Goal: Transaction & Acquisition: Purchase product/service

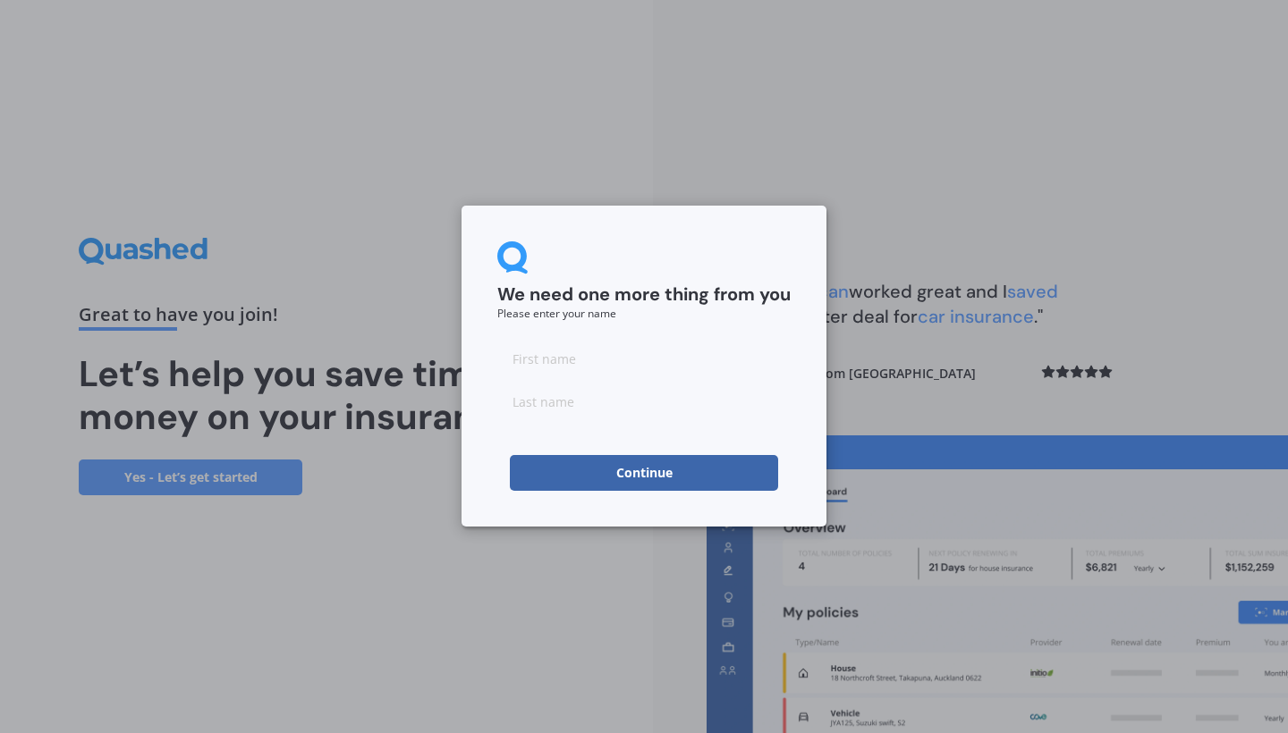
drag, startPoint x: 671, startPoint y: 478, endPoint x: 608, endPoint y: 313, distance: 176.1
click at [620, 297] on form "We need one more thing from you Please enter your name Continue" at bounding box center [643, 367] width 293 height 250
click at [594, 359] on input at bounding box center [643, 359] width 293 height 36
type input "a"
type input "Alasdair"
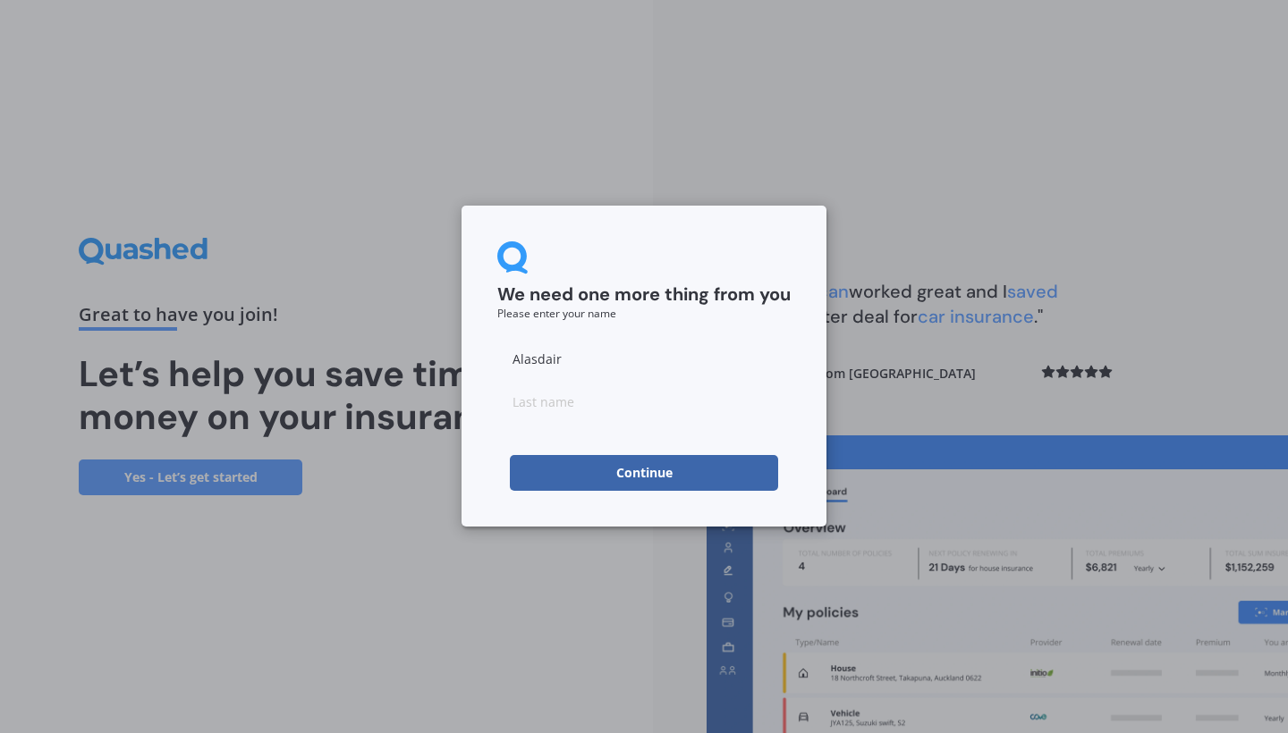
click at [575, 405] on input at bounding box center [643, 402] width 293 height 36
type input "Fisher"
click at [613, 460] on button "Continue" at bounding box center [644, 473] width 268 height 36
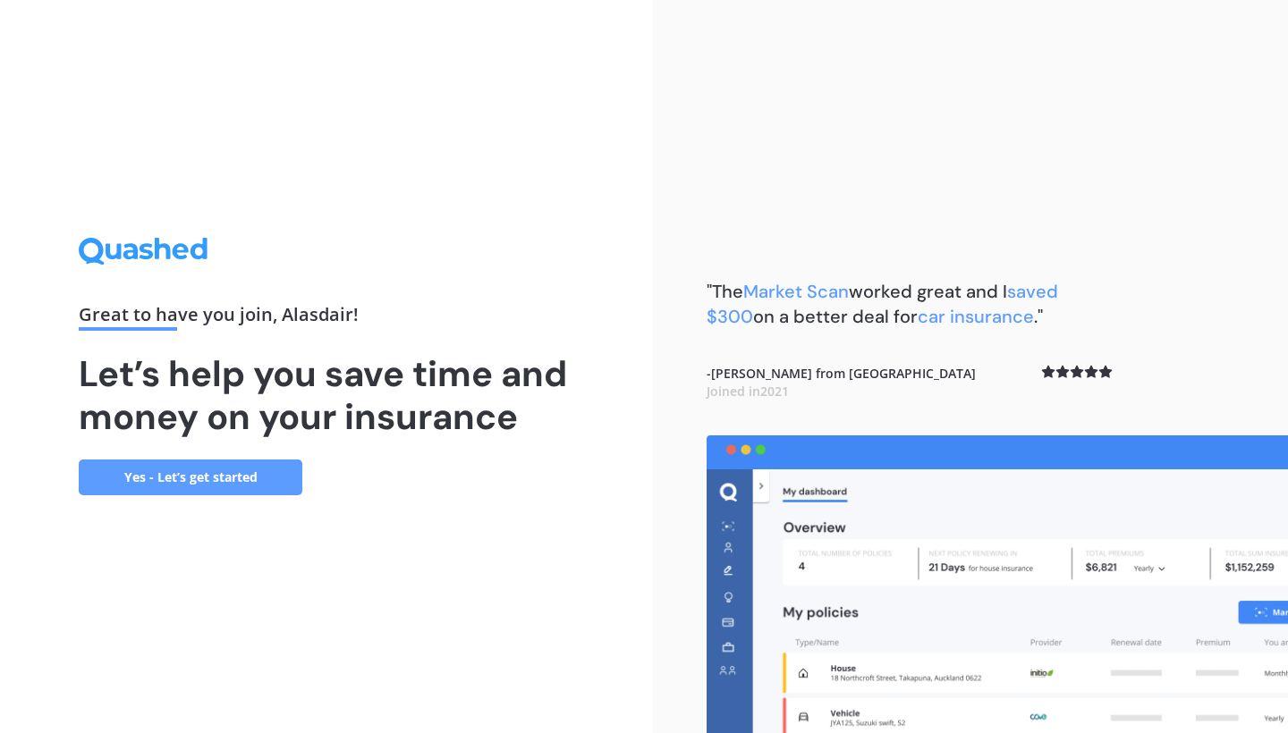
click at [262, 485] on link "Yes - Let’s get started" at bounding box center [191, 478] width 224 height 36
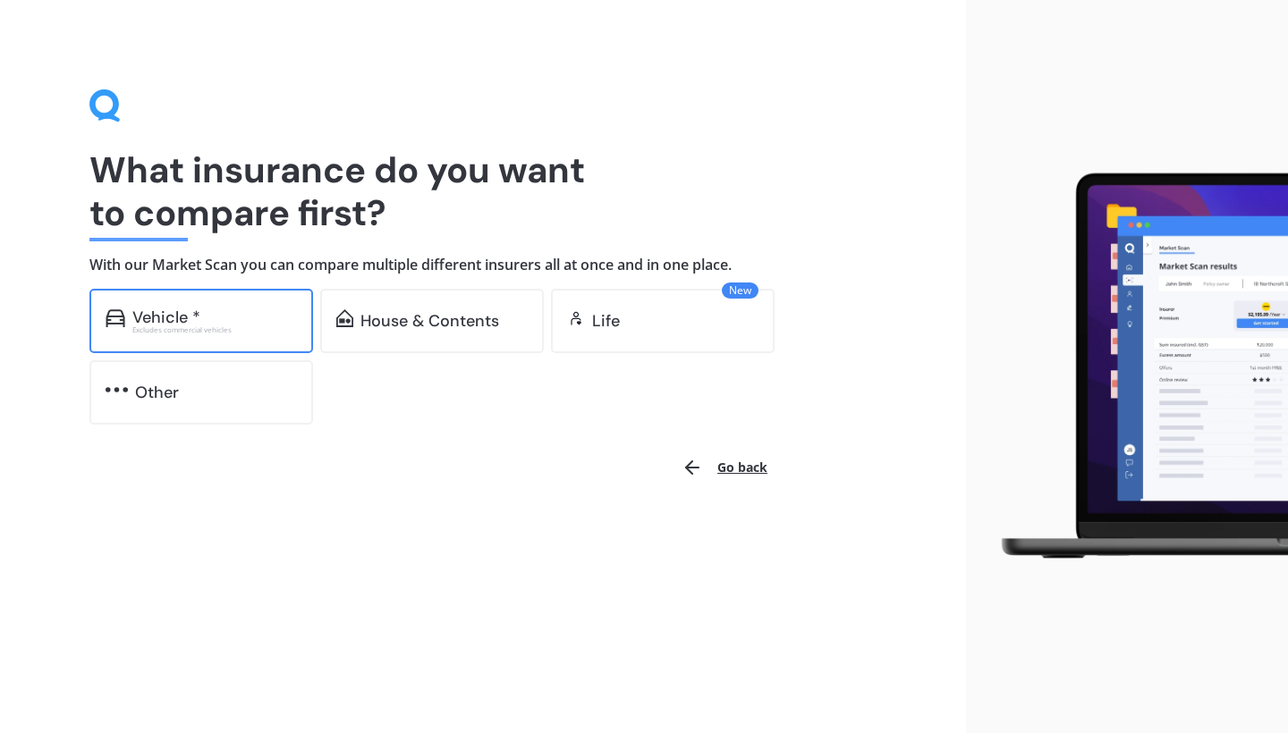
click at [218, 326] on div "Excludes commercial vehicles" at bounding box center [214, 329] width 165 height 7
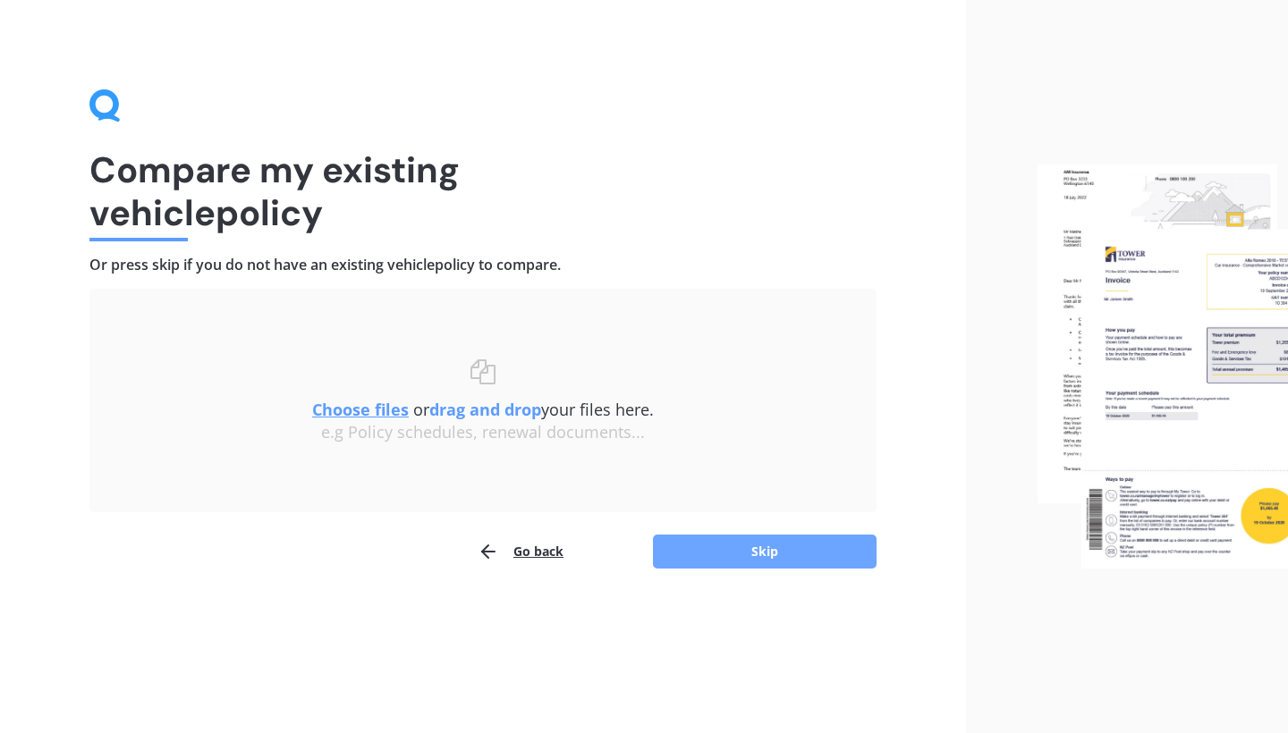
click at [692, 559] on button "Skip" at bounding box center [765, 552] width 224 height 34
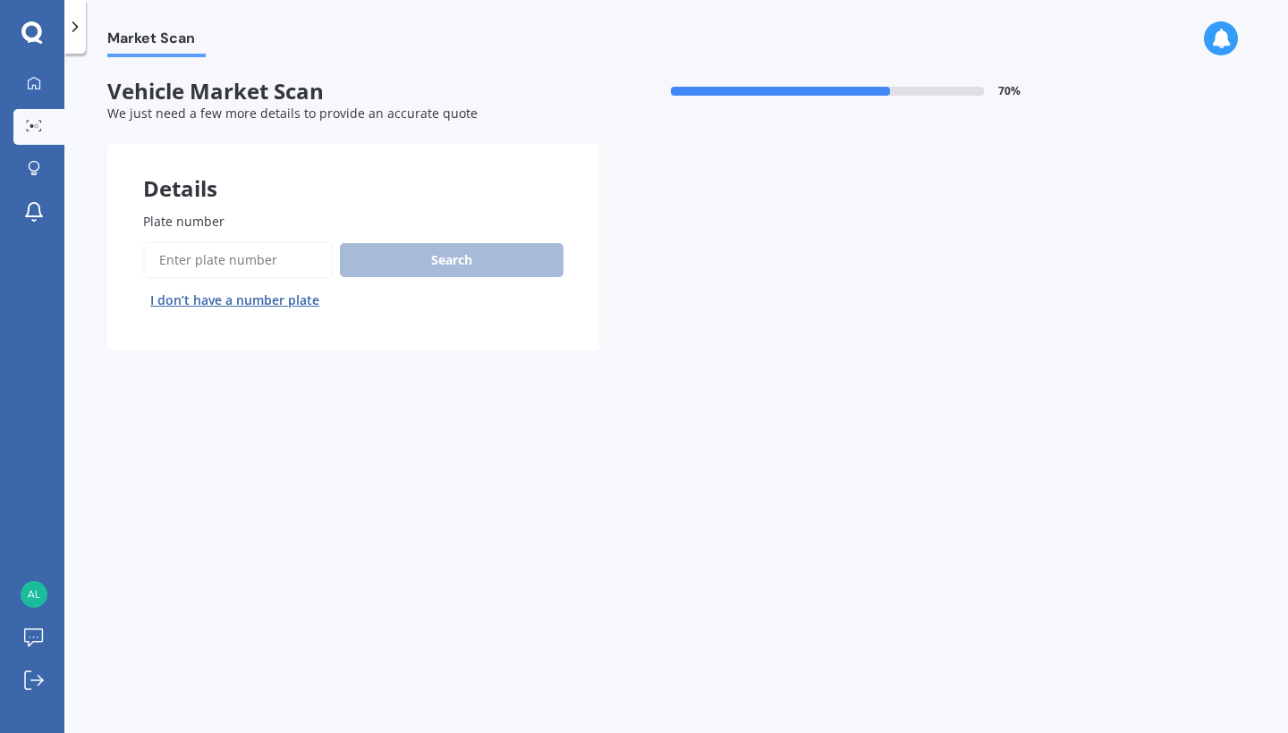
click at [296, 260] on input "Plate number" at bounding box center [238, 261] width 190 height 38
type input "NMN21"
click at [411, 263] on button "Search" at bounding box center [452, 260] width 224 height 34
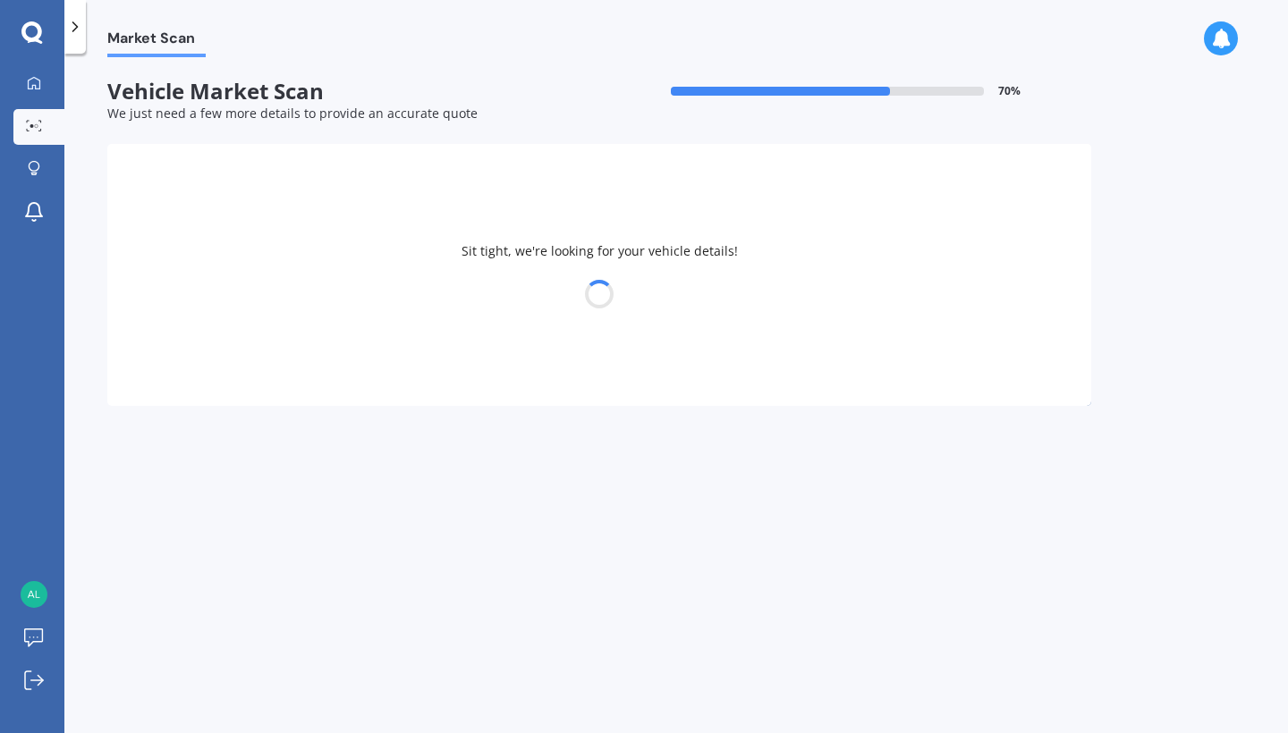
select select "TOYOTA"
select select "AQUA"
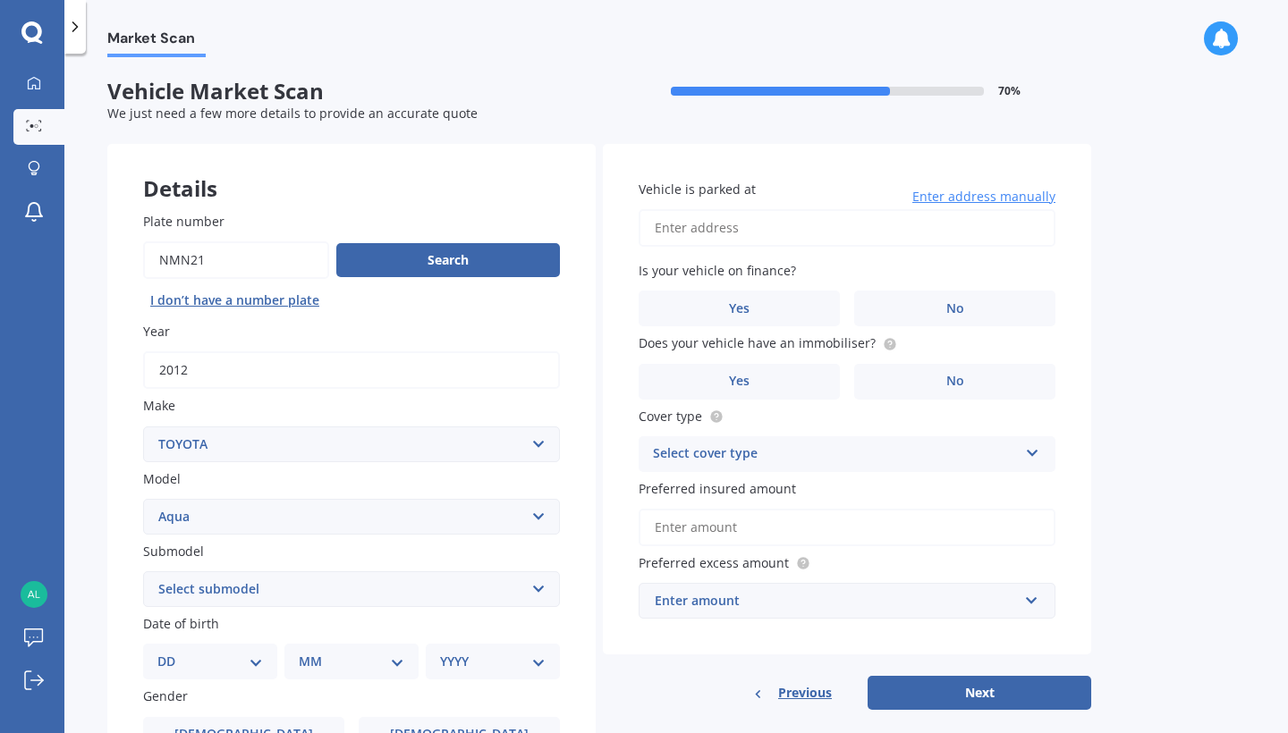
scroll to position [179, 0]
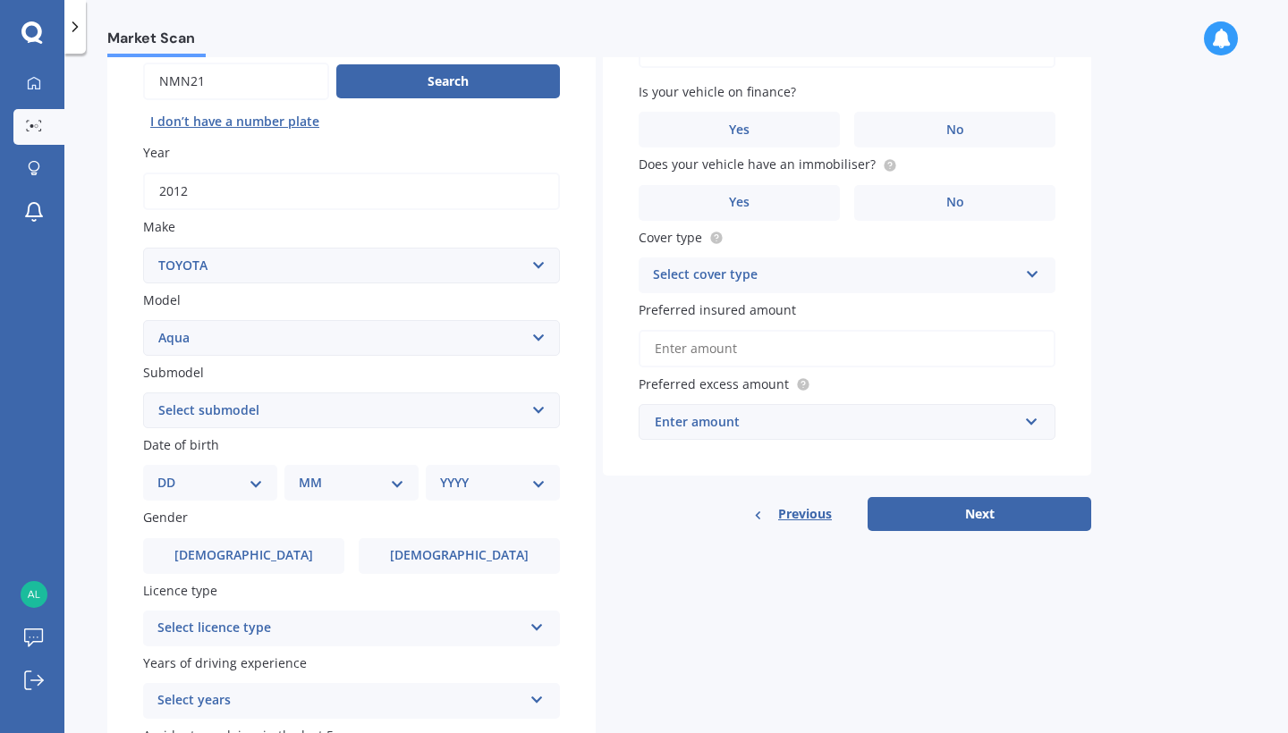
select select "16"
click at [398, 477] on select "MM 01 02 03 04 05 06 07 08 09 10 11 12" at bounding box center [355, 483] width 98 height 20
select select "06"
select select "2005"
select select "HYBRID"
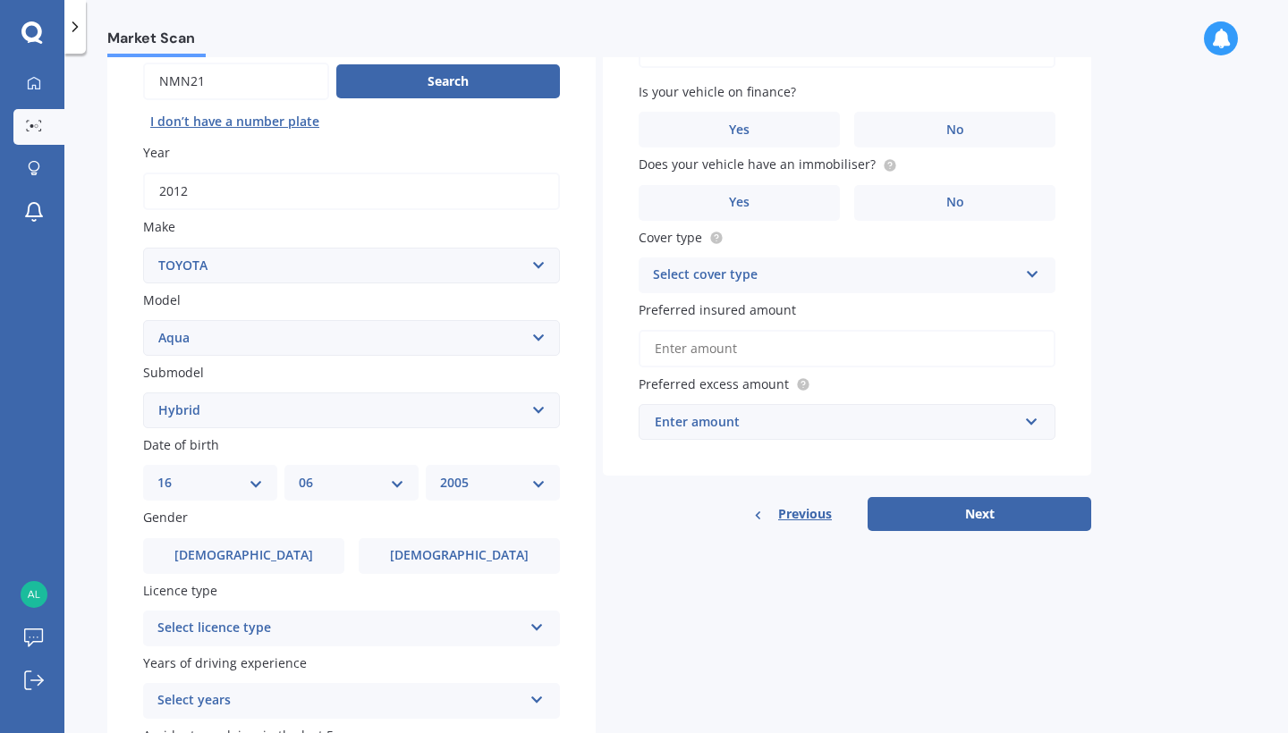
scroll to position [276, 0]
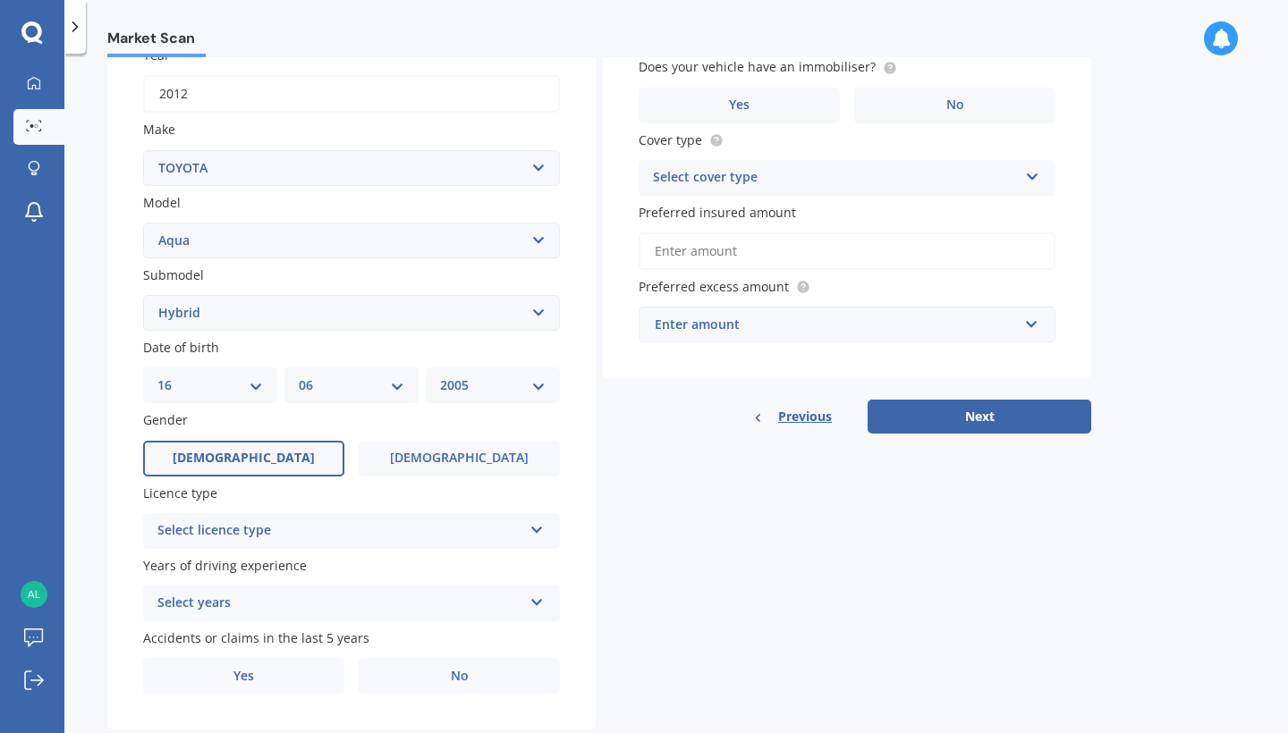
click at [302, 461] on label "[DEMOGRAPHIC_DATA]" at bounding box center [243, 459] width 201 height 36
click at [0, 0] on input "[DEMOGRAPHIC_DATA]" at bounding box center [0, 0] width 0 height 0
click at [300, 522] on div "Select licence type" at bounding box center [339, 531] width 365 height 21
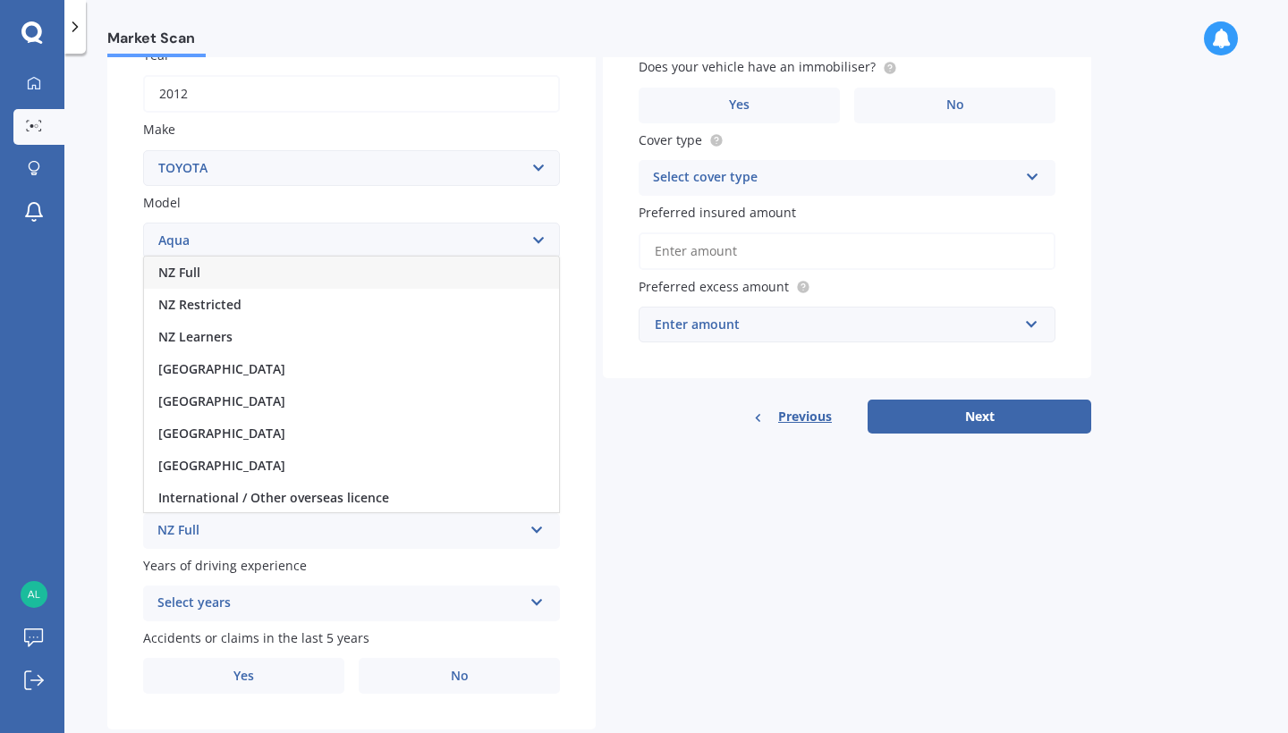
click at [267, 266] on div "NZ Full" at bounding box center [351, 273] width 415 height 32
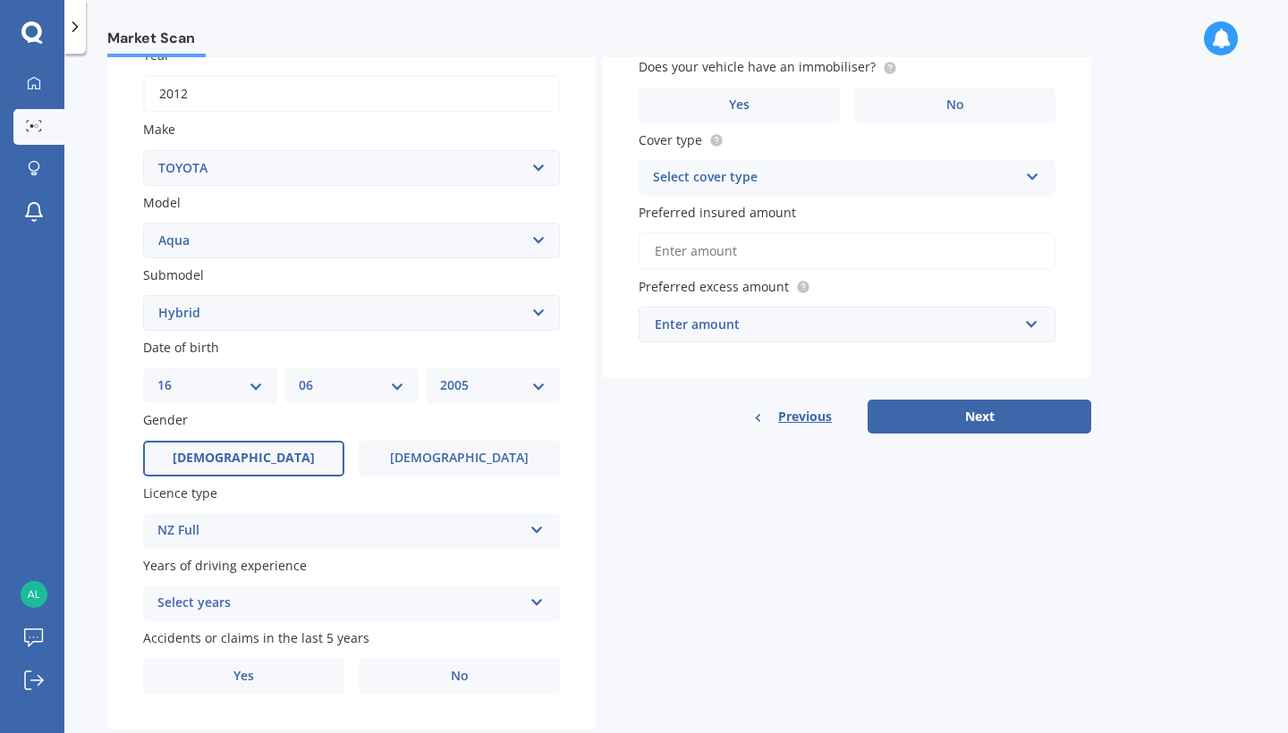
click at [272, 597] on div "Select years" at bounding box center [339, 603] width 365 height 21
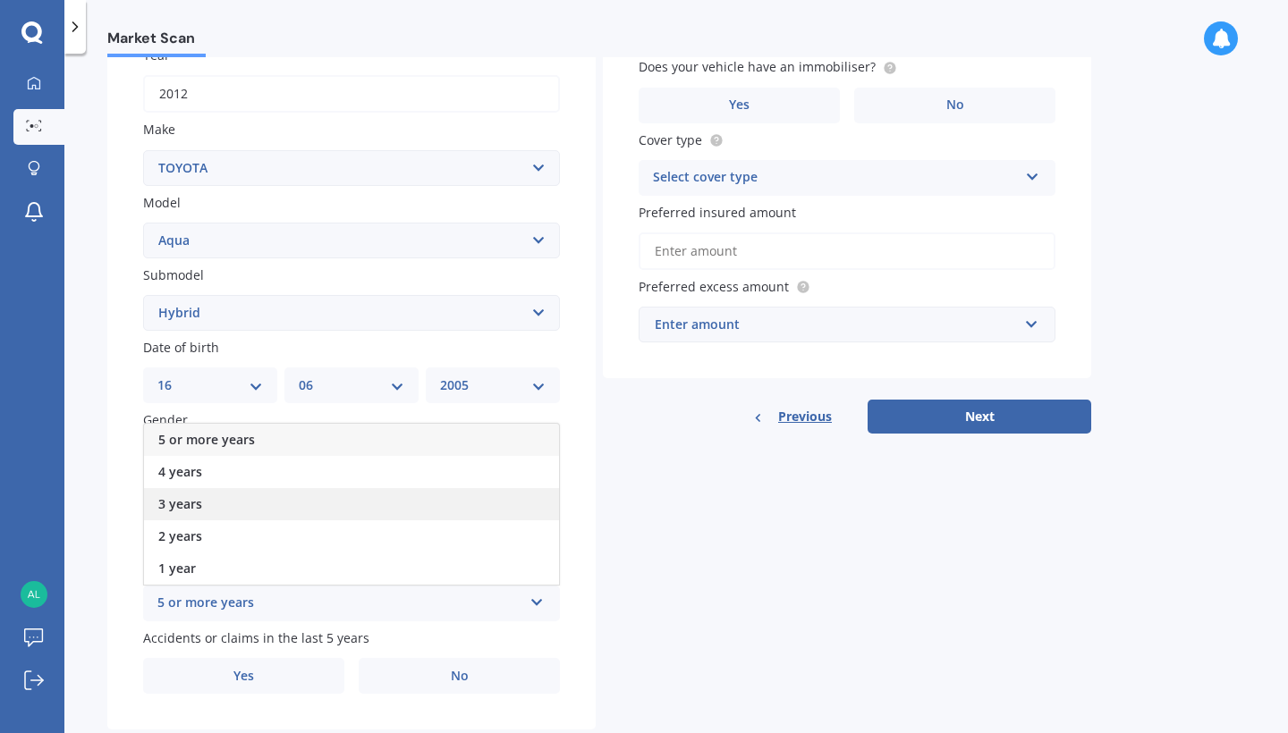
click at [257, 505] on div "3 years" at bounding box center [351, 504] width 415 height 32
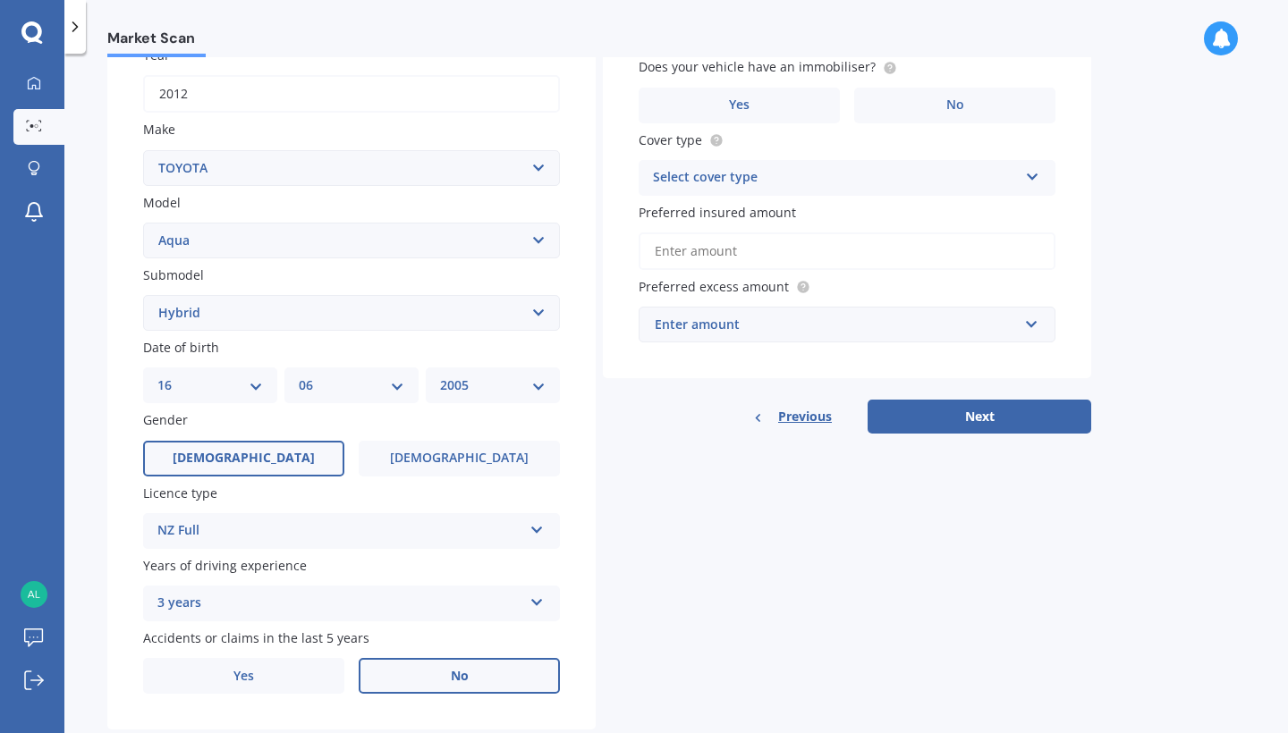
click at [479, 685] on label "No" at bounding box center [459, 676] width 201 height 36
click at [0, 0] on input "No" at bounding box center [0, 0] width 0 height 0
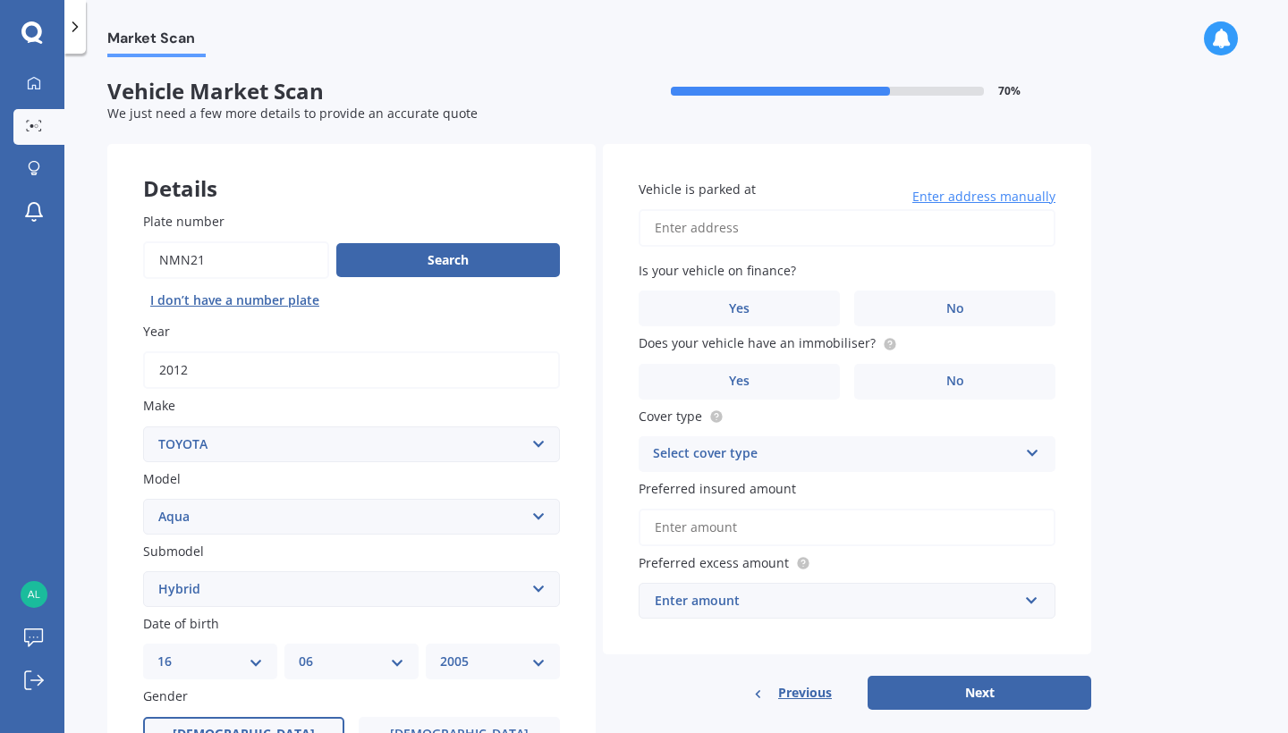
scroll to position [0, 0]
type input "[STREET_ADDRESS][PERSON_NAME]"
click at [904, 297] on label "No" at bounding box center [954, 309] width 201 height 36
click at [0, 0] on input "No" at bounding box center [0, 0] width 0 height 0
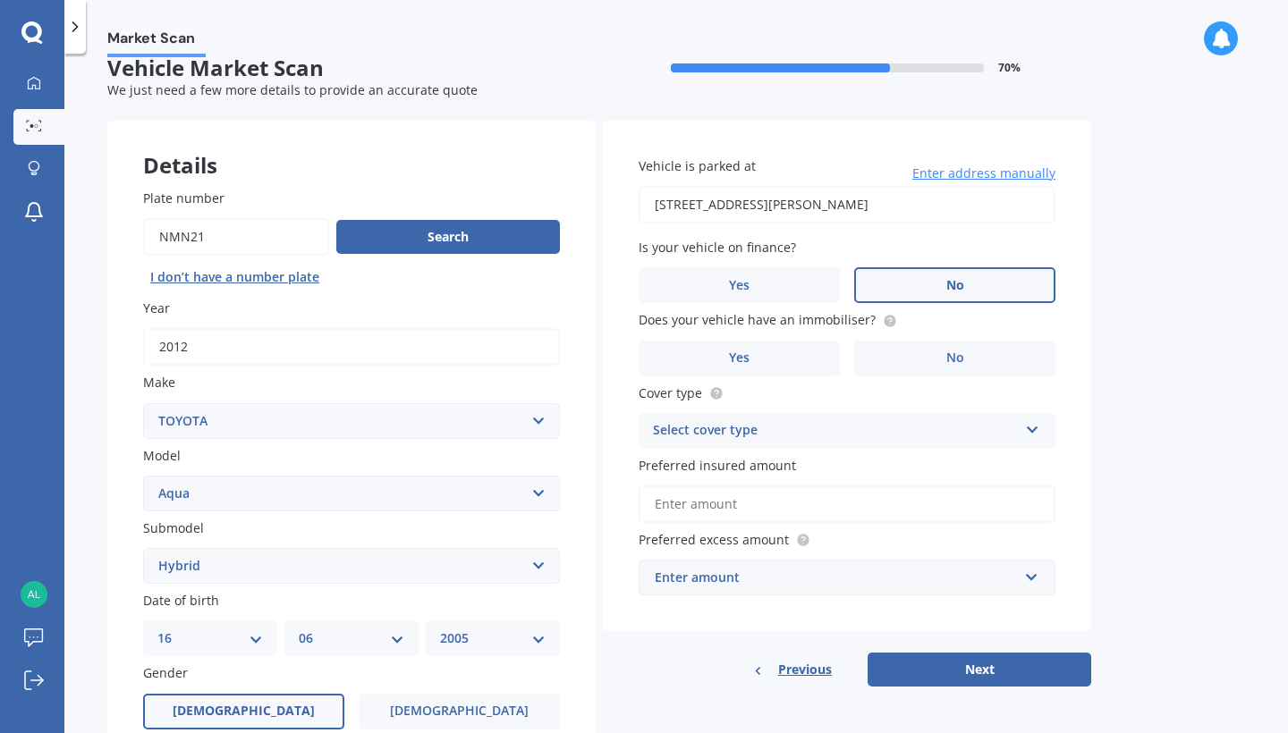
scroll to position [42, 0]
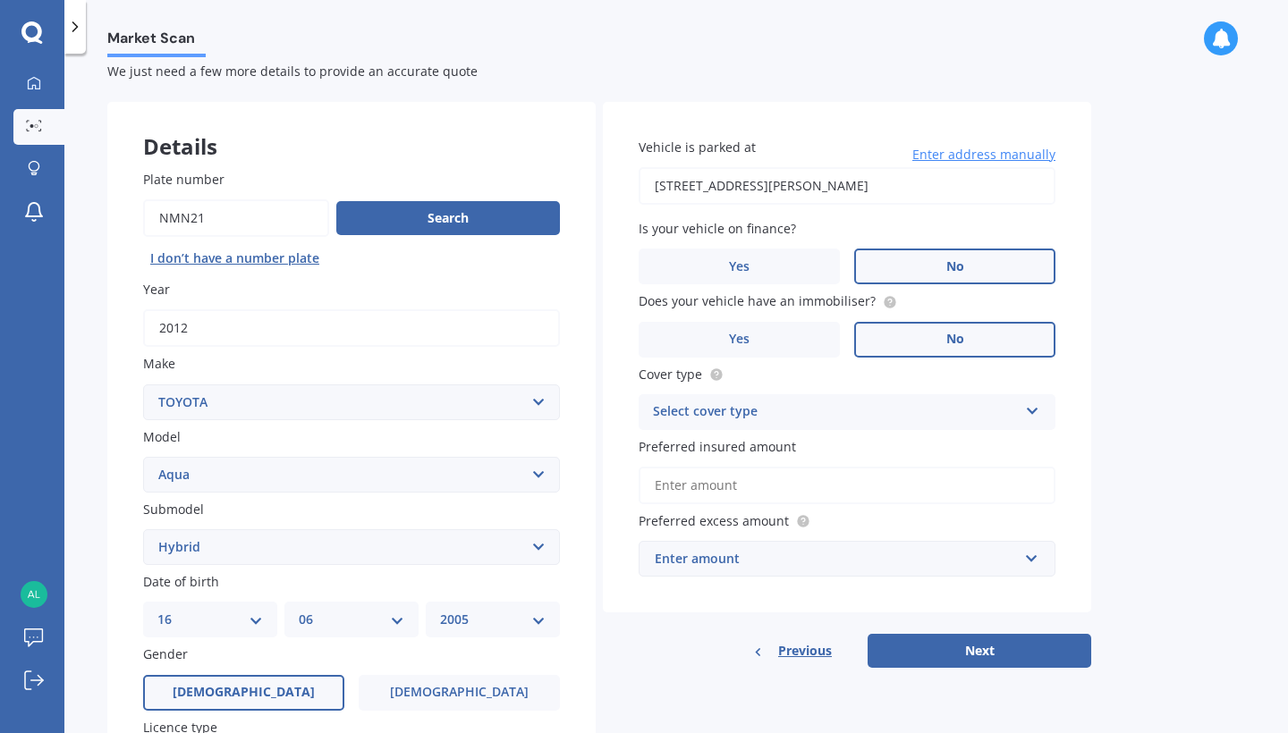
click at [905, 335] on label "No" at bounding box center [954, 340] width 201 height 36
click at [0, 0] on input "No" at bounding box center [0, 0] width 0 height 0
click at [832, 404] on div "Select cover type" at bounding box center [835, 412] width 365 height 21
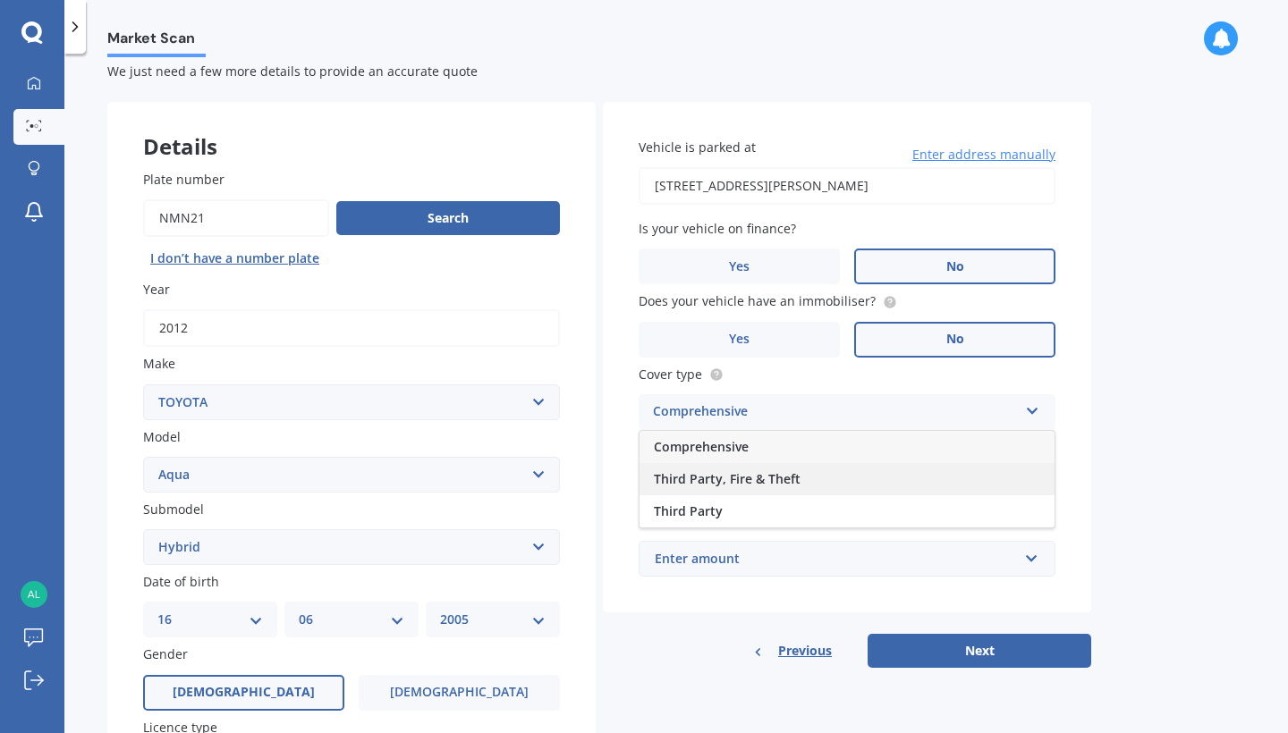
scroll to position [40, 0]
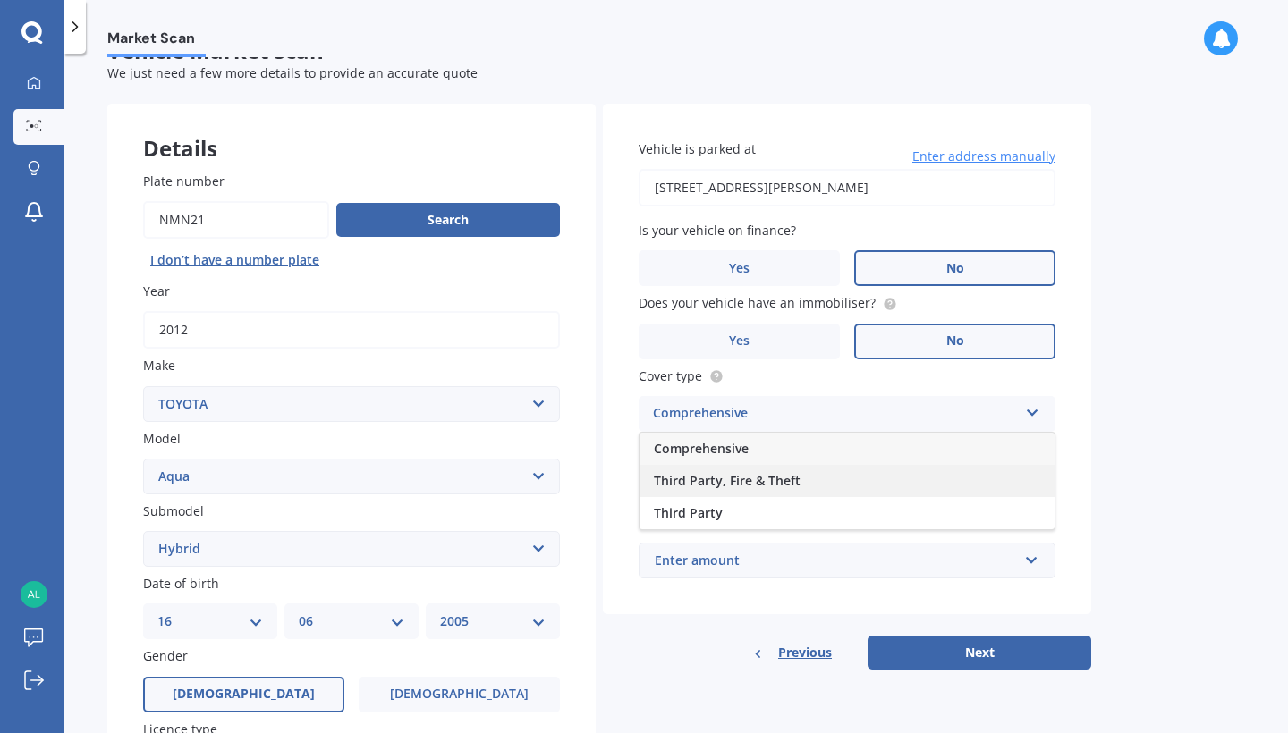
click at [785, 479] on span "Third Party, Fire & Theft" at bounding box center [727, 480] width 147 height 17
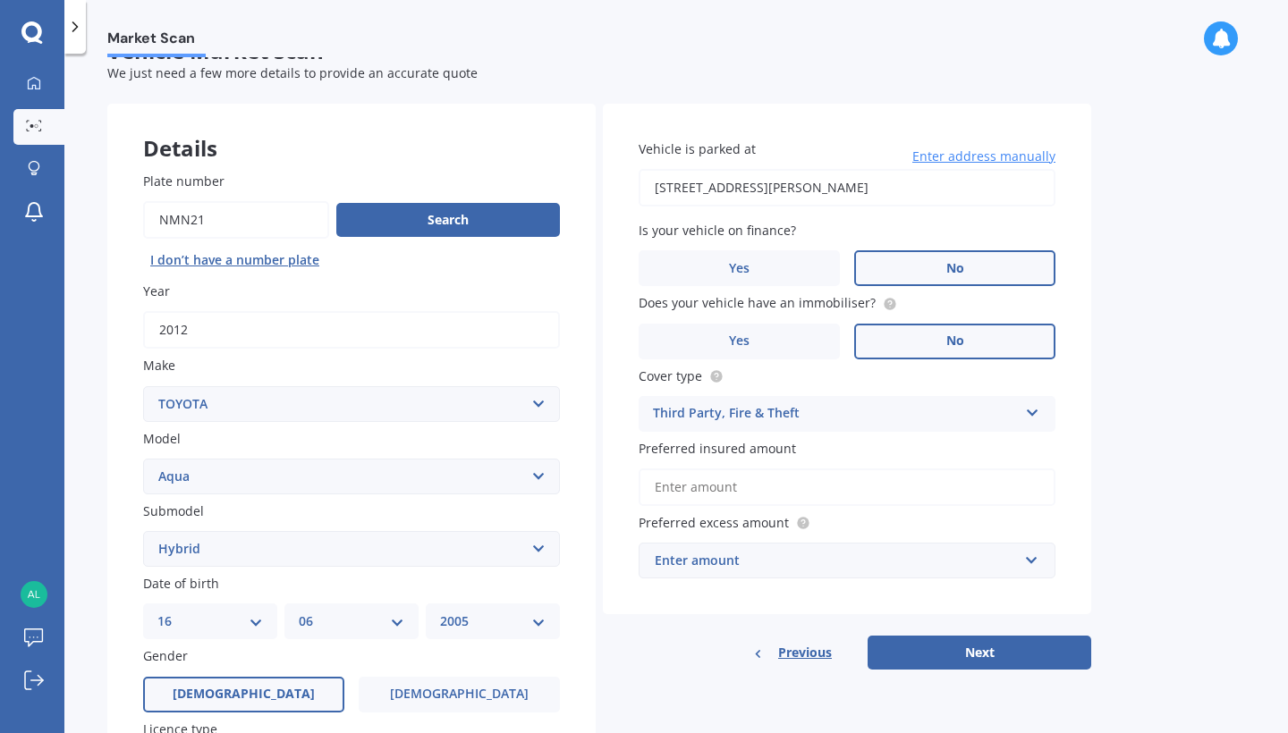
click at [795, 472] on input "Preferred insured amount" at bounding box center [847, 488] width 417 height 38
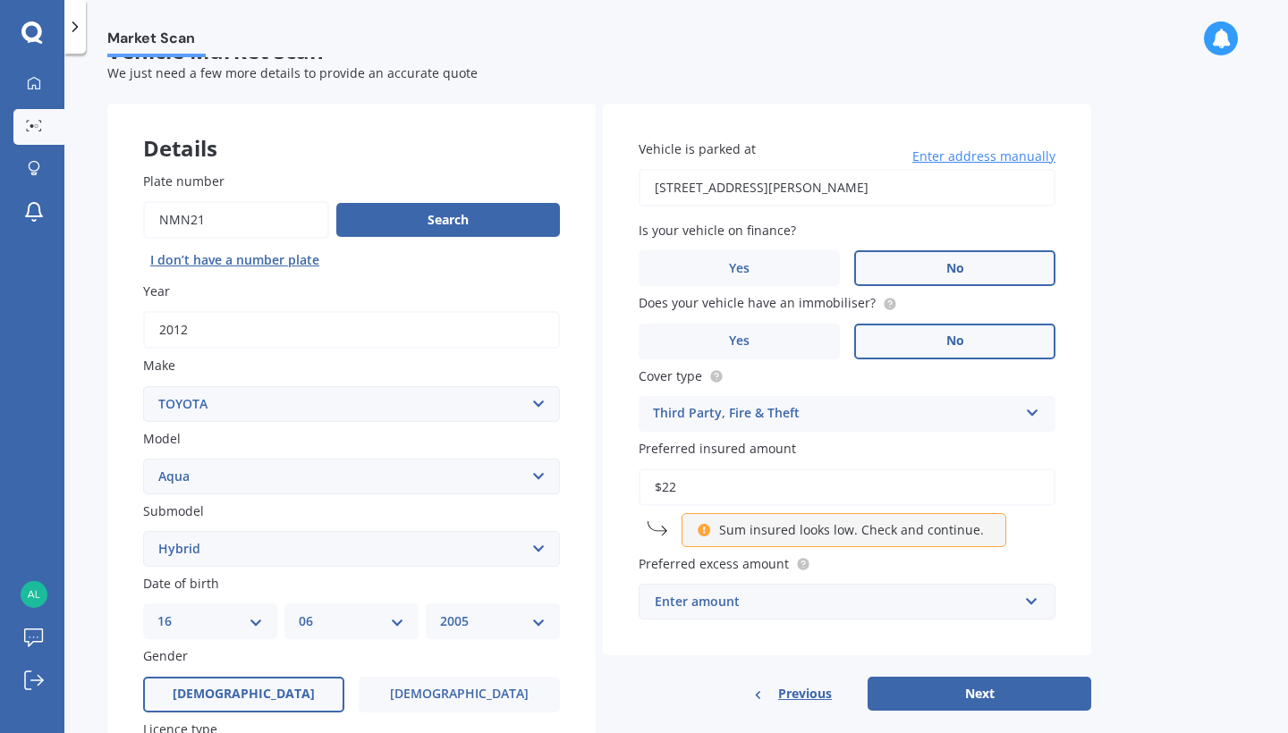
type input "$2"
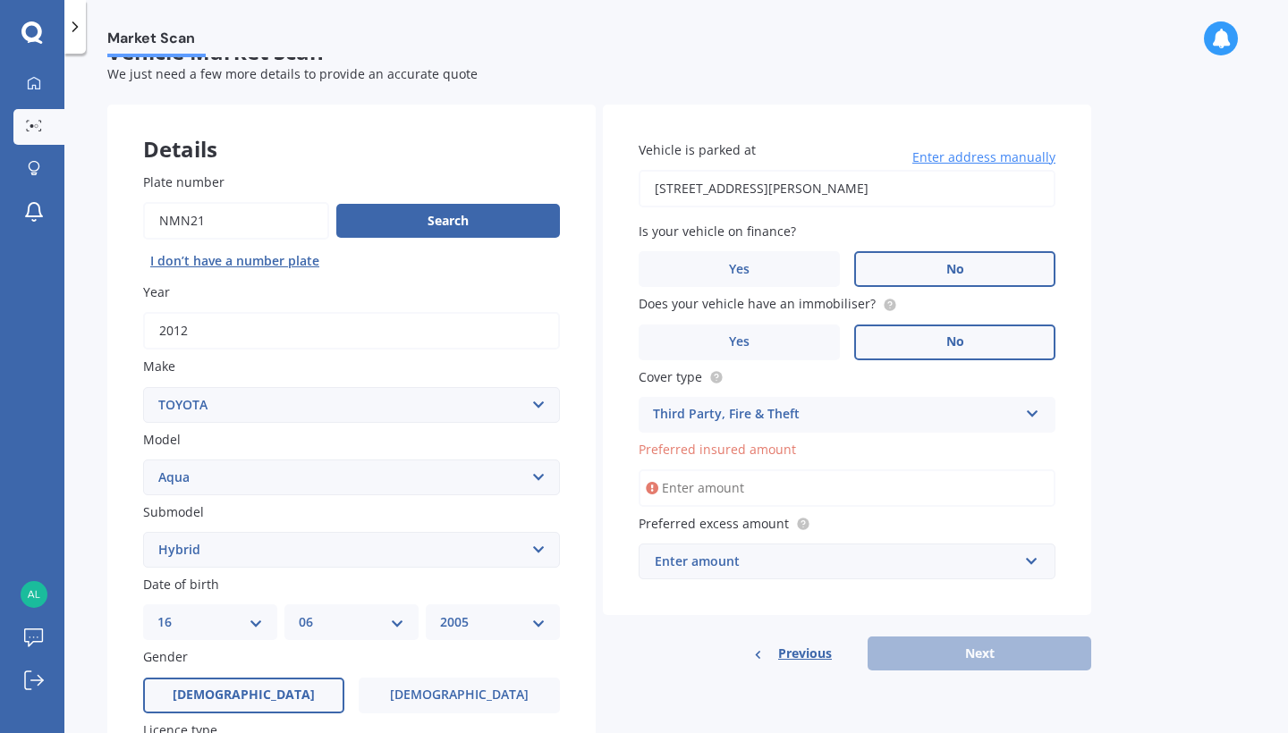
scroll to position [12, 0]
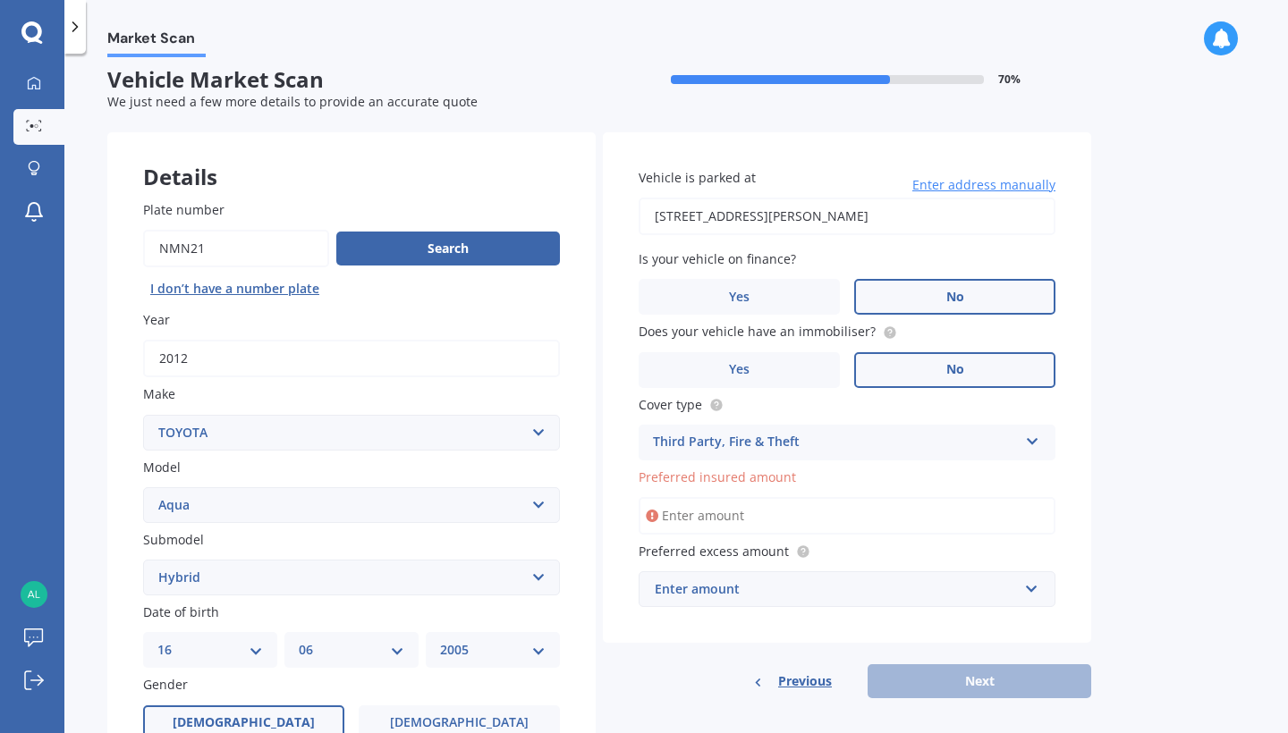
click at [763, 508] on input "Preferred insured amount" at bounding box center [847, 516] width 417 height 38
click at [775, 527] on input "Preferred insured amount" at bounding box center [847, 516] width 417 height 38
click at [894, 555] on label "Preferred excess amount" at bounding box center [844, 551] width 410 height 19
click at [800, 504] on input "Preferred insured amount" at bounding box center [847, 516] width 417 height 38
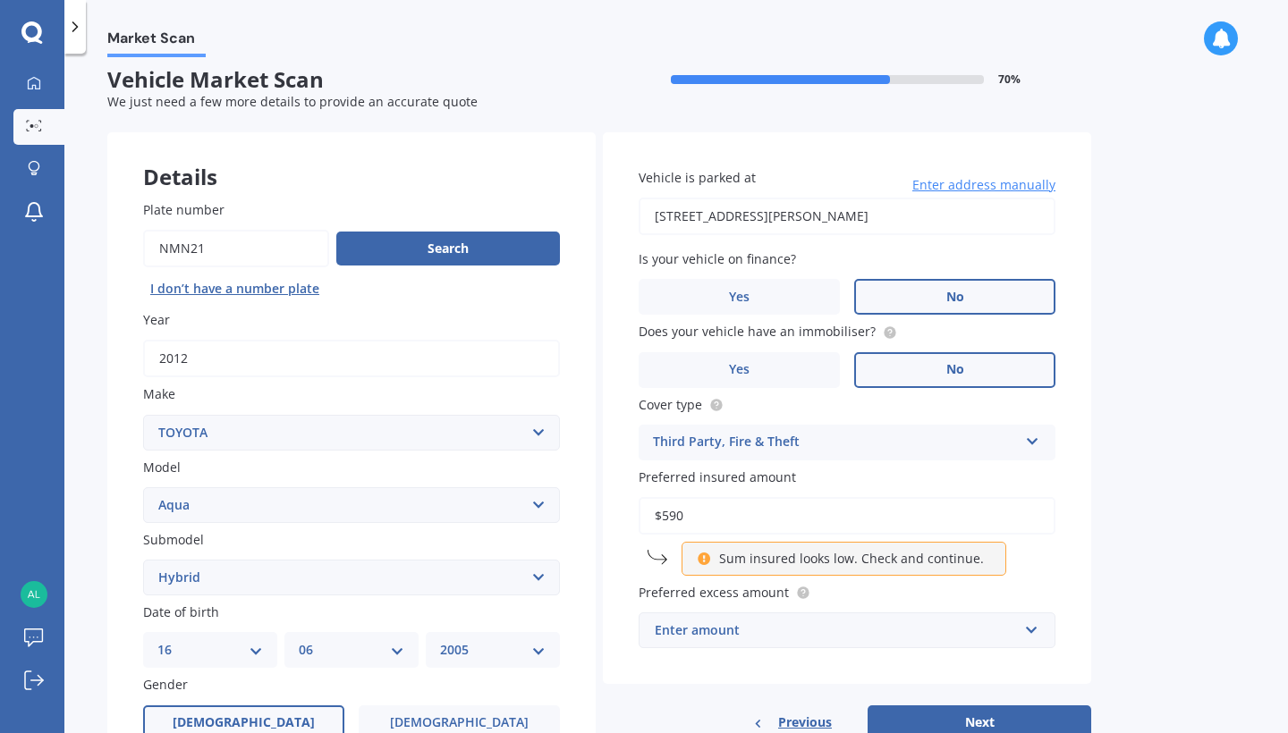
type input "$5,900"
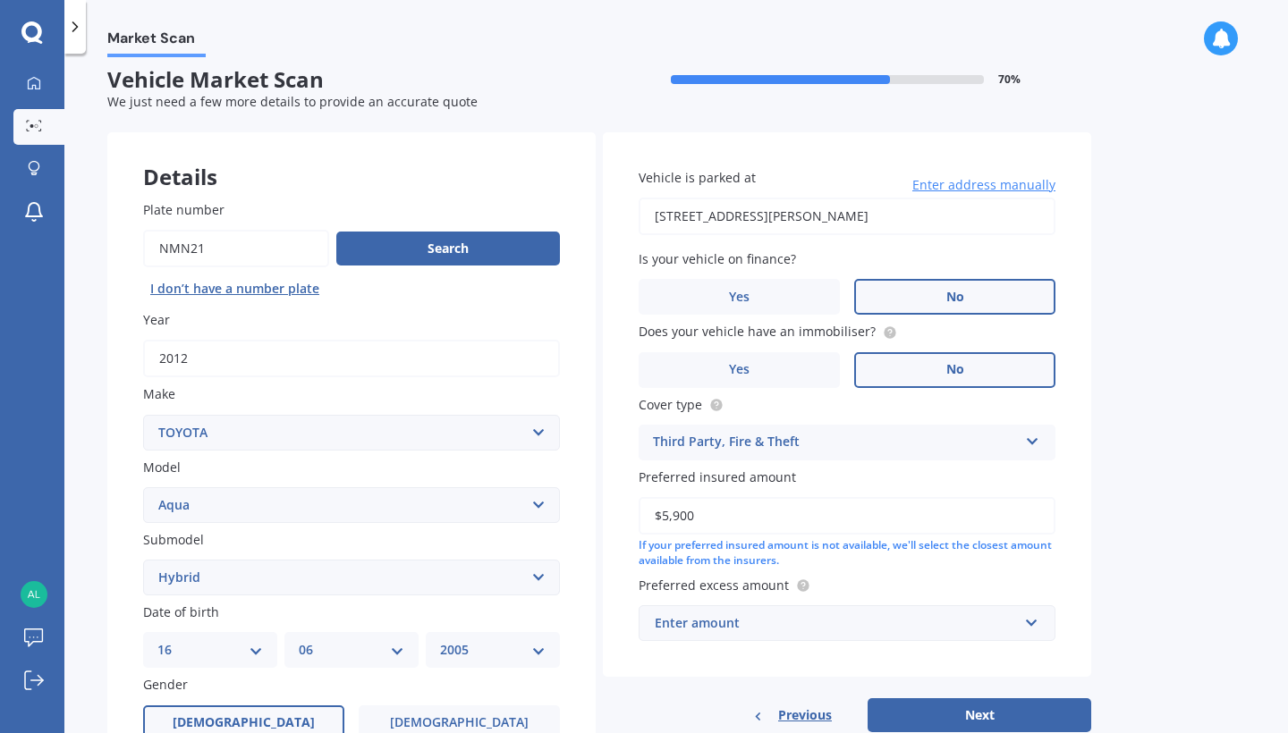
click at [775, 614] on div "Enter amount" at bounding box center [836, 624] width 363 height 20
drag, startPoint x: 1144, startPoint y: 561, endPoint x: 1104, endPoint y: 511, distance: 64.3
click at [1144, 561] on div "Market Scan Vehicle Market Scan 70 % We just need a few more details to provide…" at bounding box center [676, 397] width 1224 height 680
drag, startPoint x: 719, startPoint y: 514, endPoint x: 490, endPoint y: 514, distance: 229.0
click at [491, 514] on div "Details Plate number Search I don’t have a number plate Year 2012 Make Select m…" at bounding box center [599, 563] width 984 height 863
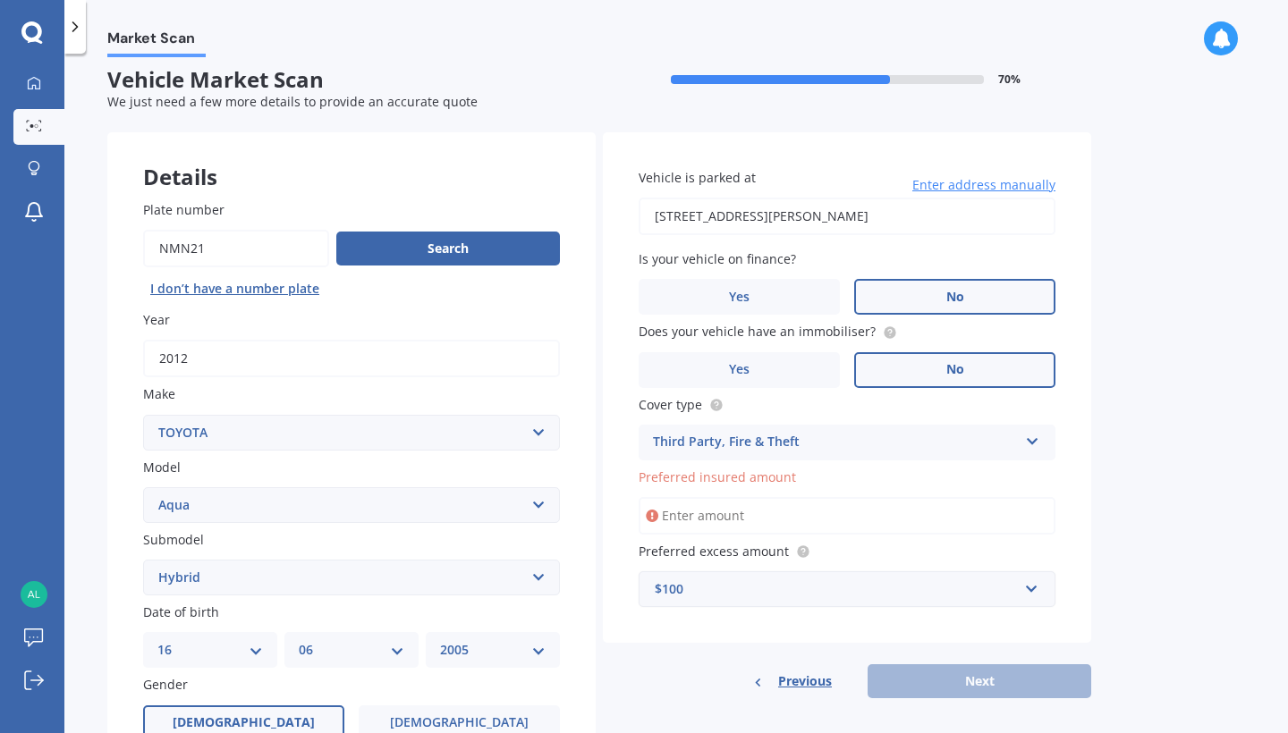
click at [655, 512] on icon at bounding box center [652, 516] width 13 height 18
click at [655, 515] on icon at bounding box center [652, 516] width 13 height 18
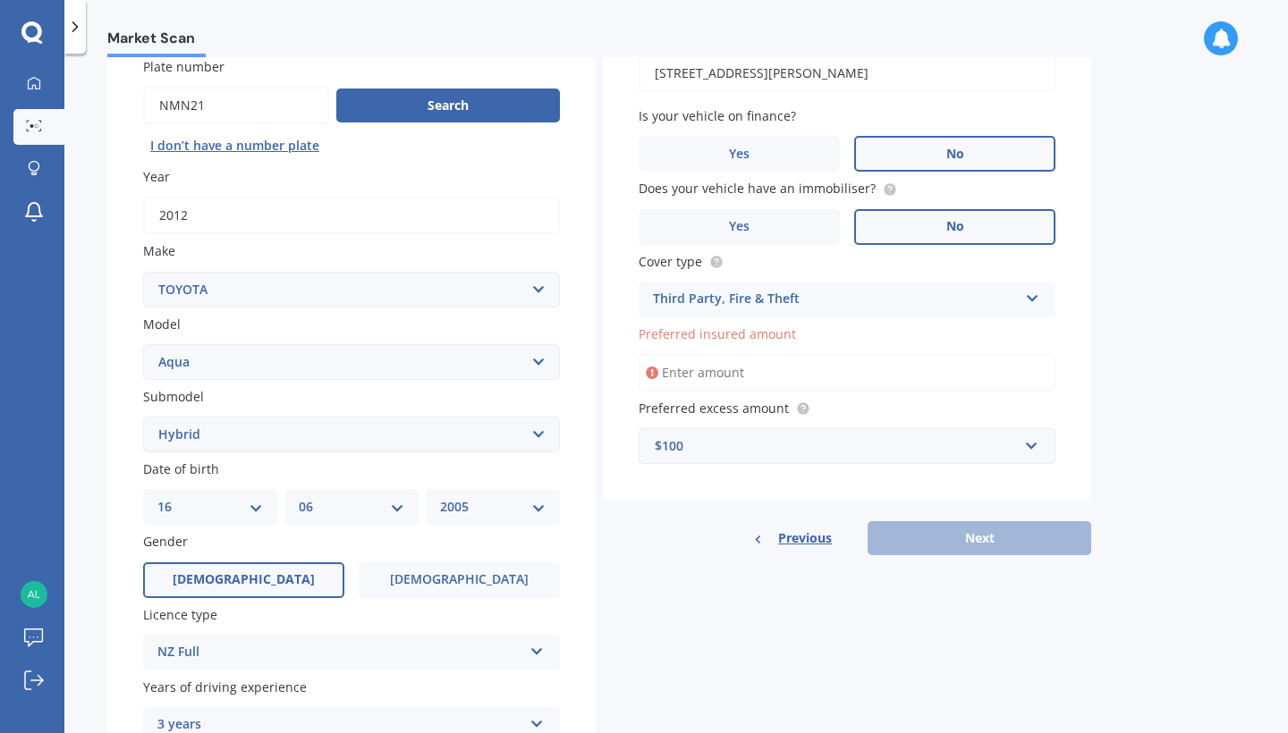
scroll to position [154, 0]
click at [825, 374] on input "Preferred insured amount" at bounding box center [847, 374] width 417 height 38
click at [767, 449] on div "$100" at bounding box center [836, 447] width 363 height 20
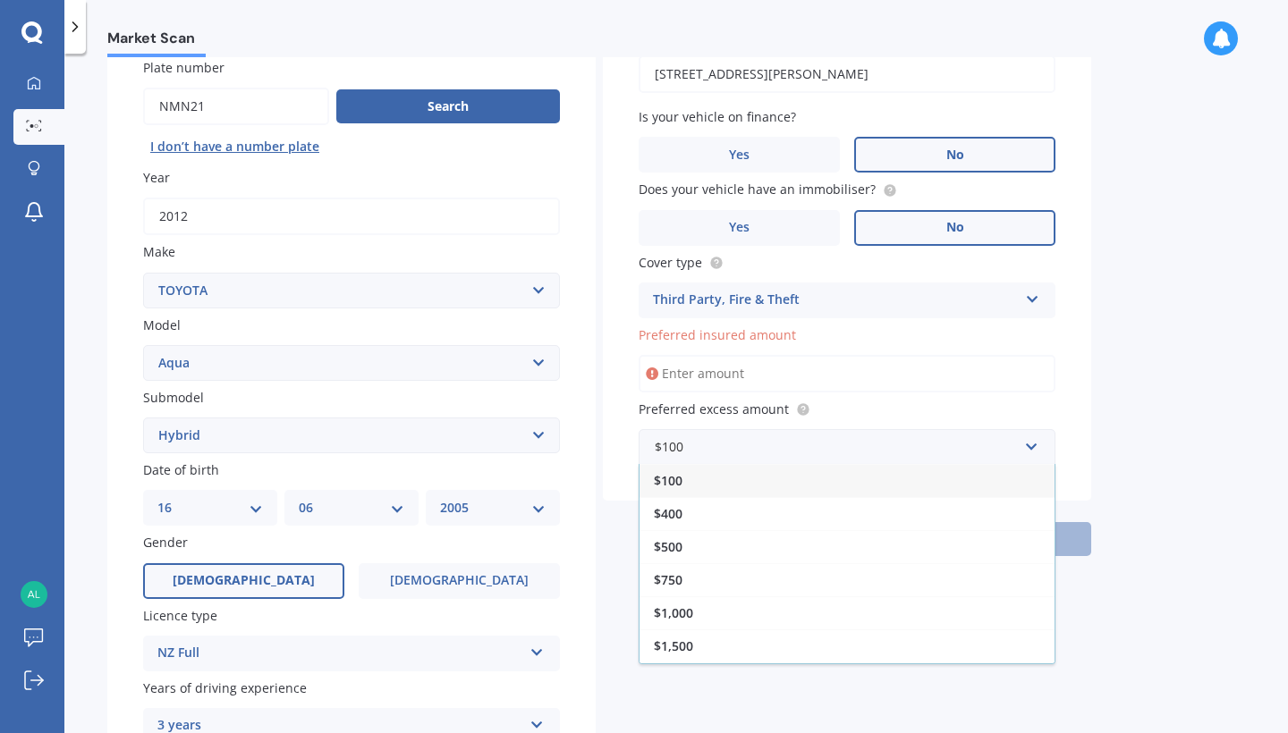
click at [762, 364] on input "Preferred insured amount" at bounding box center [847, 374] width 417 height 38
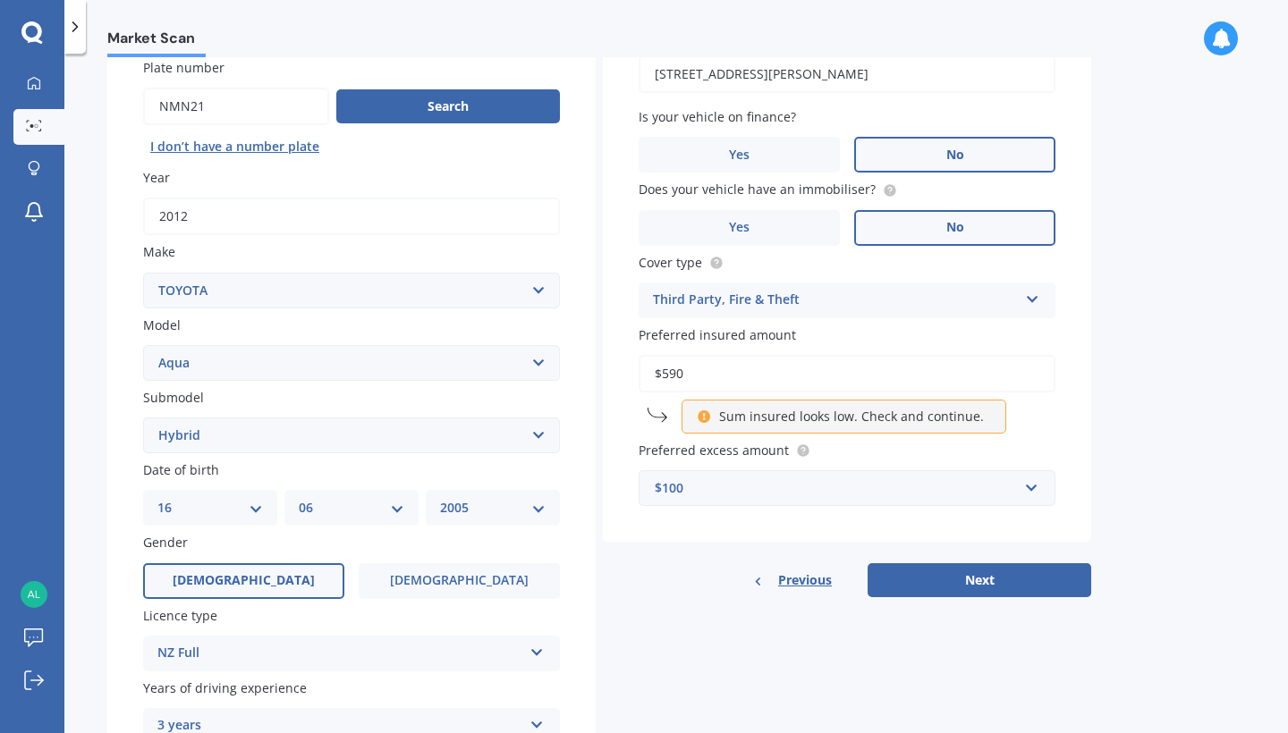
type input "$5,900"
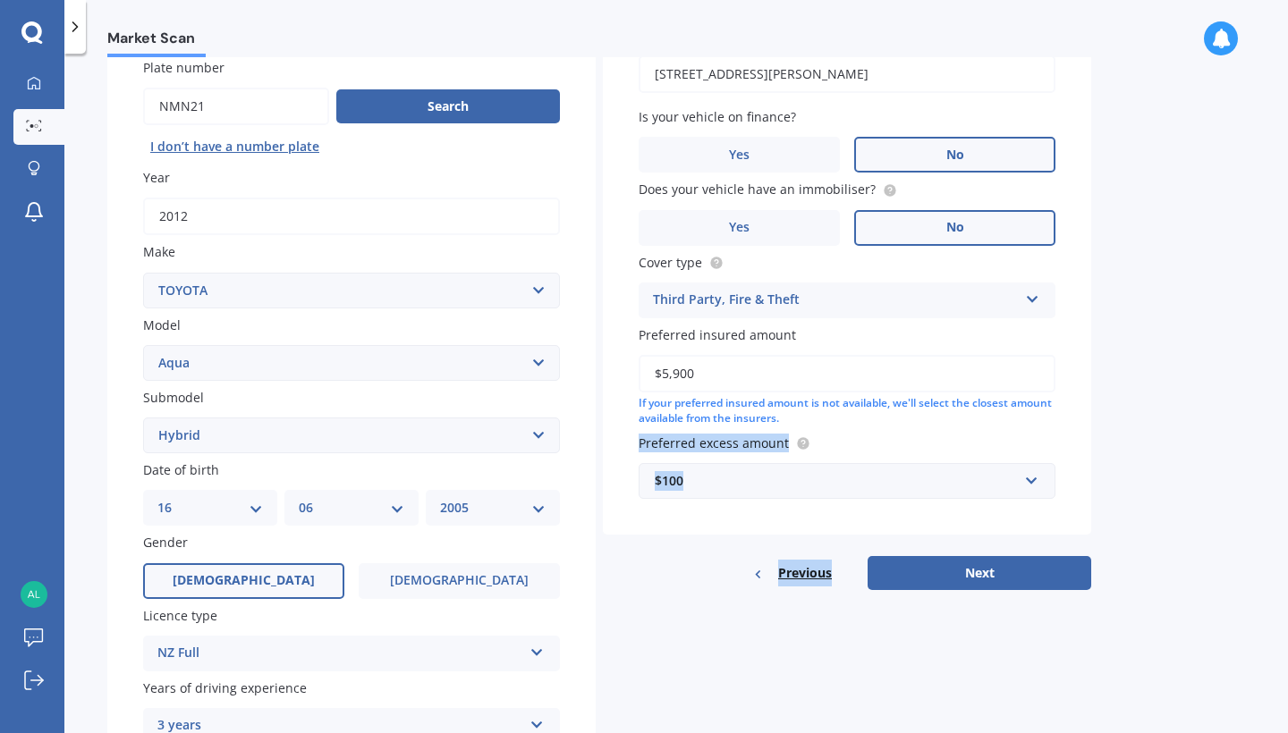
drag, startPoint x: 857, startPoint y: 406, endPoint x: 1231, endPoint y: 480, distance: 381.2
click at [1231, 480] on div "Market Scan Vehicle Market Scan 70 % We just need a few more details to provide…" at bounding box center [676, 397] width 1224 height 680
click at [1278, 490] on div "Market Scan Vehicle Market Scan 70 % We just need a few more details to provide…" at bounding box center [676, 397] width 1224 height 680
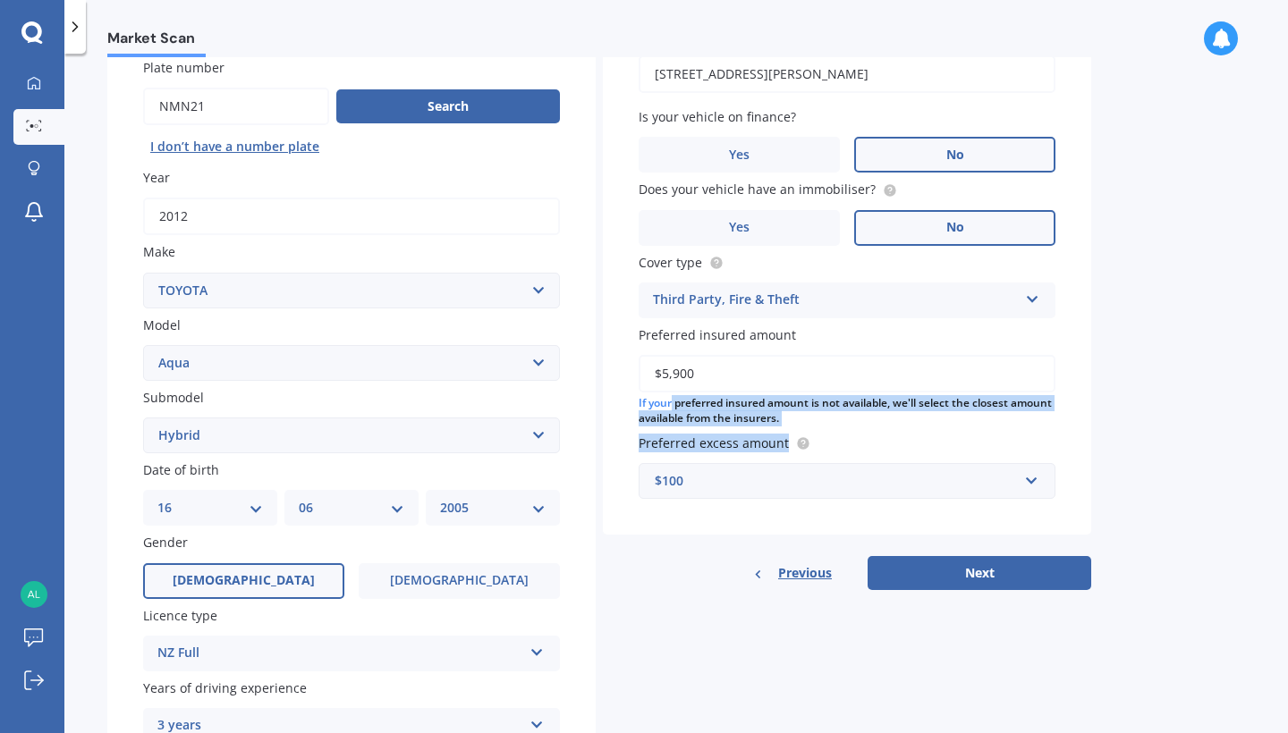
drag, startPoint x: 923, startPoint y: 450, endPoint x: 684, endPoint y: 398, distance: 244.4
click at [683, 399] on div "Vehicle is parked at 150 Atawhai Road, Massey University, Turitea 4410 Enter ad…" at bounding box center [847, 262] width 488 height 545
click at [1216, 419] on div "Market Scan Vehicle Market Scan 70 % We just need a few more details to provide…" at bounding box center [676, 397] width 1224 height 680
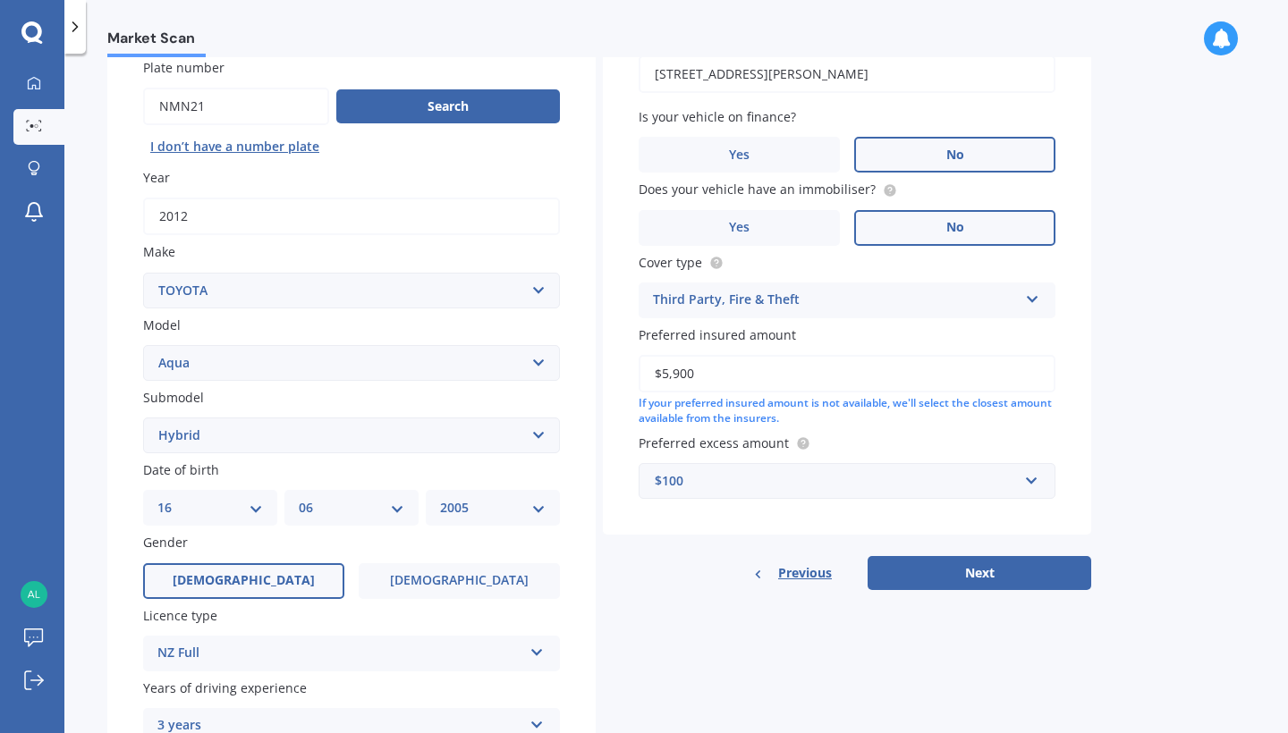
click at [819, 474] on div "$100" at bounding box center [836, 481] width 363 height 20
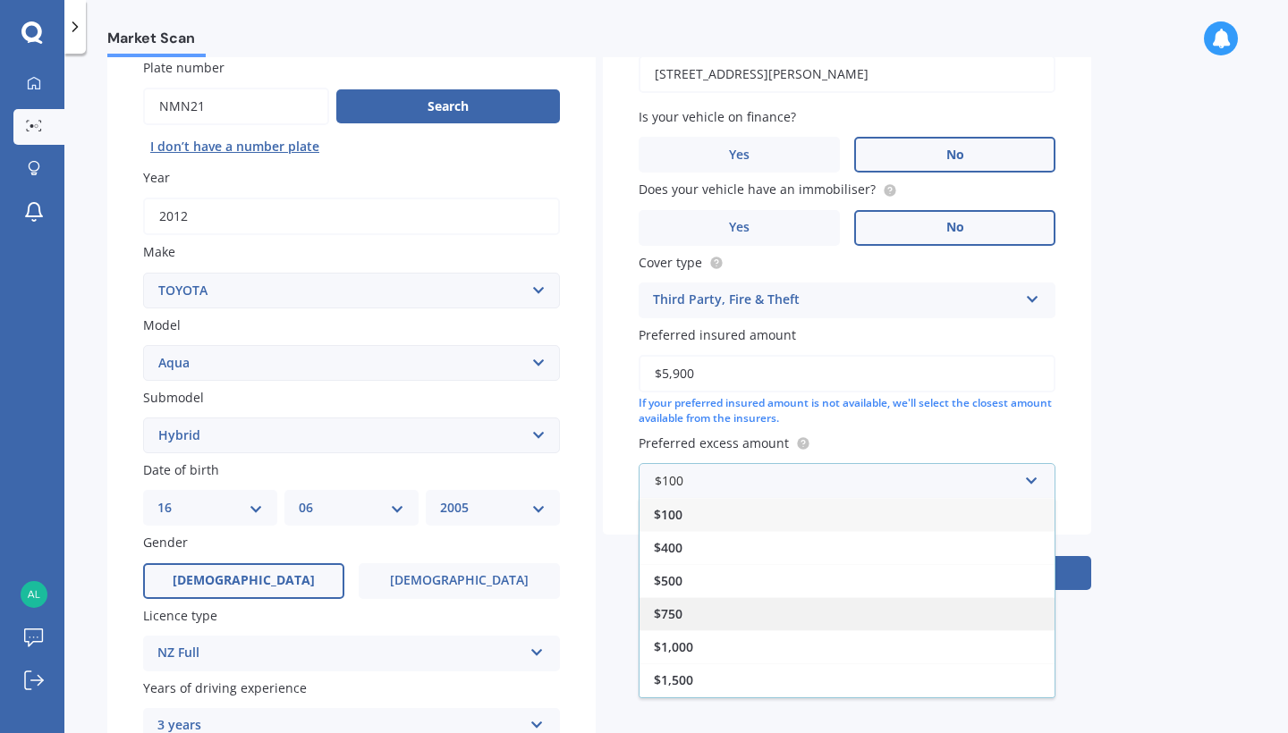
click at [738, 605] on div "$750" at bounding box center [847, 613] width 415 height 33
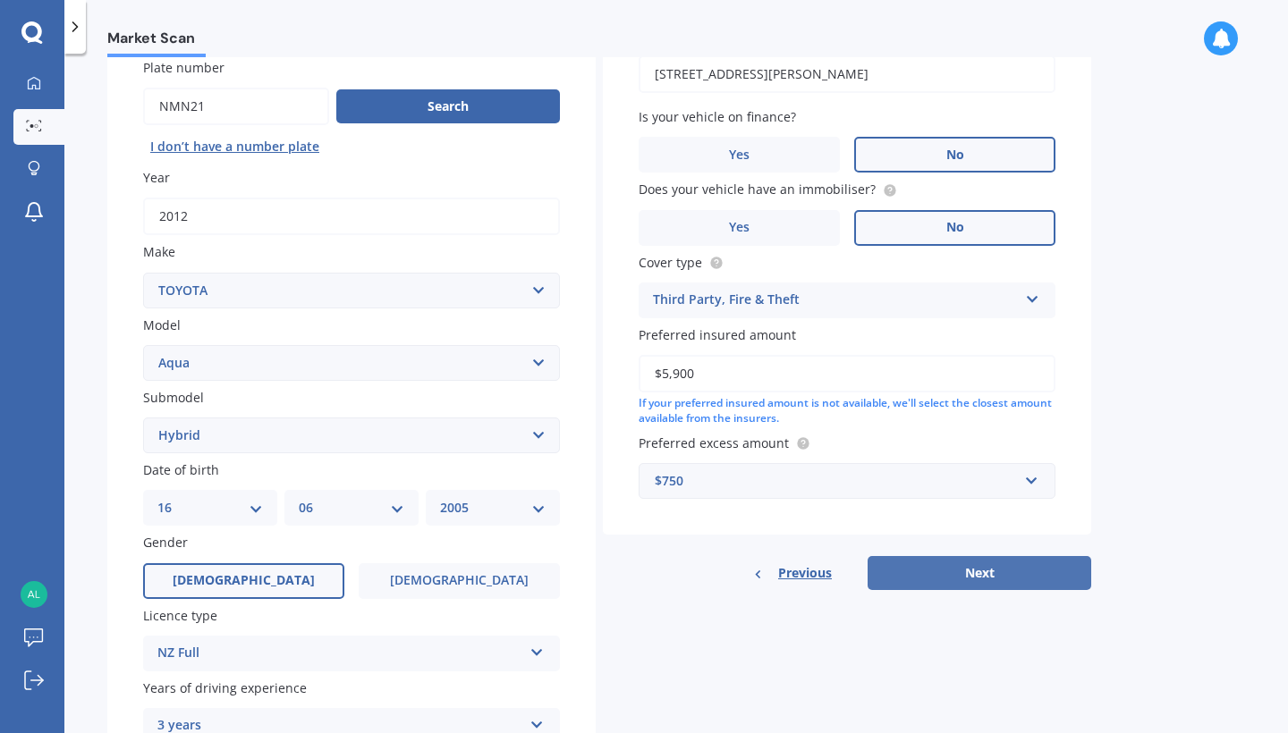
click at [942, 564] on button "Next" at bounding box center [980, 573] width 224 height 34
select select "16"
select select "06"
select select "2005"
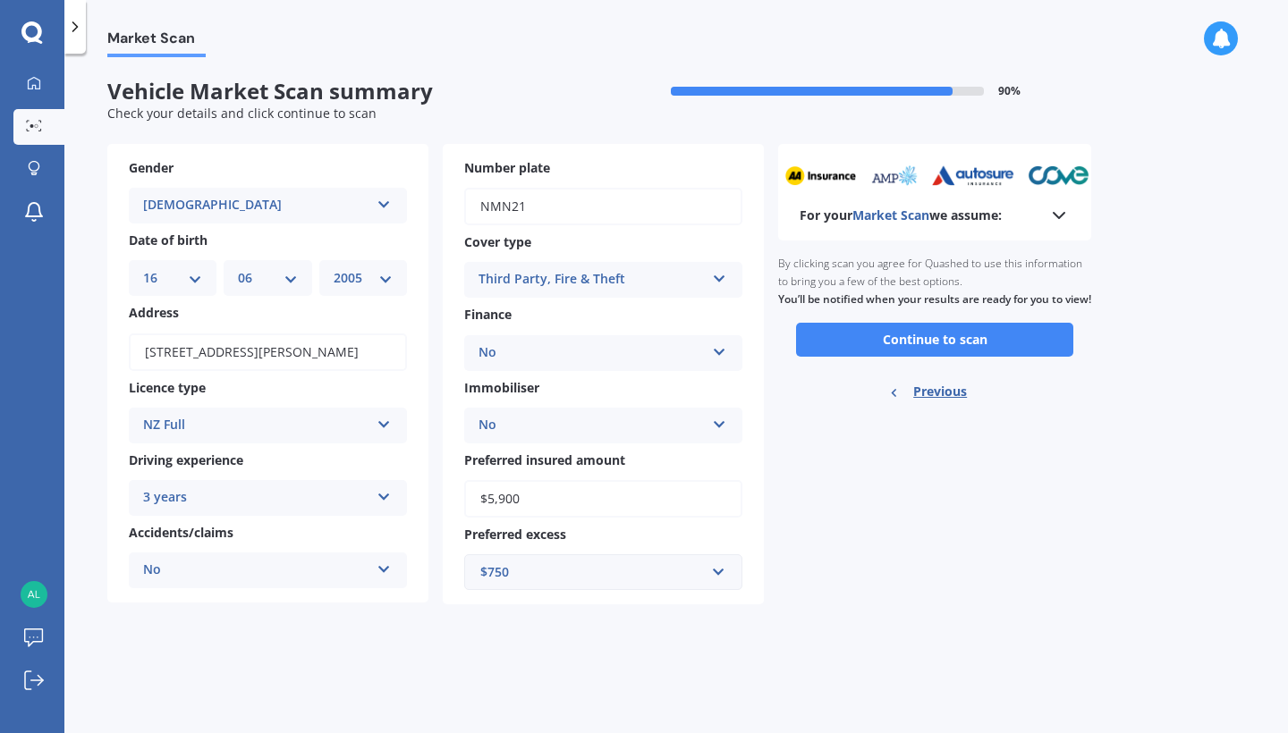
scroll to position [0, 0]
click at [981, 354] on button "Continue to scan" at bounding box center [934, 340] width 277 height 34
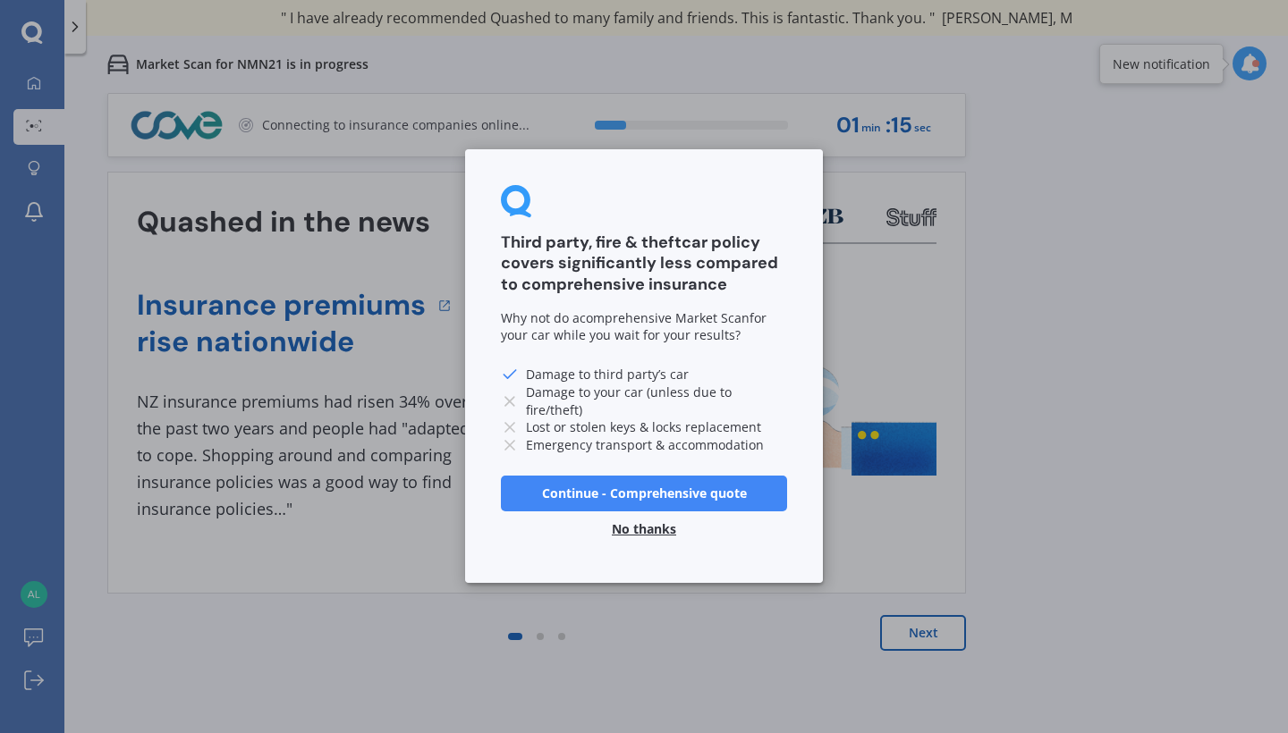
click at [670, 495] on button "Continue - Comprehensive quote" at bounding box center [644, 494] width 286 height 36
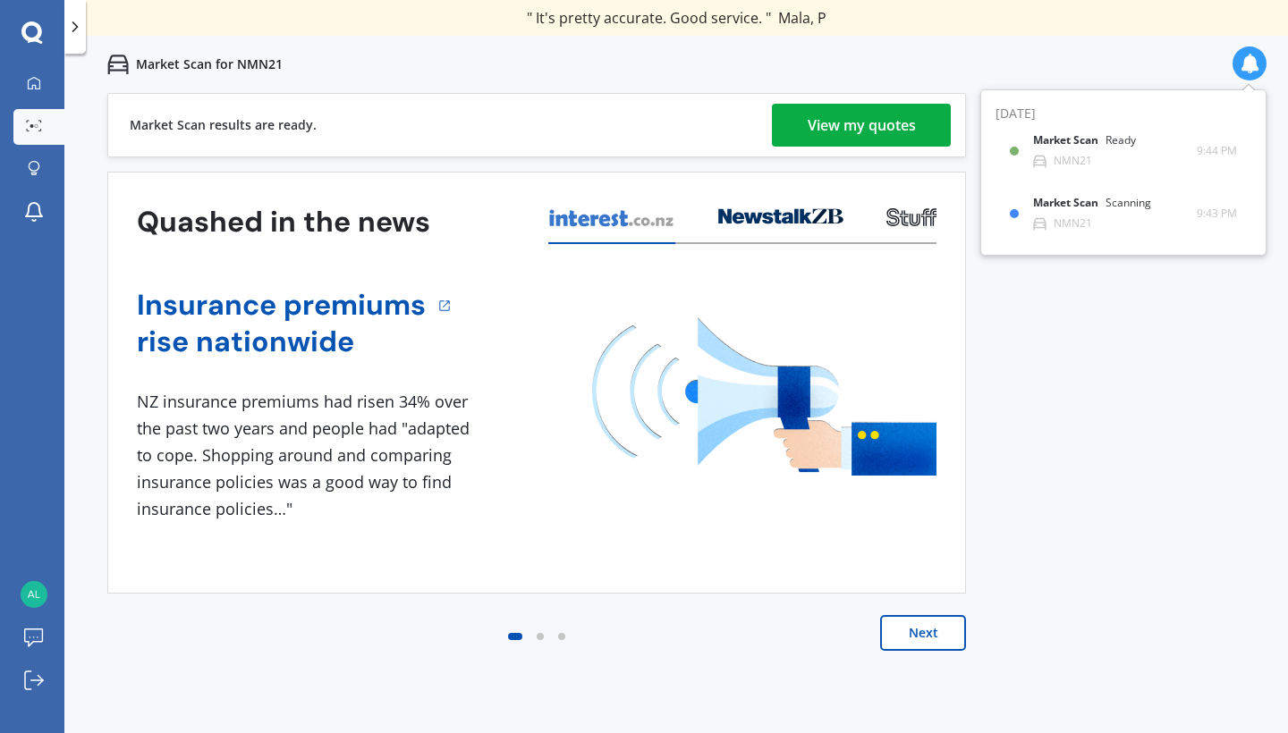
click at [911, 134] on div "View my quotes" at bounding box center [862, 125] width 108 height 43
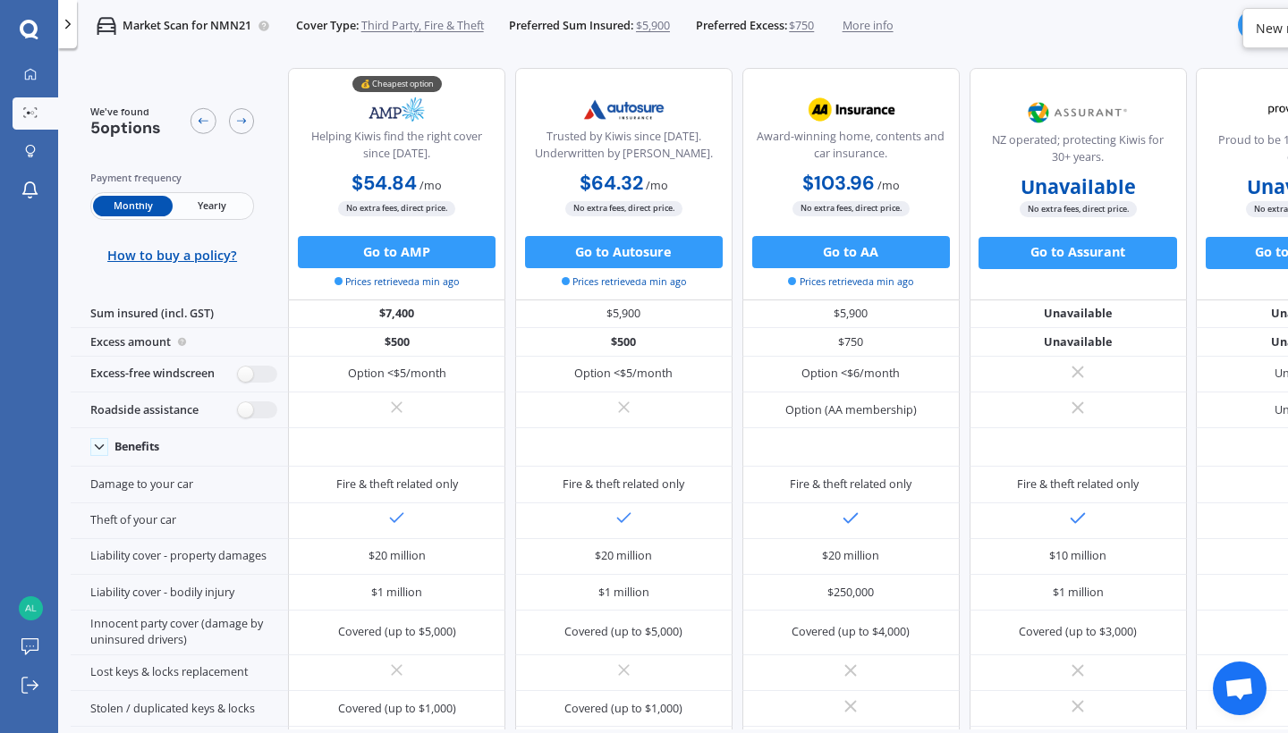
click at [72, 36] on div at bounding box center [68, 24] width 20 height 48
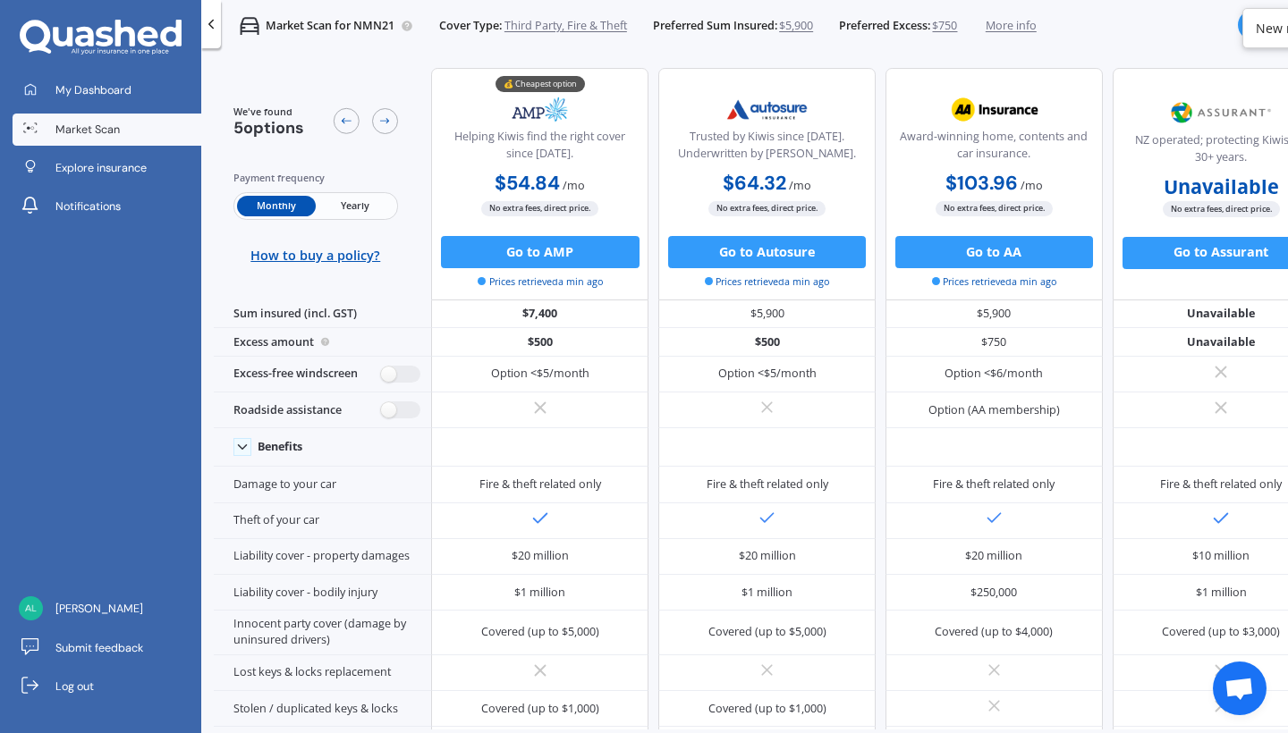
click at [209, 8] on div at bounding box center [211, 24] width 20 height 48
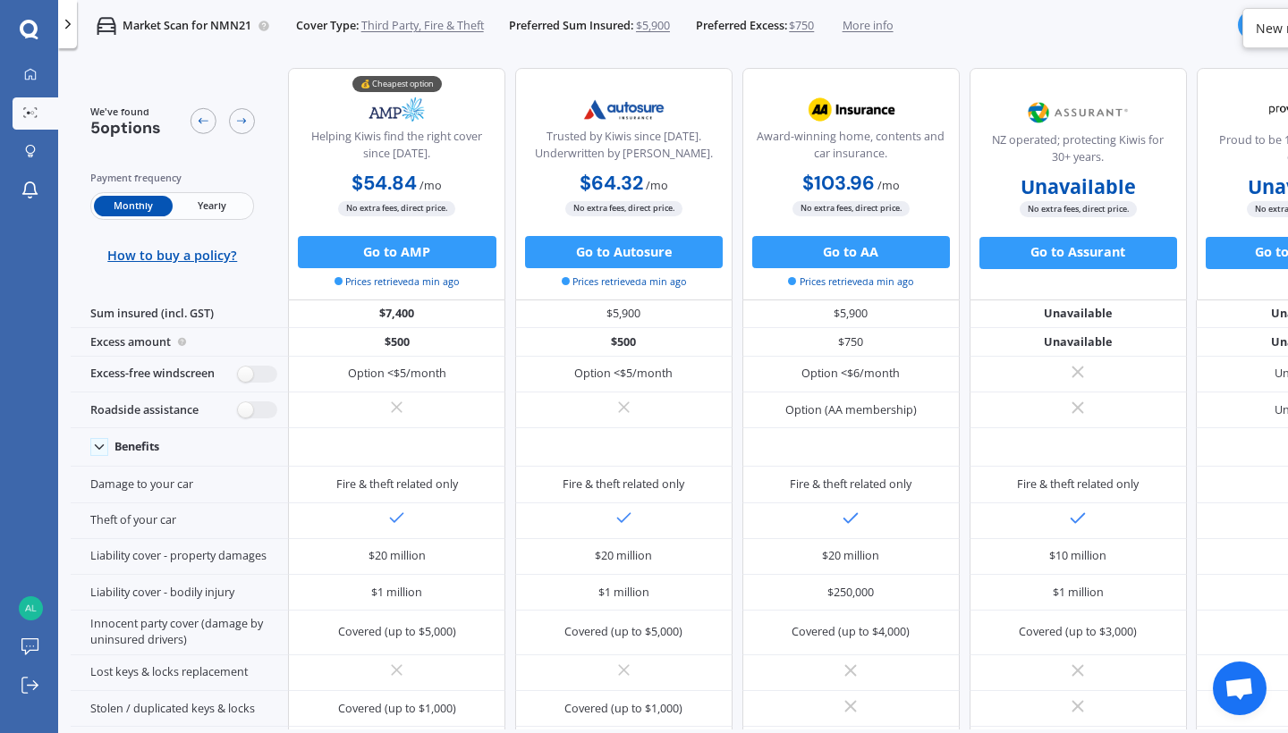
drag, startPoint x: 207, startPoint y: 43, endPoint x: 213, endPoint y: 33, distance: 11.7
click at [207, 43] on div "Market Scan for NMN21 Cover Type: Third Party, Fire & Theft Preferred Sum Insur…" at bounding box center [485, 26] width 816 height 52
click at [210, 18] on p "Market Scan for NMN21" at bounding box center [187, 26] width 129 height 16
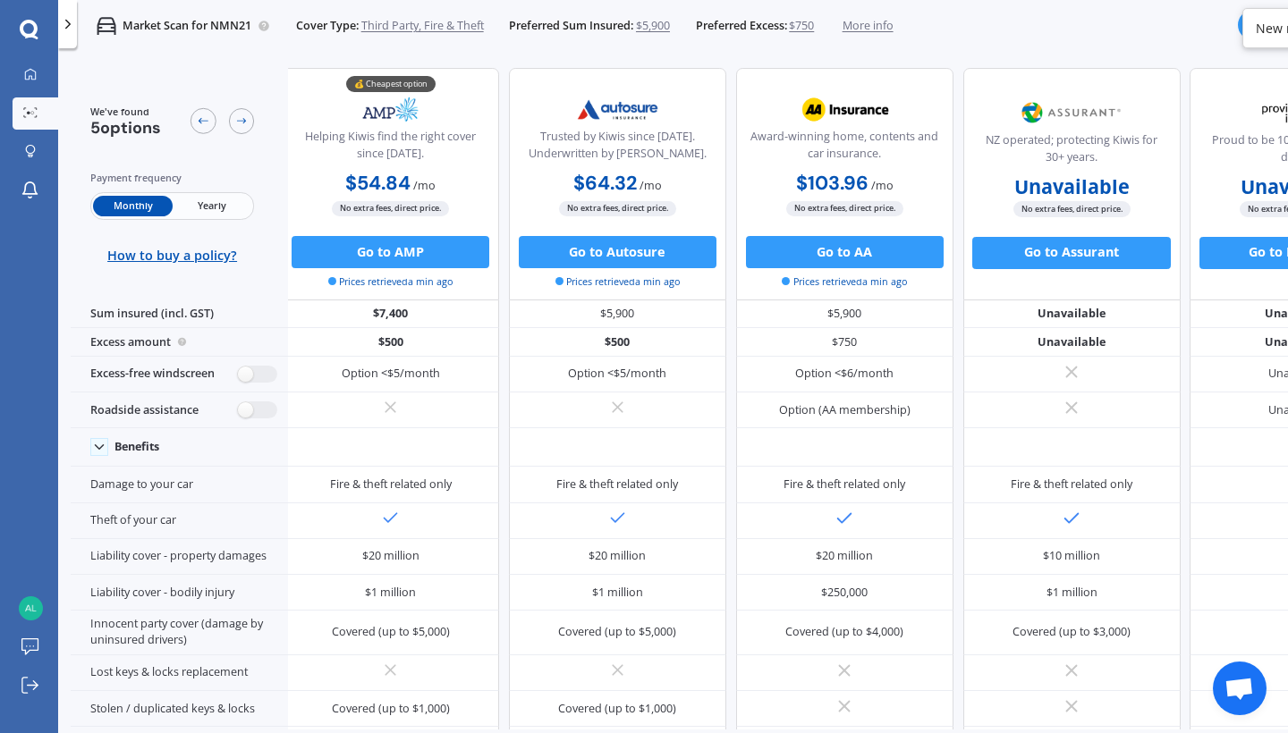
scroll to position [0, 7]
click at [404, 252] on button "Go to AMP" at bounding box center [391, 252] width 198 height 32
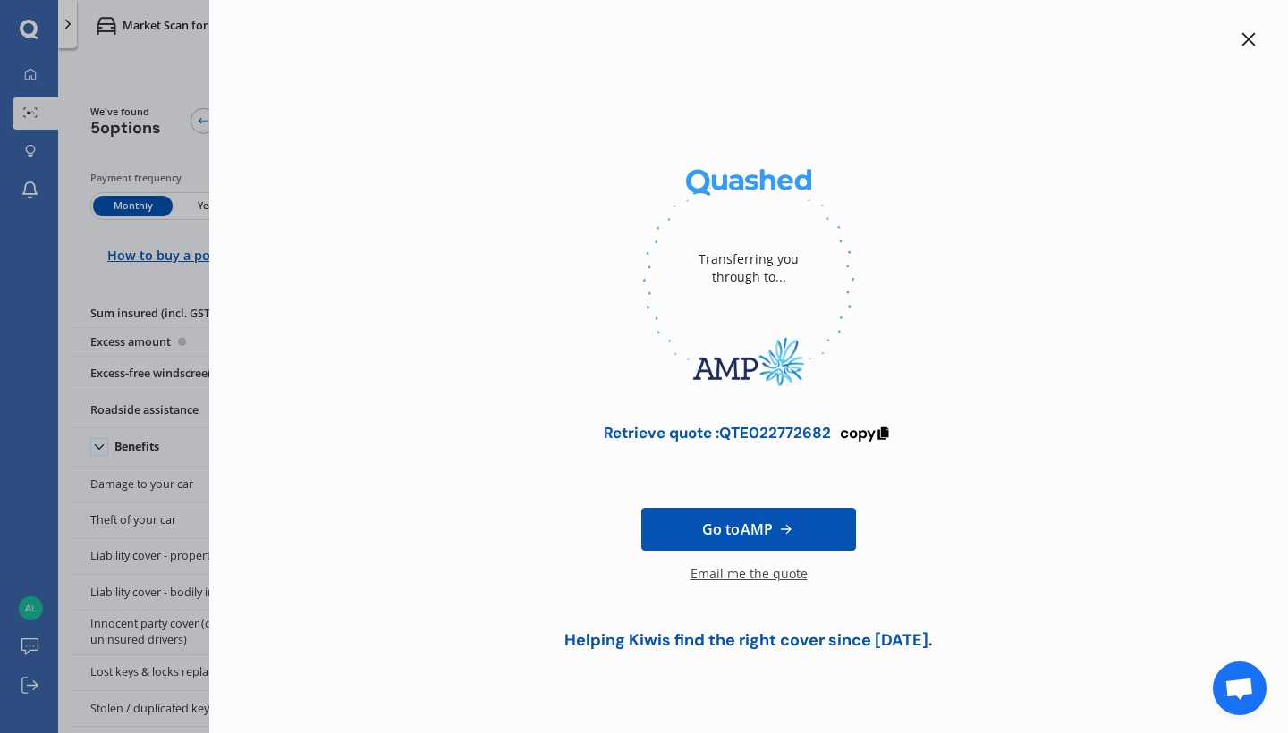
click at [702, 528] on span "Go to AMP" at bounding box center [737, 529] width 71 height 21
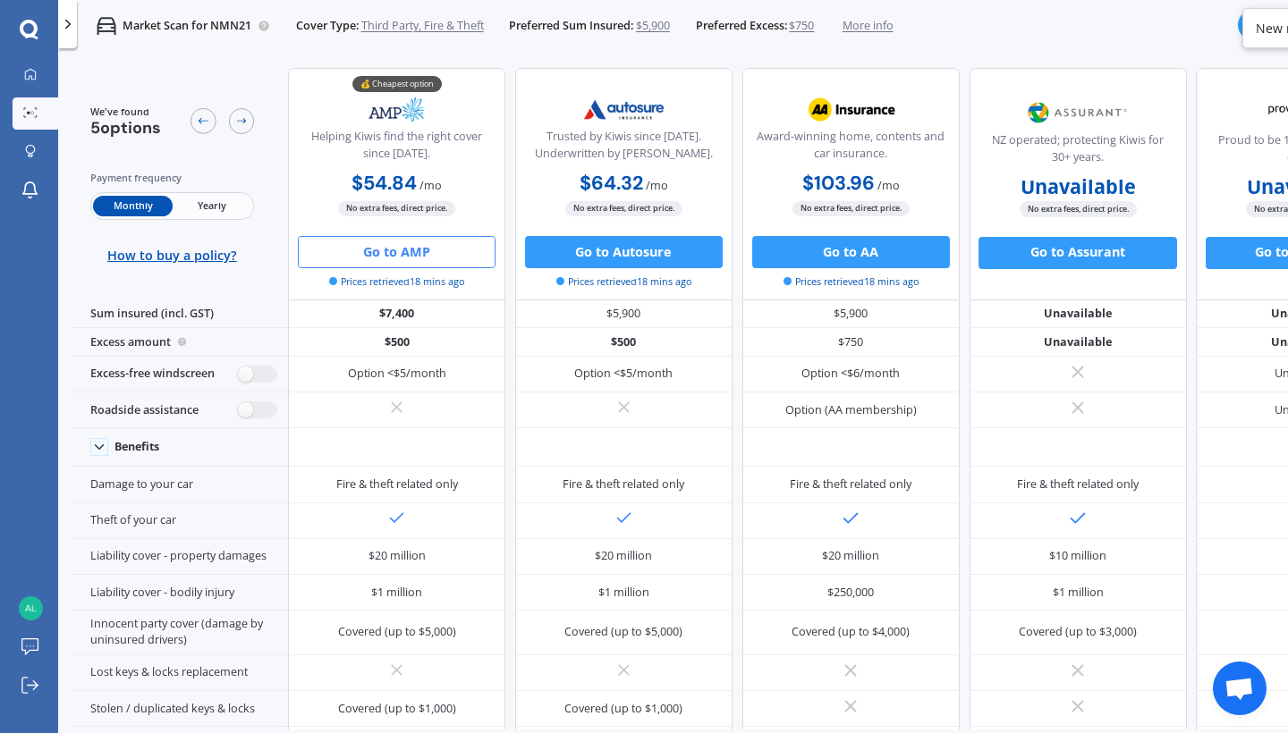
click at [431, 250] on button "Go to AMP" at bounding box center [397, 252] width 198 height 32
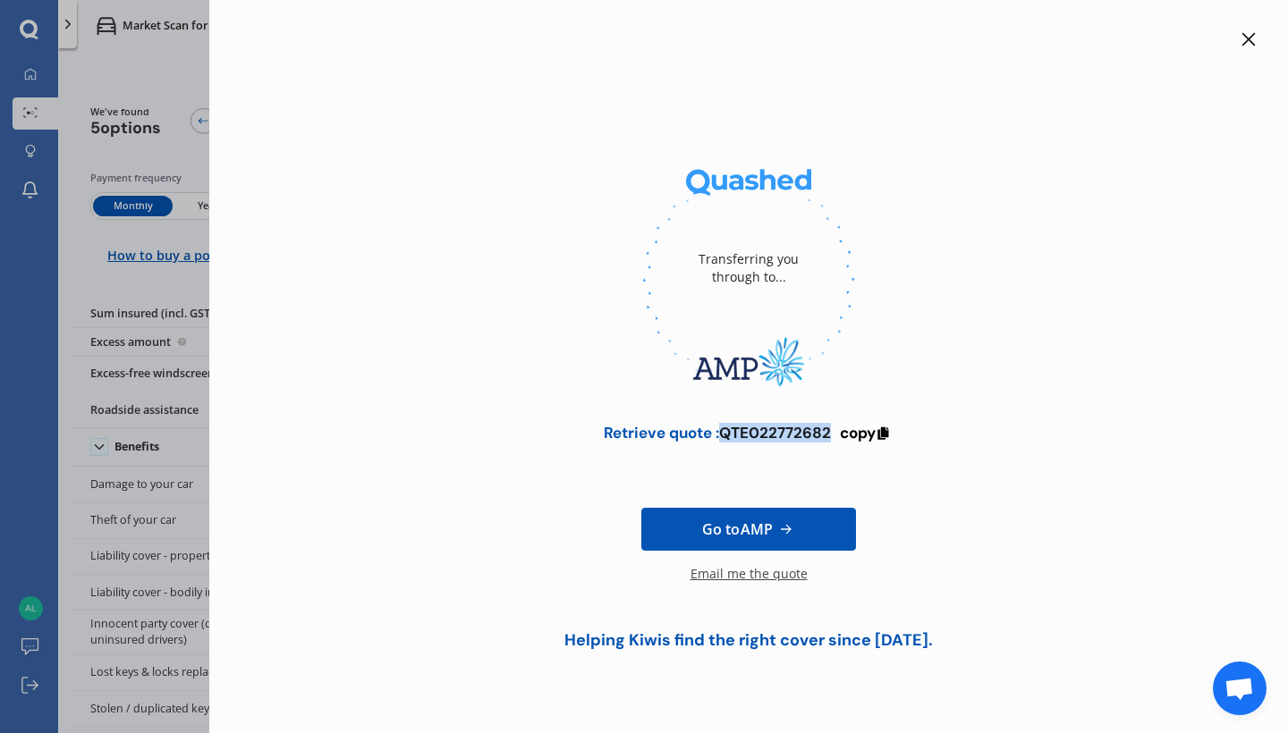
drag, startPoint x: 829, startPoint y: 431, endPoint x: 724, endPoint y: 436, distance: 104.7
click at [724, 436] on div "Retrieve quote : QTE022772682" at bounding box center [717, 433] width 227 height 18
copy div "QTE022772682"
click at [820, 520] on link "Go to AMP" at bounding box center [748, 529] width 215 height 43
click at [1245, 46] on icon at bounding box center [1248, 39] width 14 height 14
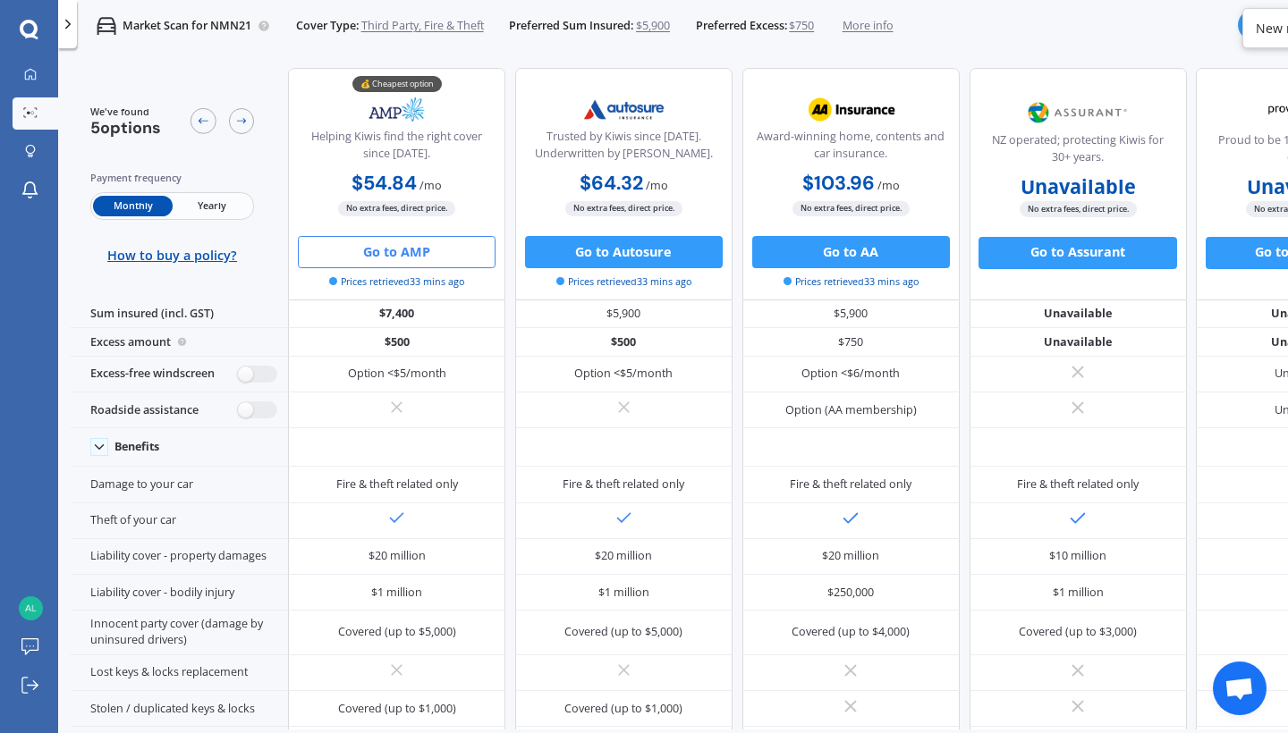
click at [1246, 41] on body "My Dashboard Market Scan Explore insurance Notifications [PERSON_NAME] Submit f…" at bounding box center [644, 366] width 1288 height 733
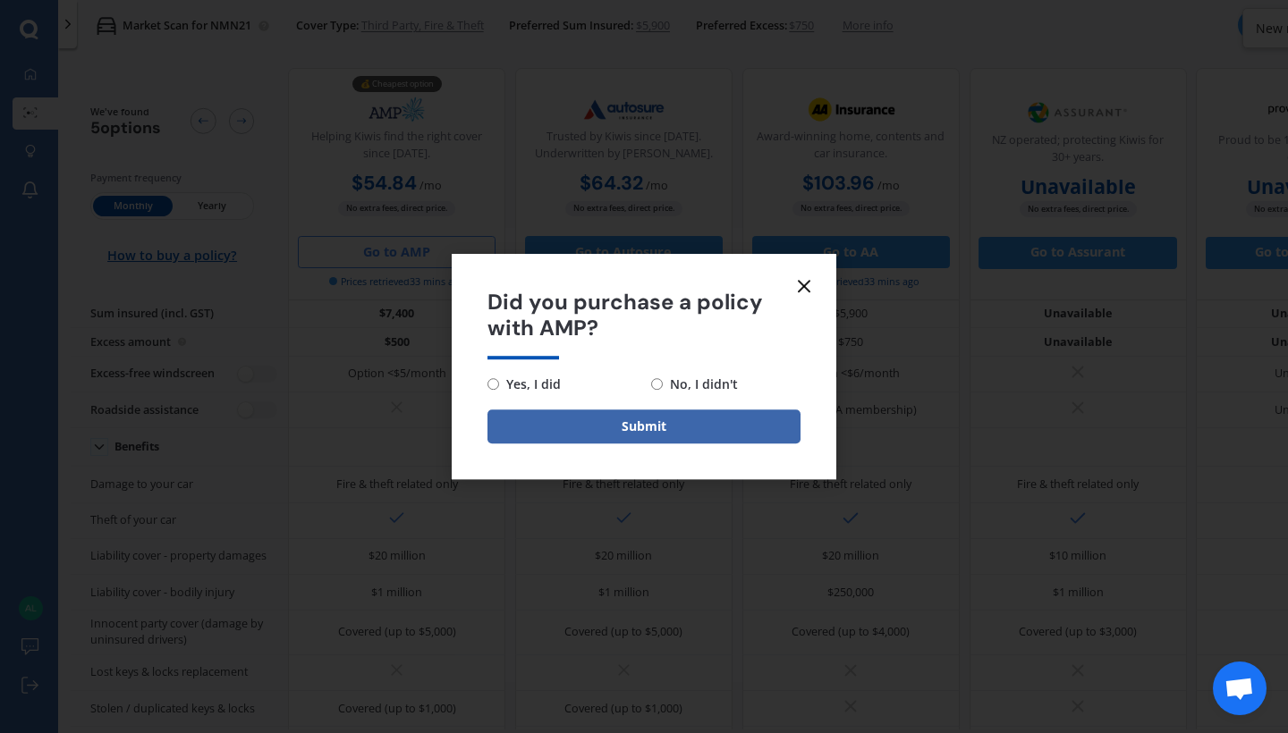
click at [1248, 38] on div "Did you purchase a policy with AMP? Yes, I did No, I didn't Submit" at bounding box center [644, 366] width 1288 height 733
click at [808, 282] on icon at bounding box center [803, 285] width 21 height 21
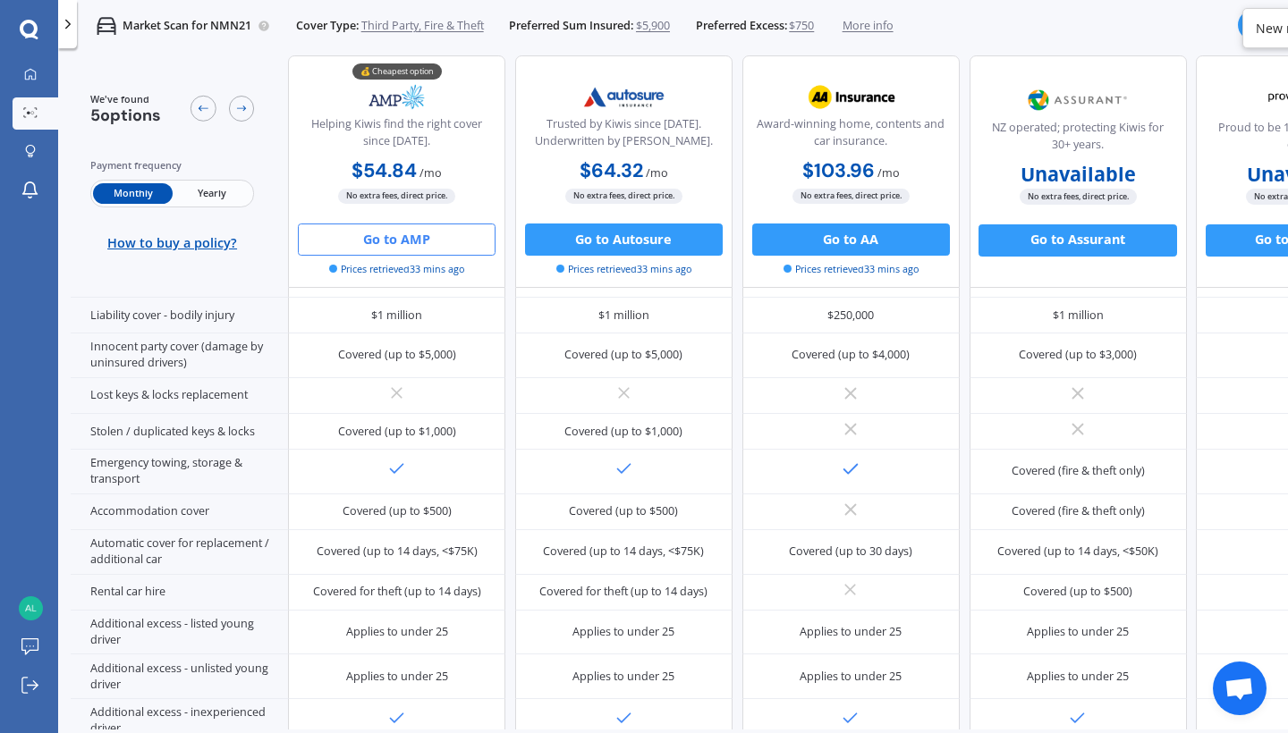
scroll to position [419, 0]
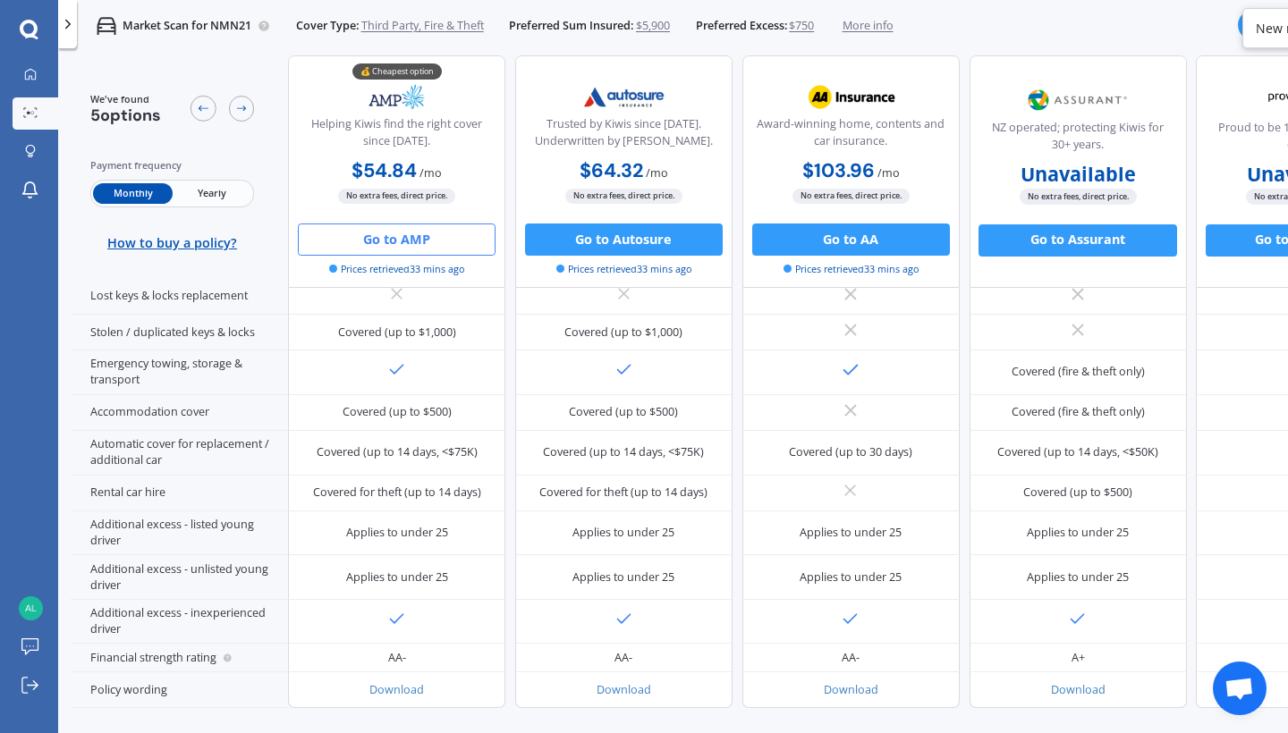
click at [1268, 31] on div "New notification" at bounding box center [1304, 29] width 97 height 18
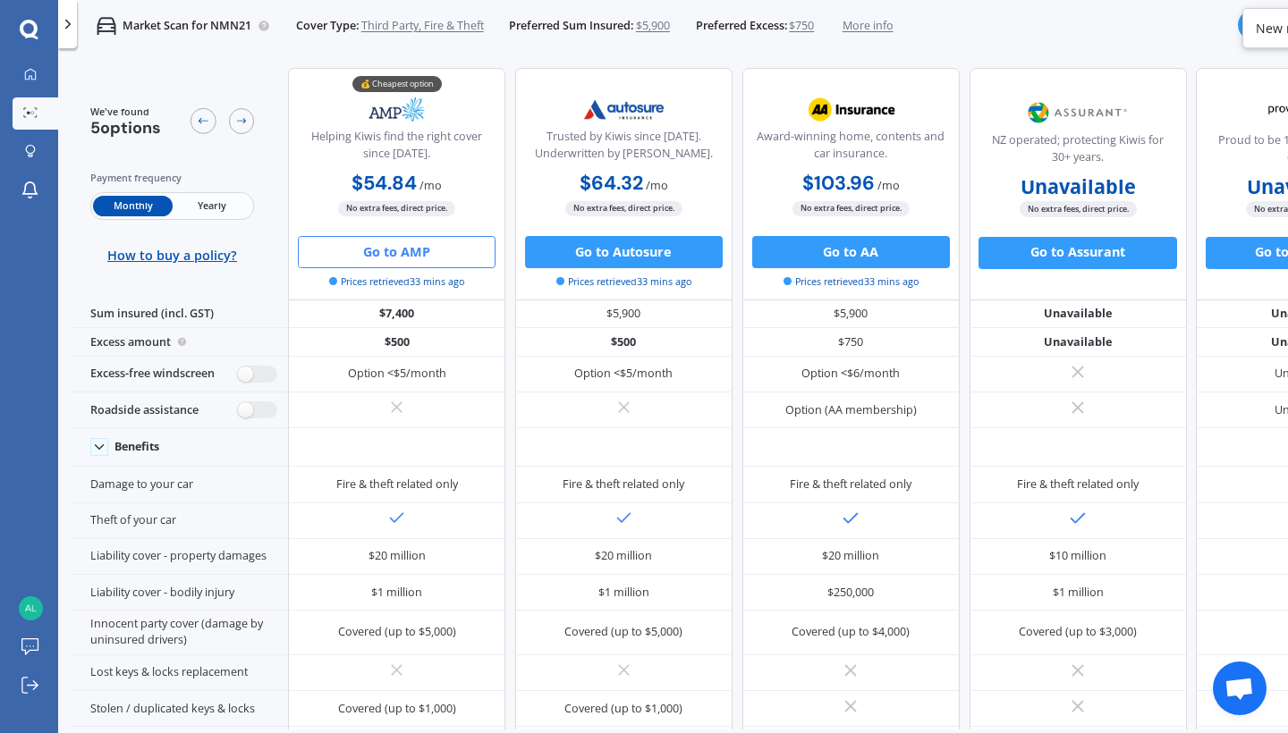
scroll to position [0, 0]
click at [242, 123] on icon at bounding box center [241, 120] width 13 height 13
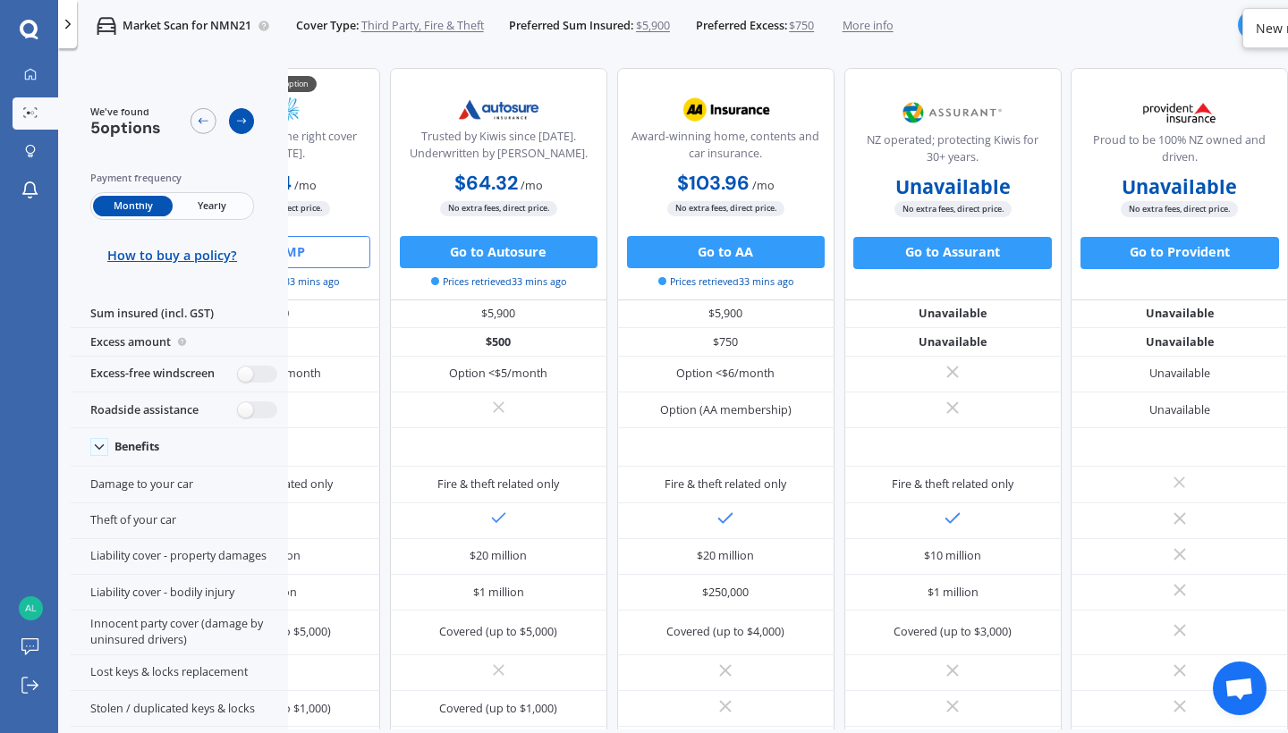
click at [242, 123] on icon at bounding box center [241, 120] width 13 height 13
click at [204, 125] on icon at bounding box center [203, 120] width 13 height 13
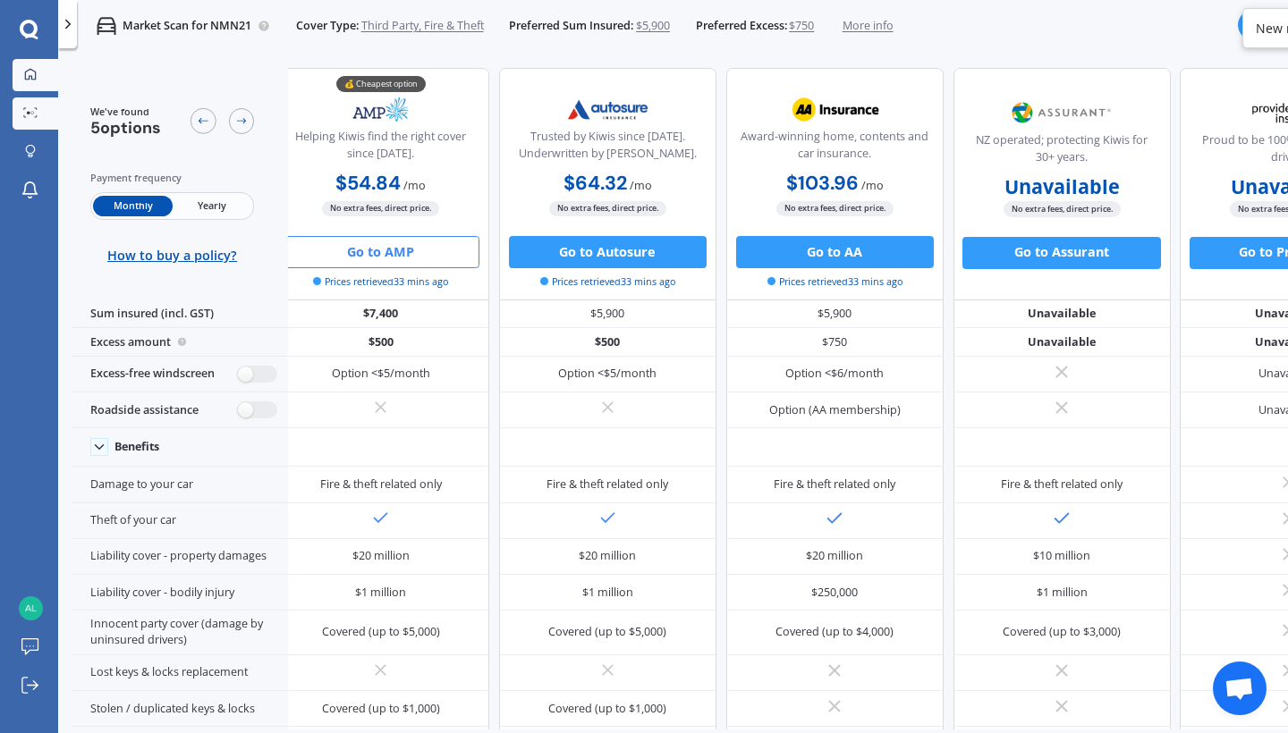
scroll to position [0, 0]
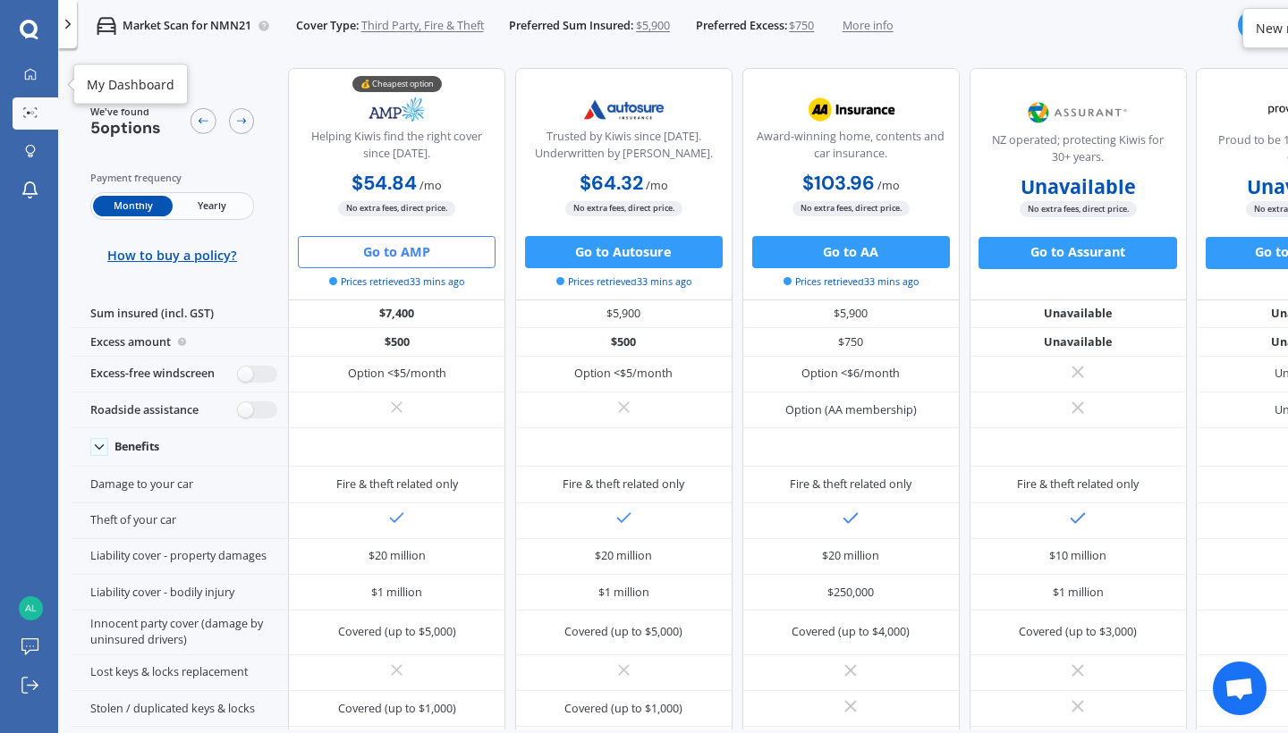
click at [70, 18] on icon at bounding box center [68, 24] width 16 height 16
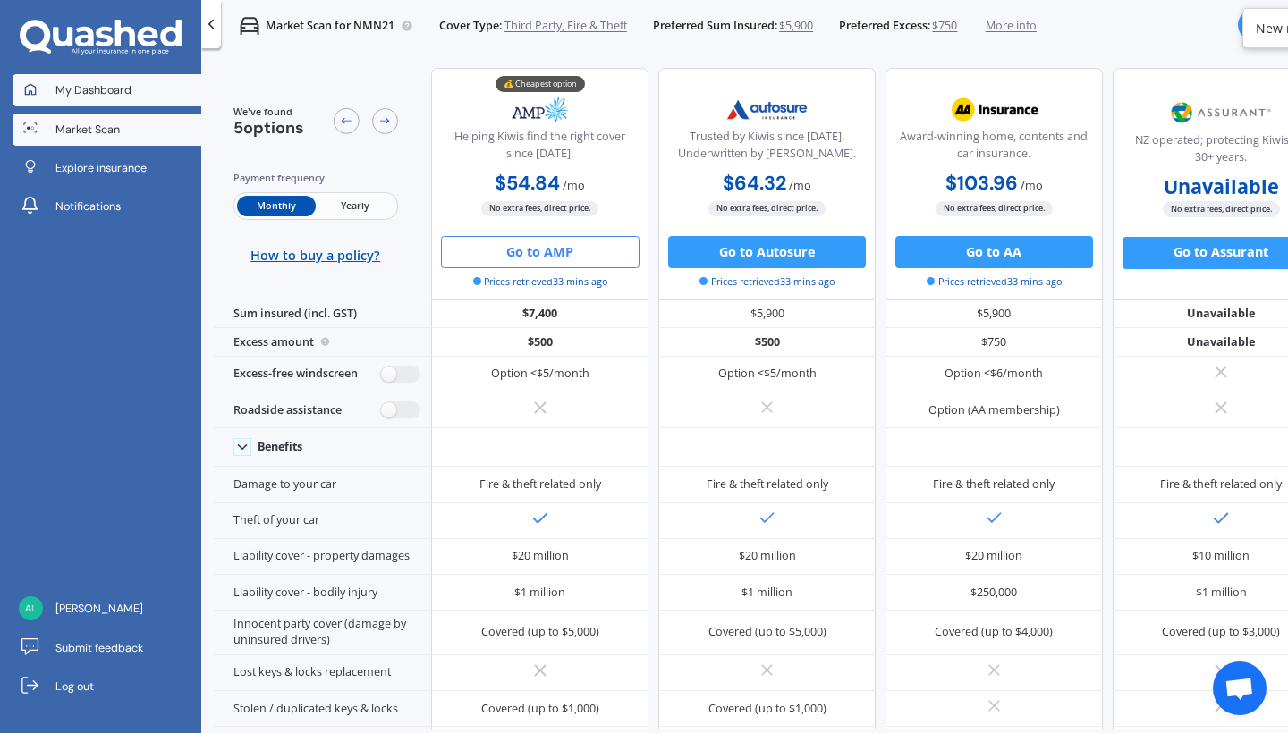
scroll to position [298, 0]
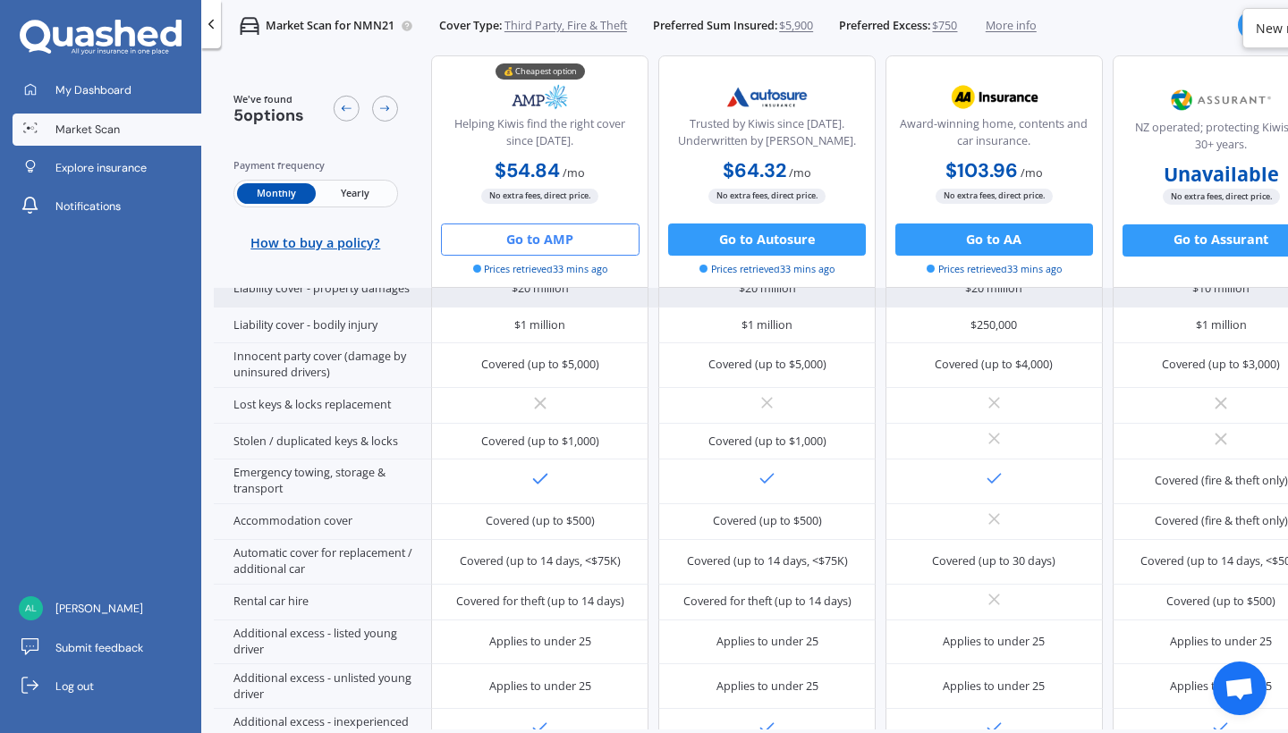
drag, startPoint x: 34, startPoint y: 72, endPoint x: 292, endPoint y: 301, distance: 344.7
click at [34, 72] on div "My Dashboard Market Scan Explore insurance Notifications [PERSON_NAME] Submit f…" at bounding box center [100, 366] width 201 height 733
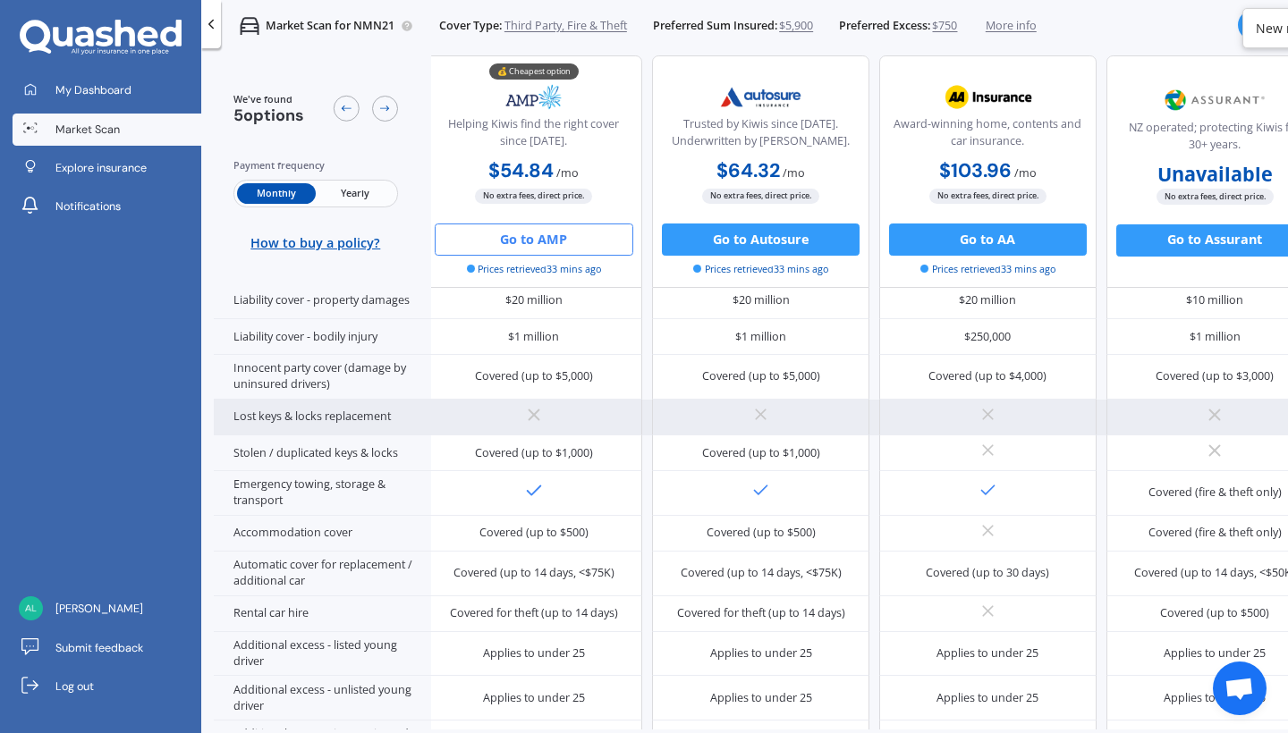
scroll to position [290, 7]
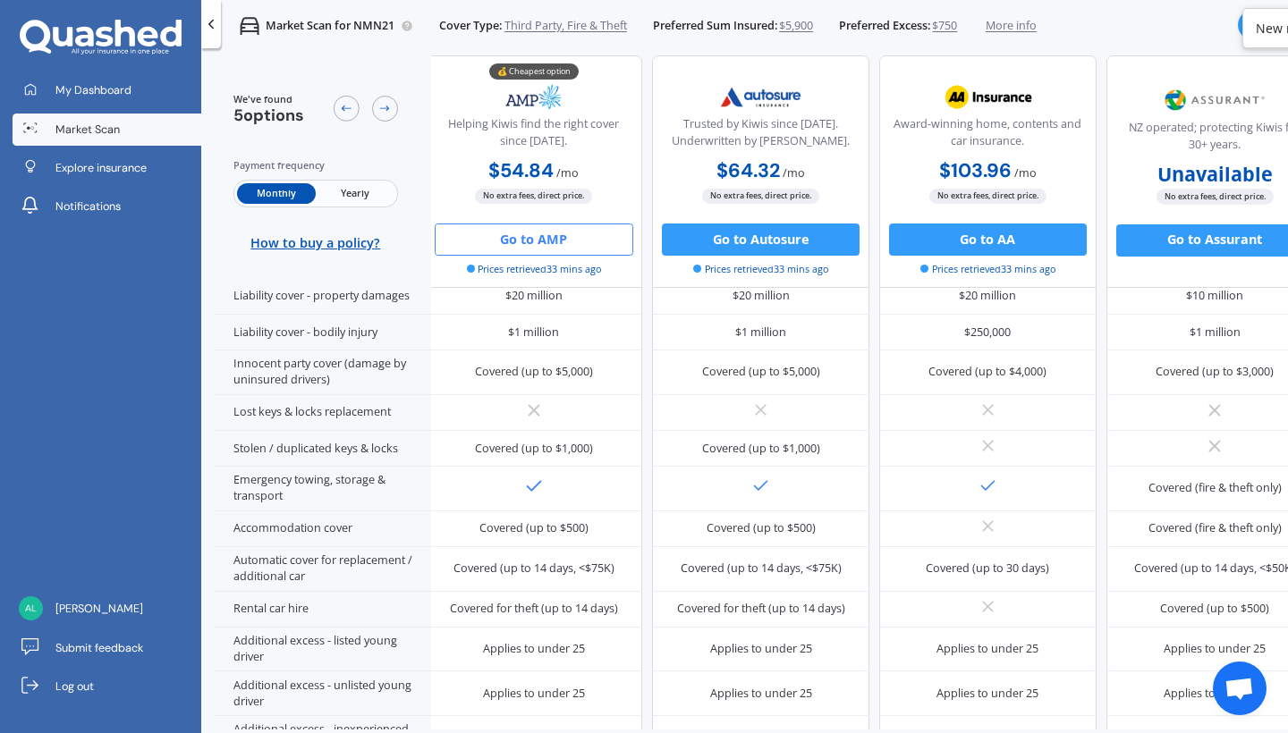
click at [1276, 29] on div "New notification" at bounding box center [1304, 29] width 97 height 18
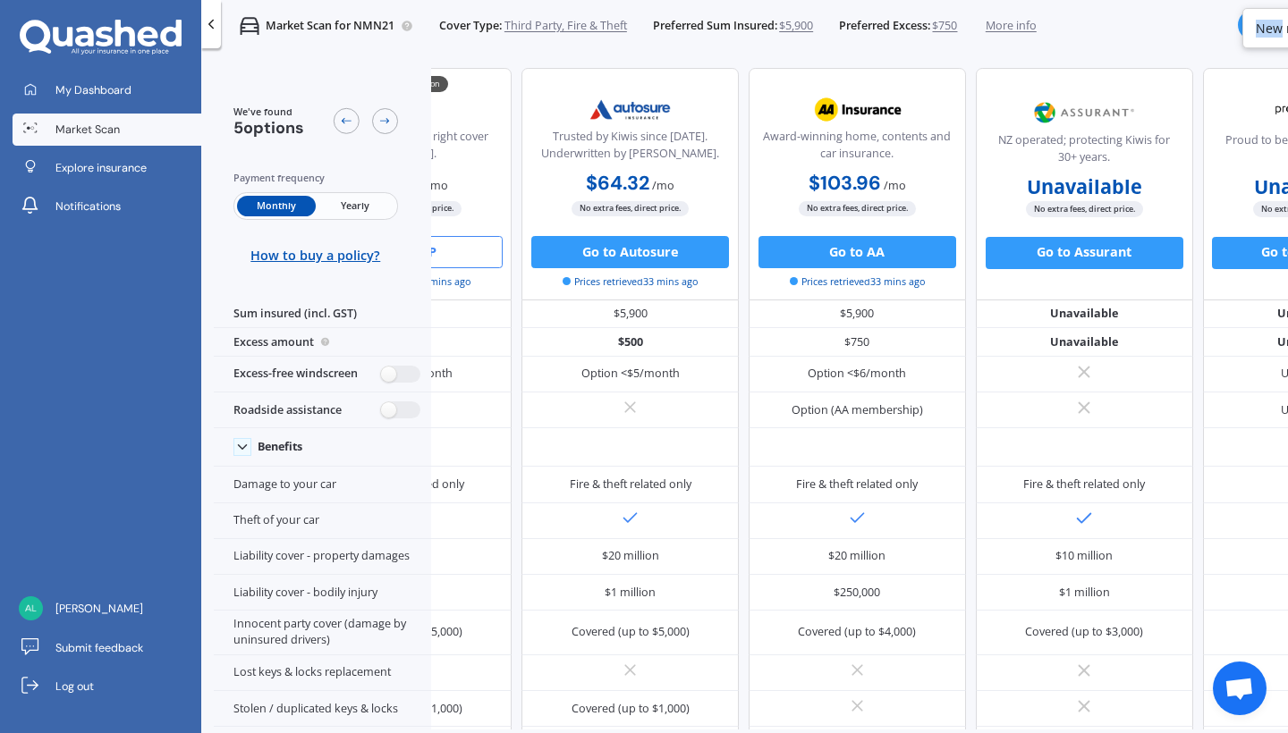
scroll to position [0, 0]
click at [1241, 24] on div at bounding box center [1253, 25] width 30 height 30
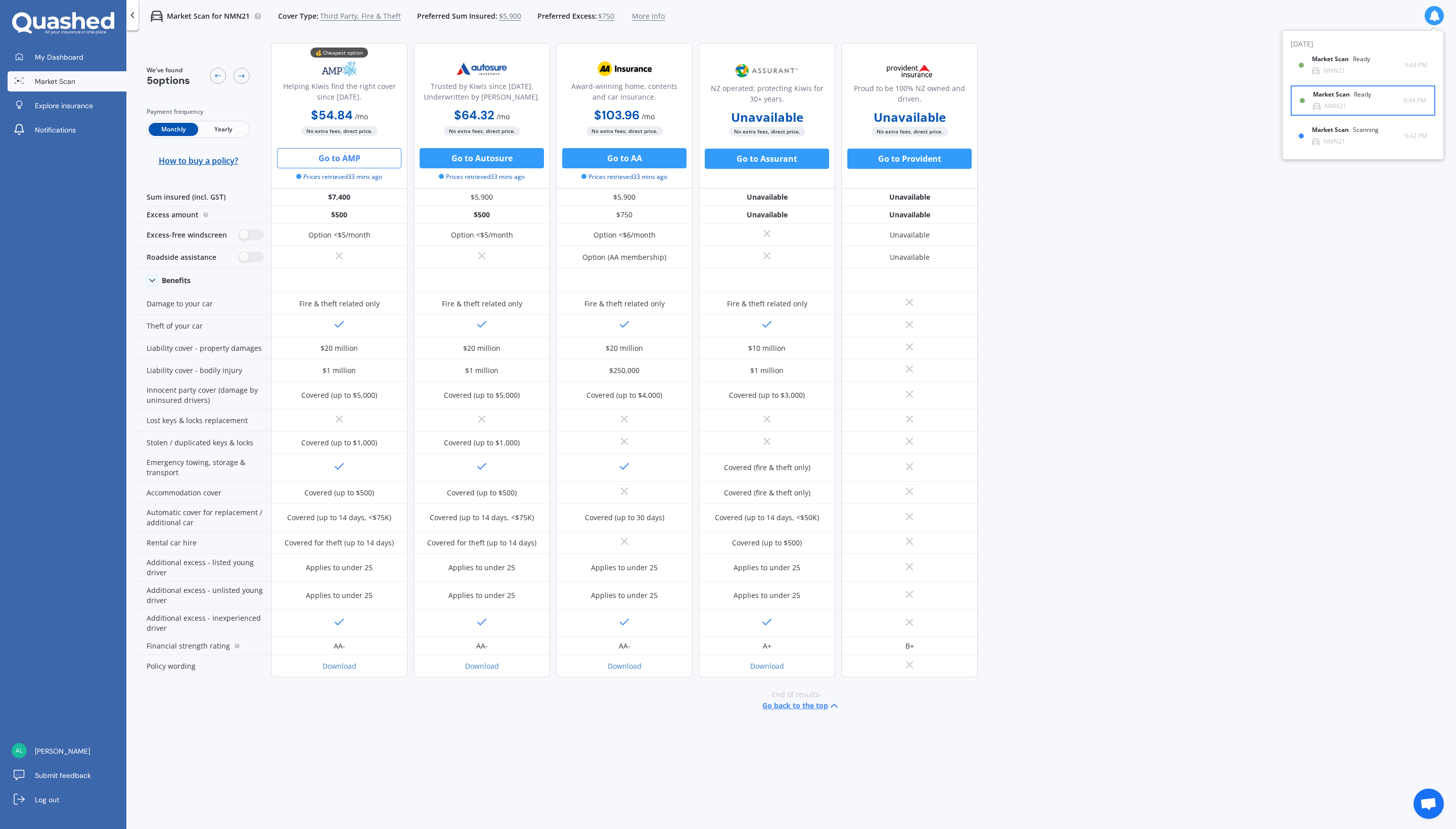
click at [727, 102] on div "Market Scan Ready" at bounding box center [1348, 97] width 70 height 11
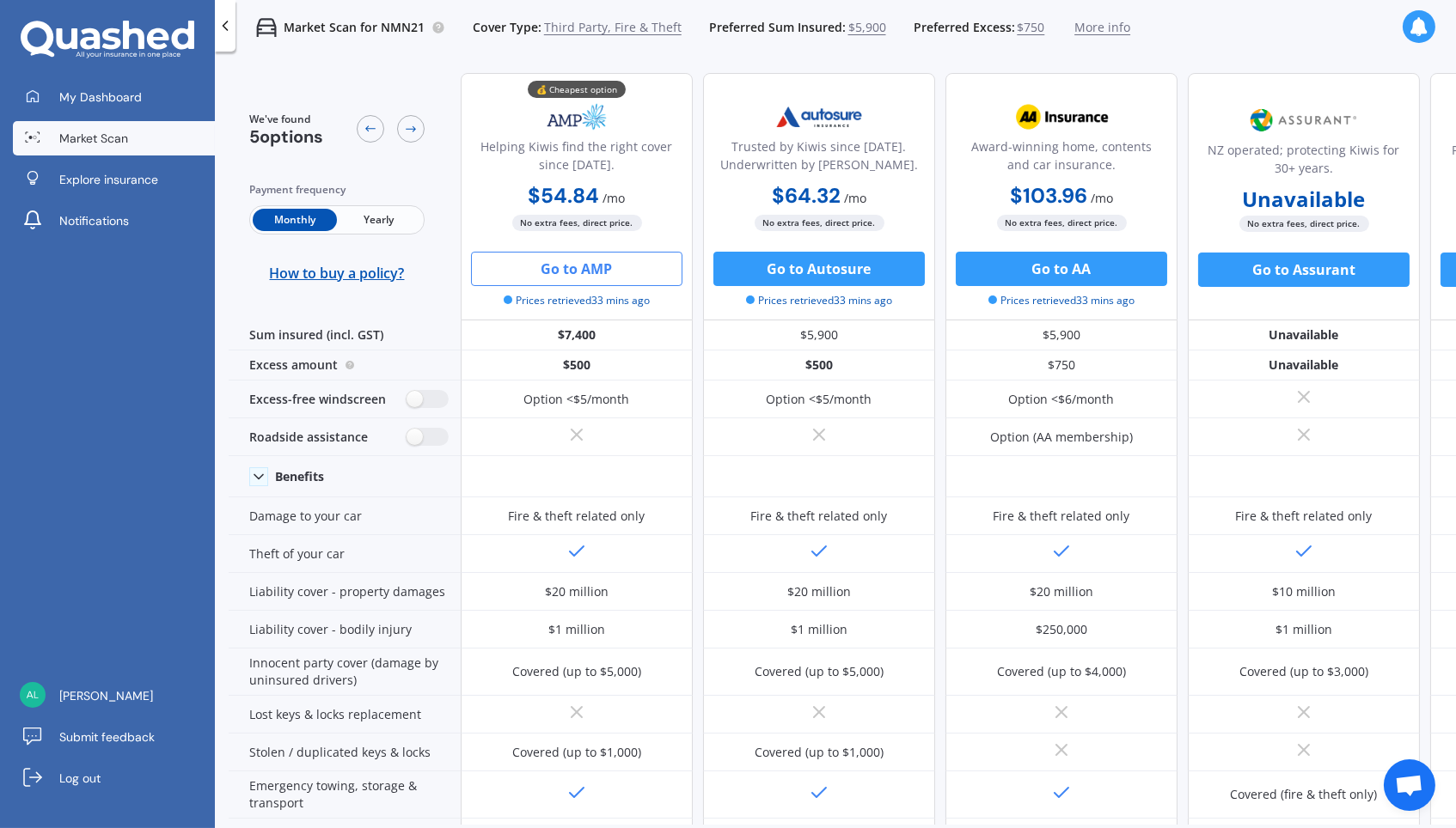
click at [1237, 31] on icon at bounding box center [1419, 27] width 19 height 19
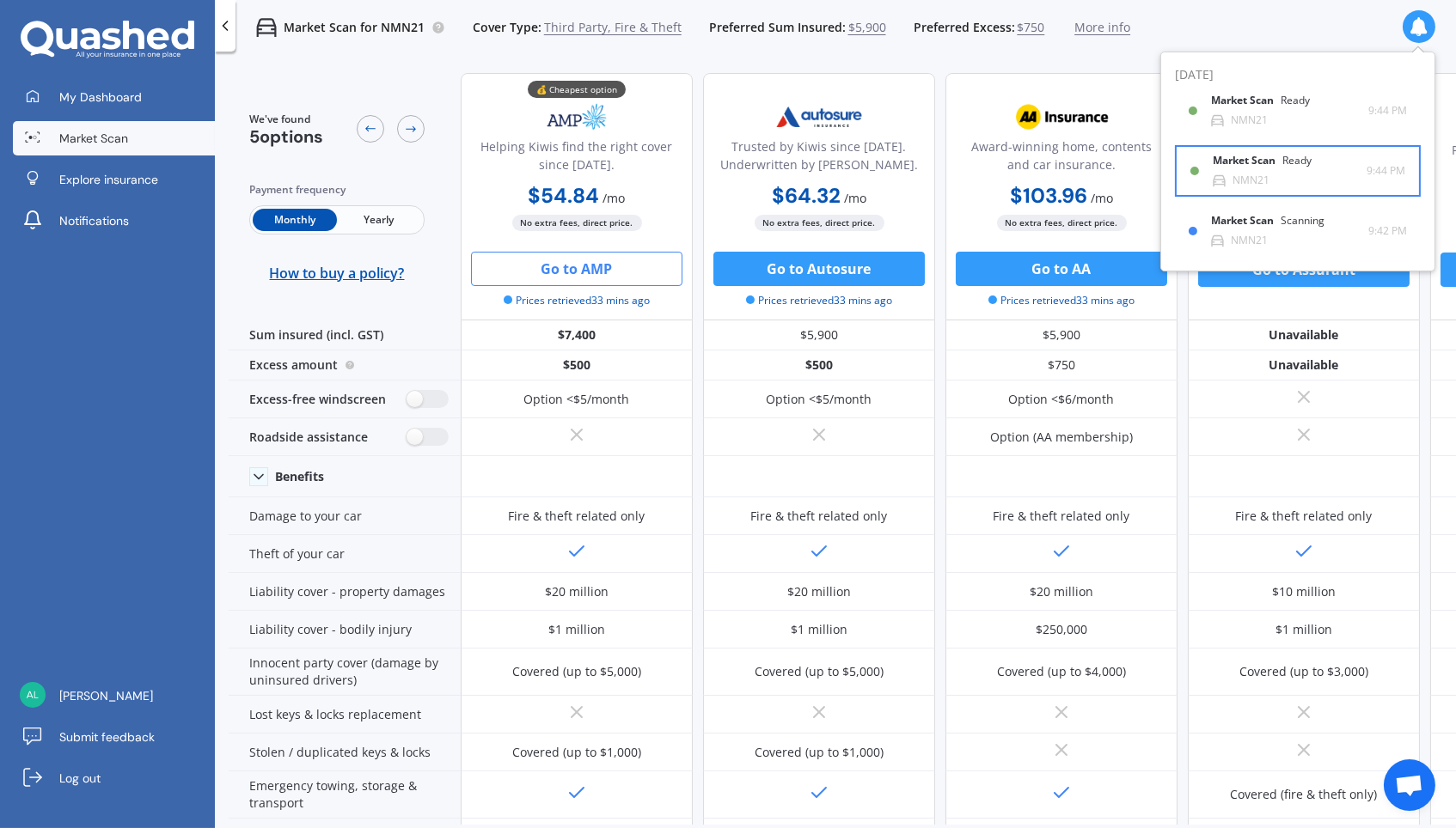
click at [1237, 180] on div "Market Scan Ready NMN21" at bounding box center [1290, 170] width 154 height 32
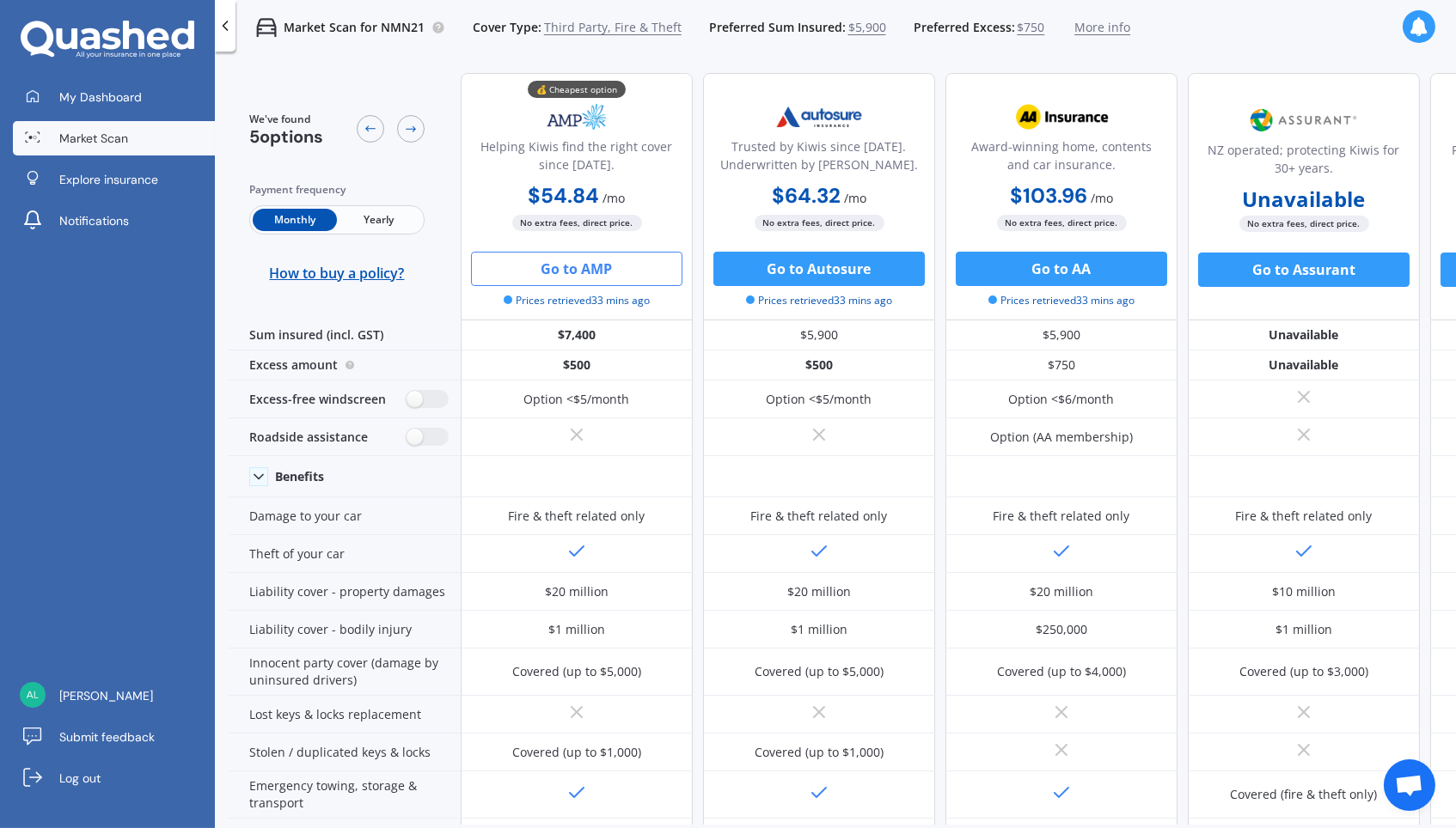
click at [1237, 179] on div "NZ operated; protecting Kiwis for 30+ years." at bounding box center [1303, 162] width 203 height 43
click at [1237, 30] on icon at bounding box center [1419, 27] width 19 height 19
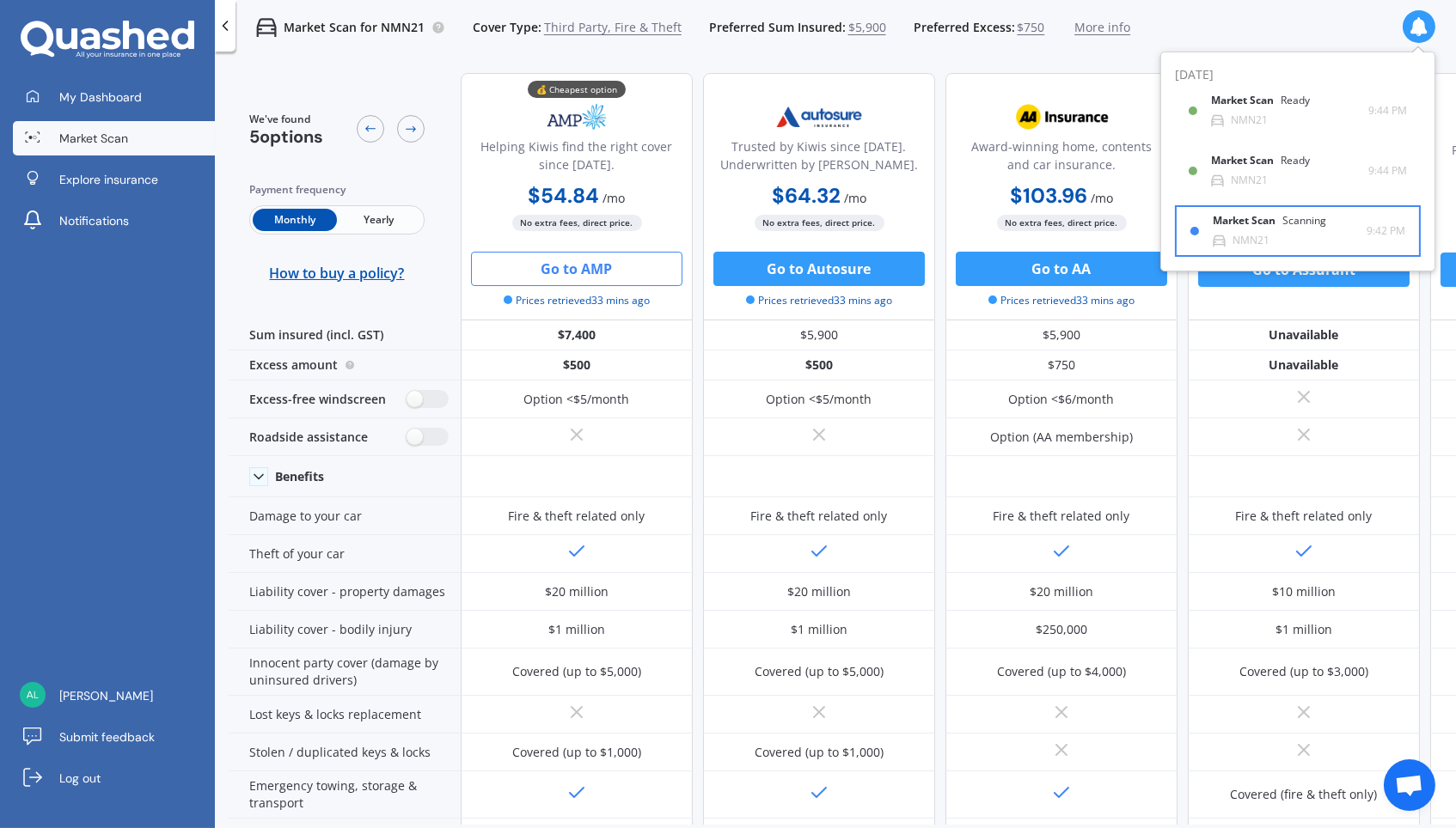
click at [1237, 237] on div "NMN21" at bounding box center [1251, 240] width 37 height 12
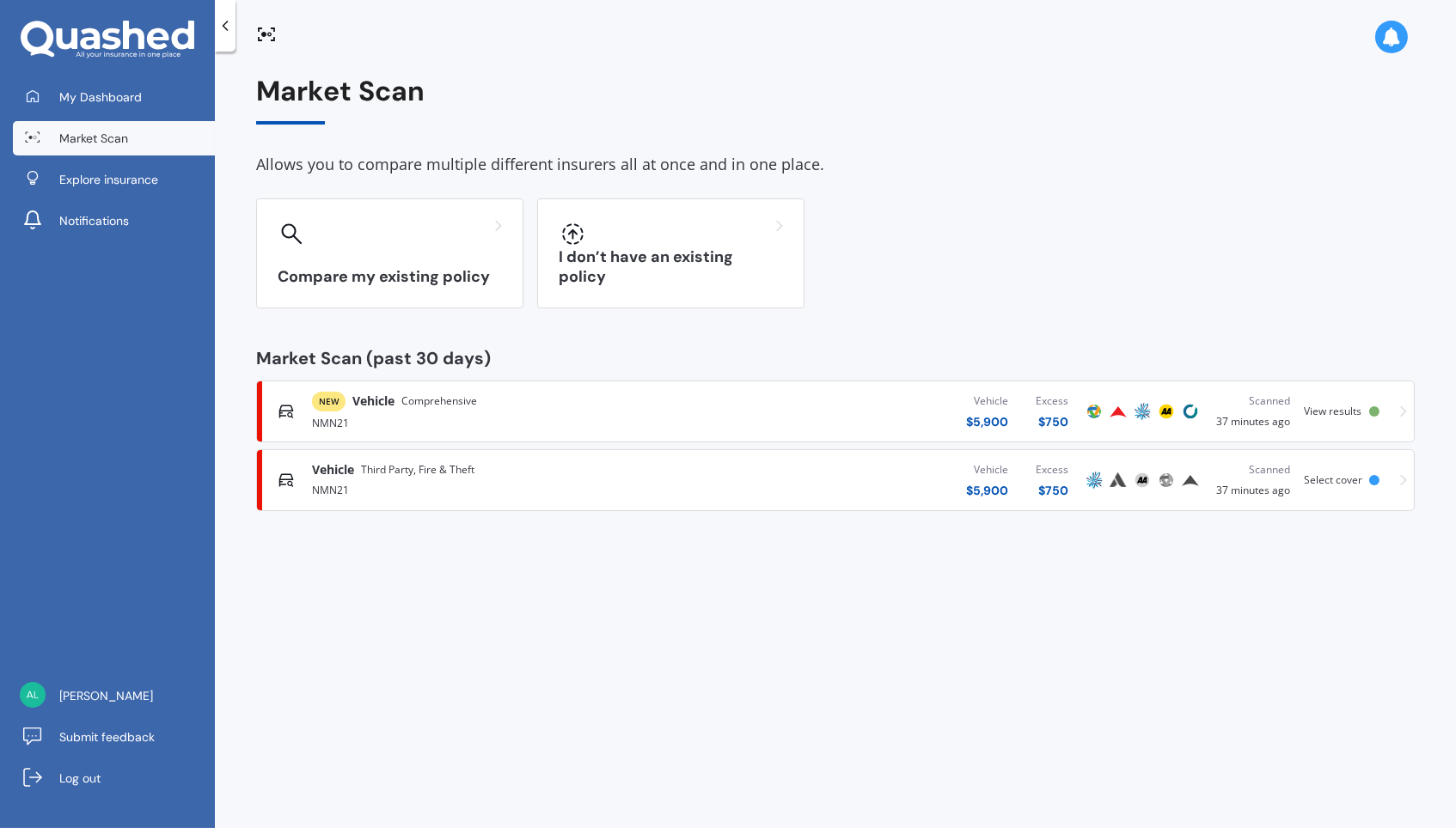
click at [1237, 484] on div "Select cover" at bounding box center [1345, 480] width 83 height 12
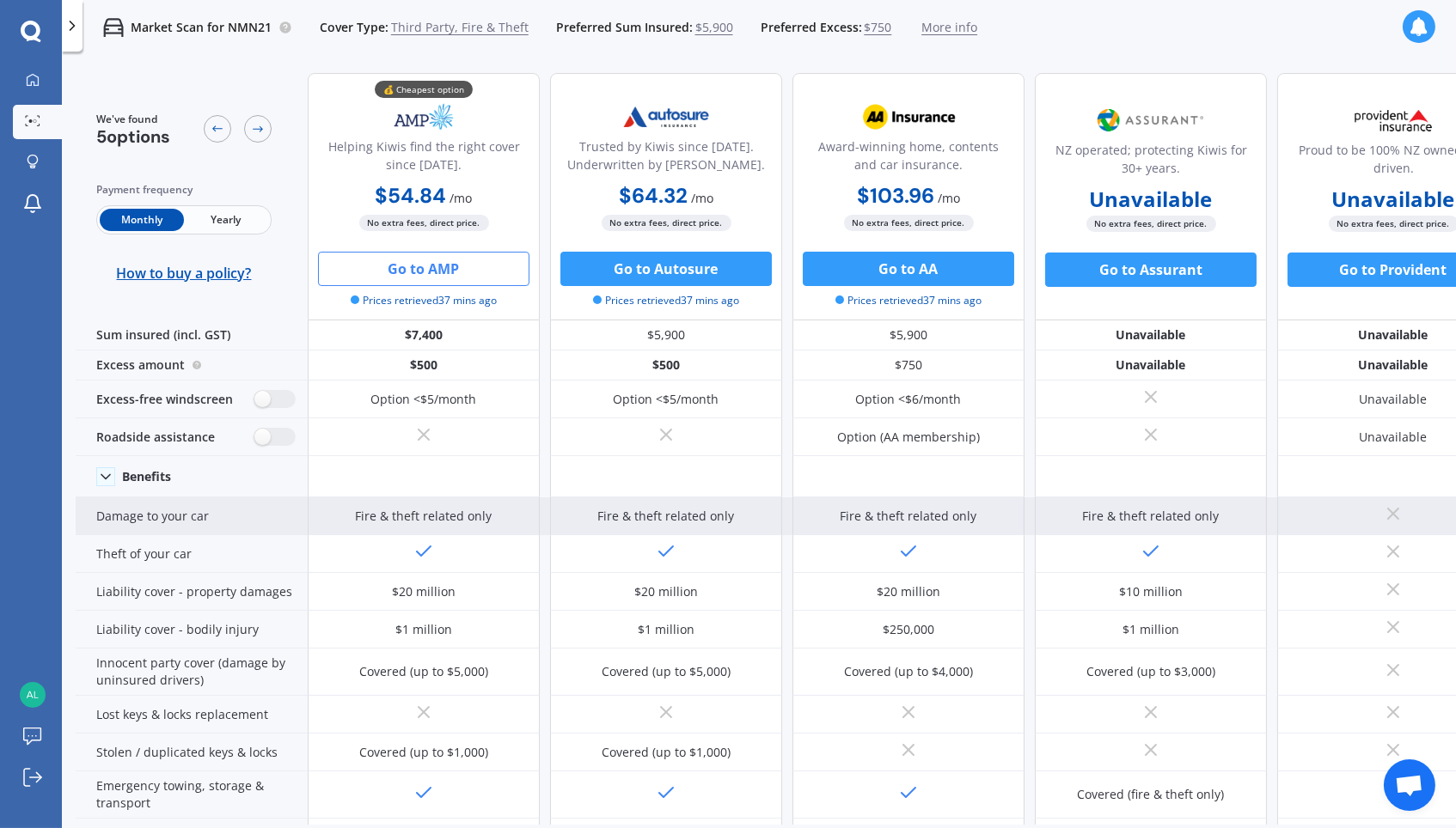
click at [537, 508] on div "Fire & theft related only" at bounding box center [424, 516] width 233 height 37
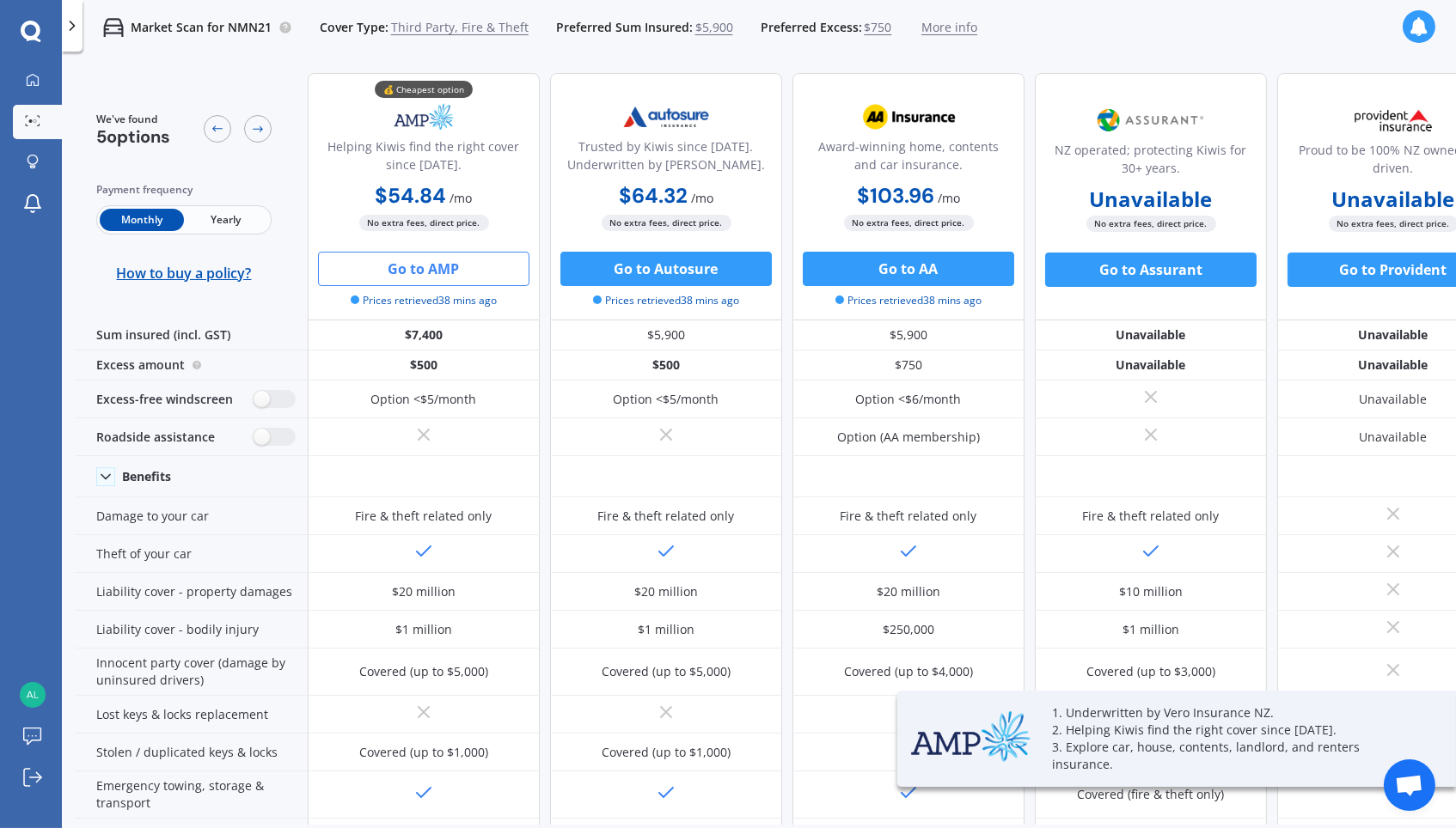
click at [453, 32] on span "Third Party, Fire & Theft" at bounding box center [459, 28] width 137 height 17
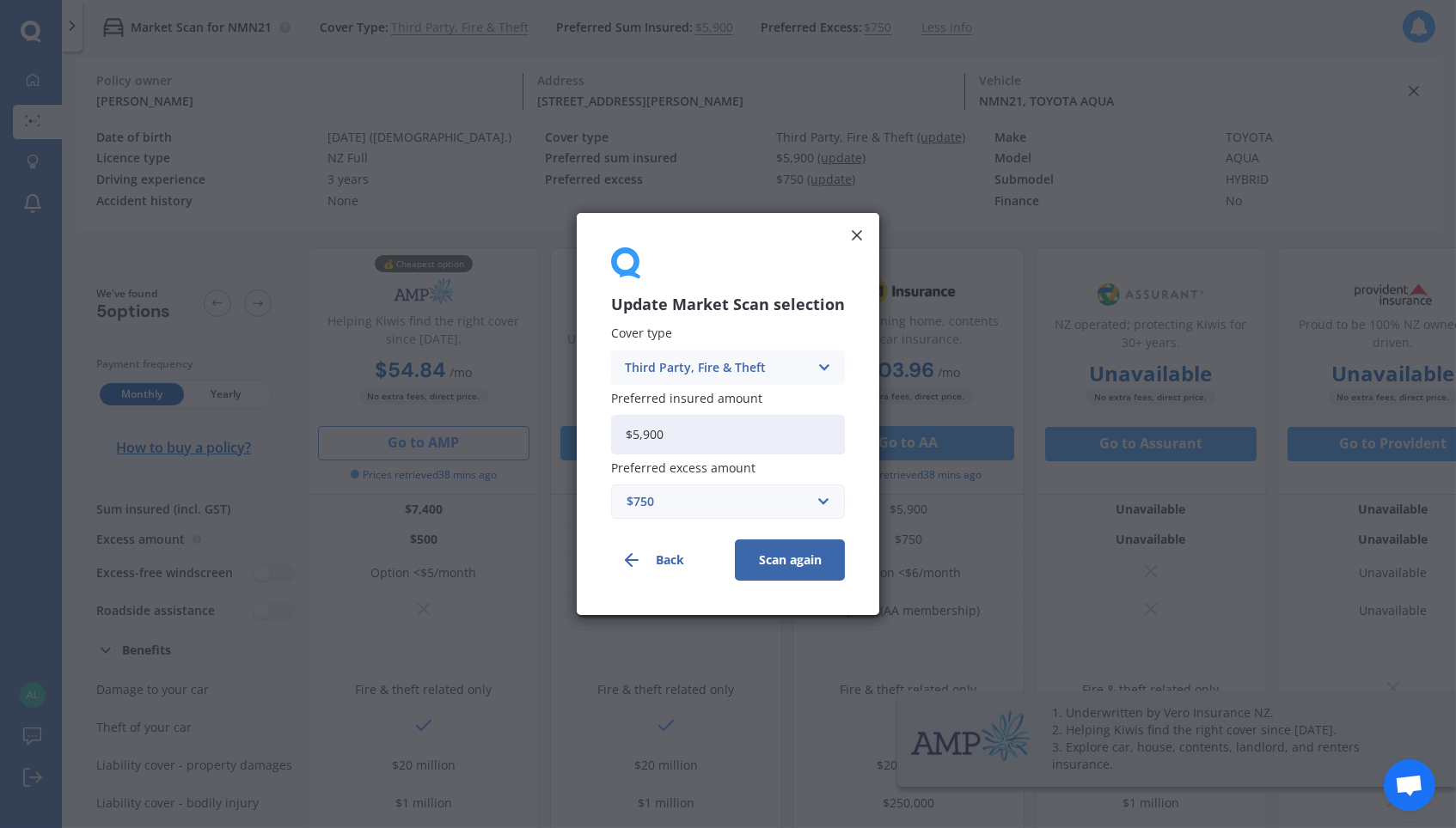
click at [460, 24] on div "Update Market Scan selection Cover type Third Party, Fire & Theft Comprehensive…" at bounding box center [728, 414] width 1456 height 828
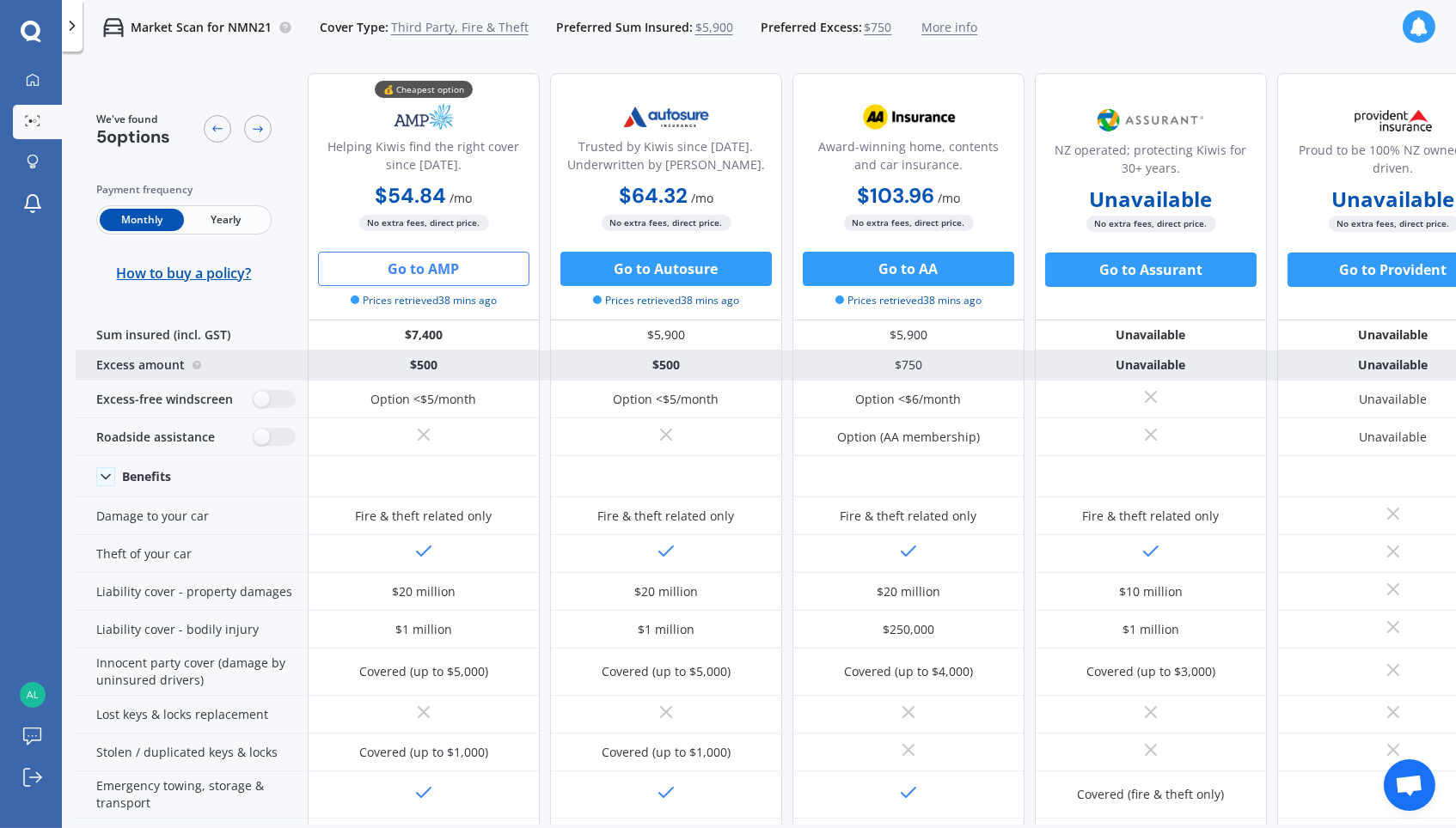
drag, startPoint x: 776, startPoint y: 367, endPoint x: 819, endPoint y: 368, distance: 43.0
click at [777, 367] on div "$500" at bounding box center [666, 365] width 233 height 30
click at [819, 370] on div "$750" at bounding box center [909, 365] width 233 height 30
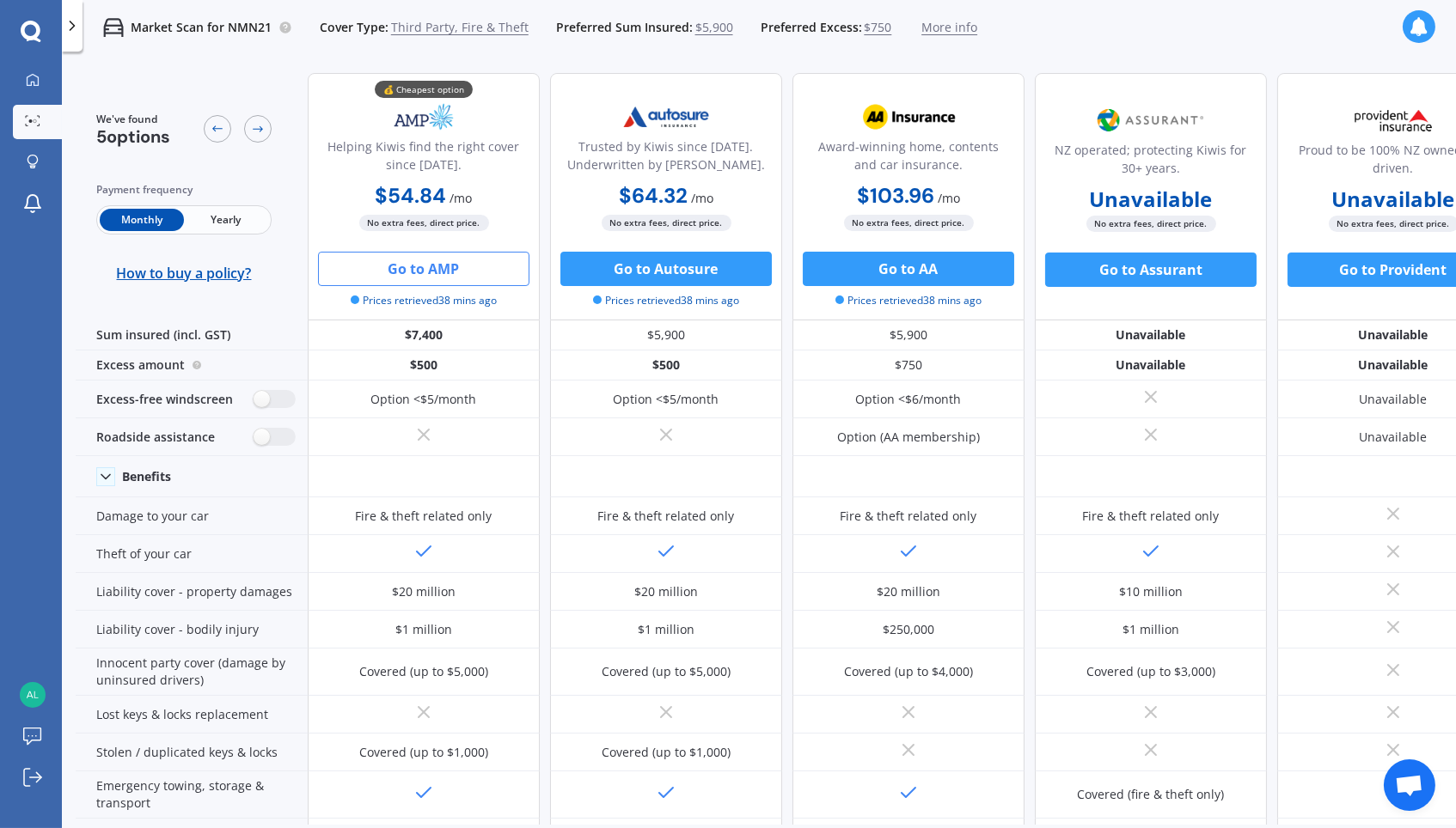
click at [475, 26] on span "Third Party, Fire & Theft" at bounding box center [459, 28] width 137 height 17
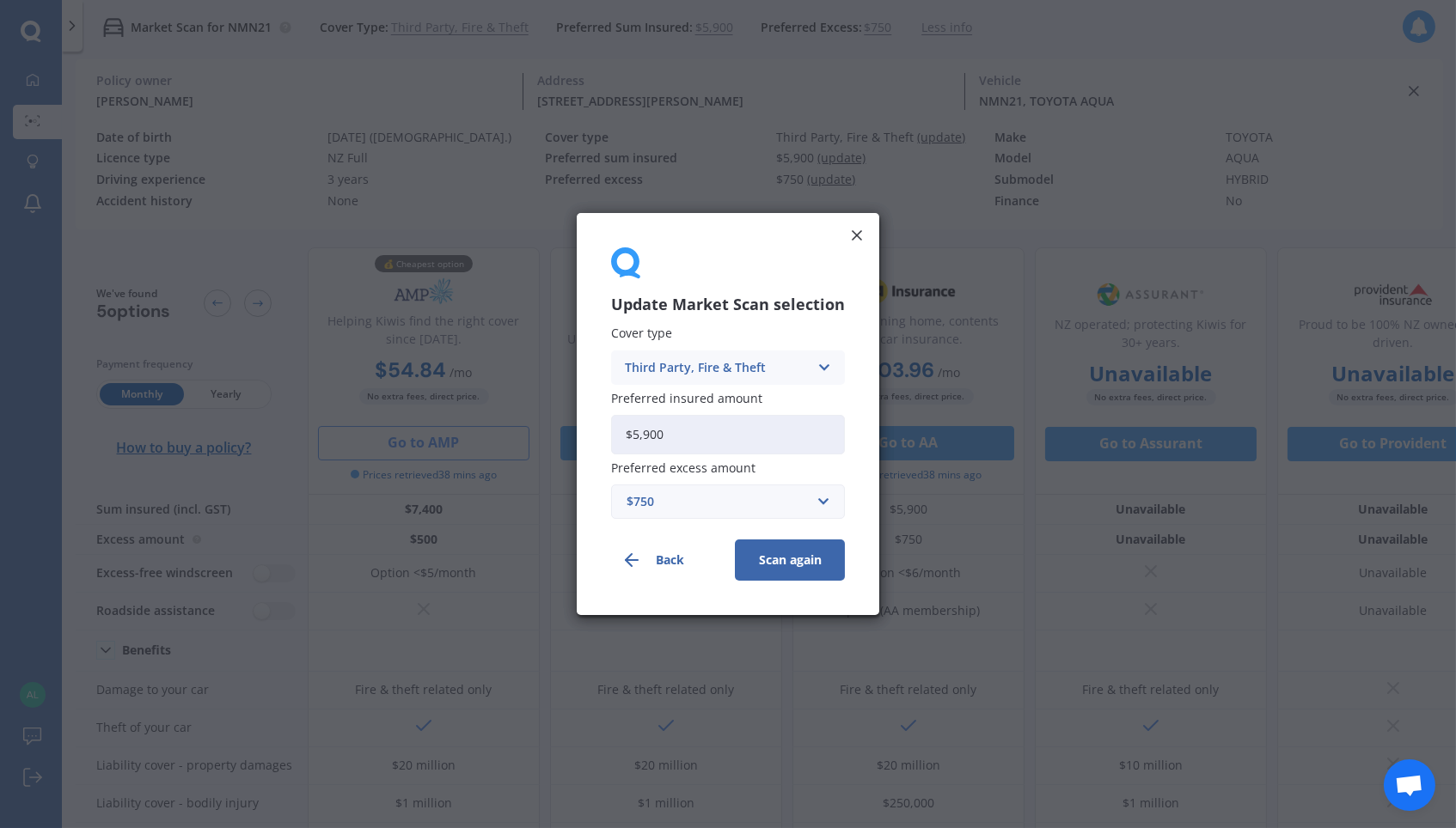
click at [820, 369] on icon at bounding box center [824, 368] width 14 height 19
click at [764, 399] on div "Comprehensive" at bounding box center [728, 402] width 233 height 31
click at [788, 570] on button "Scan again" at bounding box center [790, 560] width 110 height 41
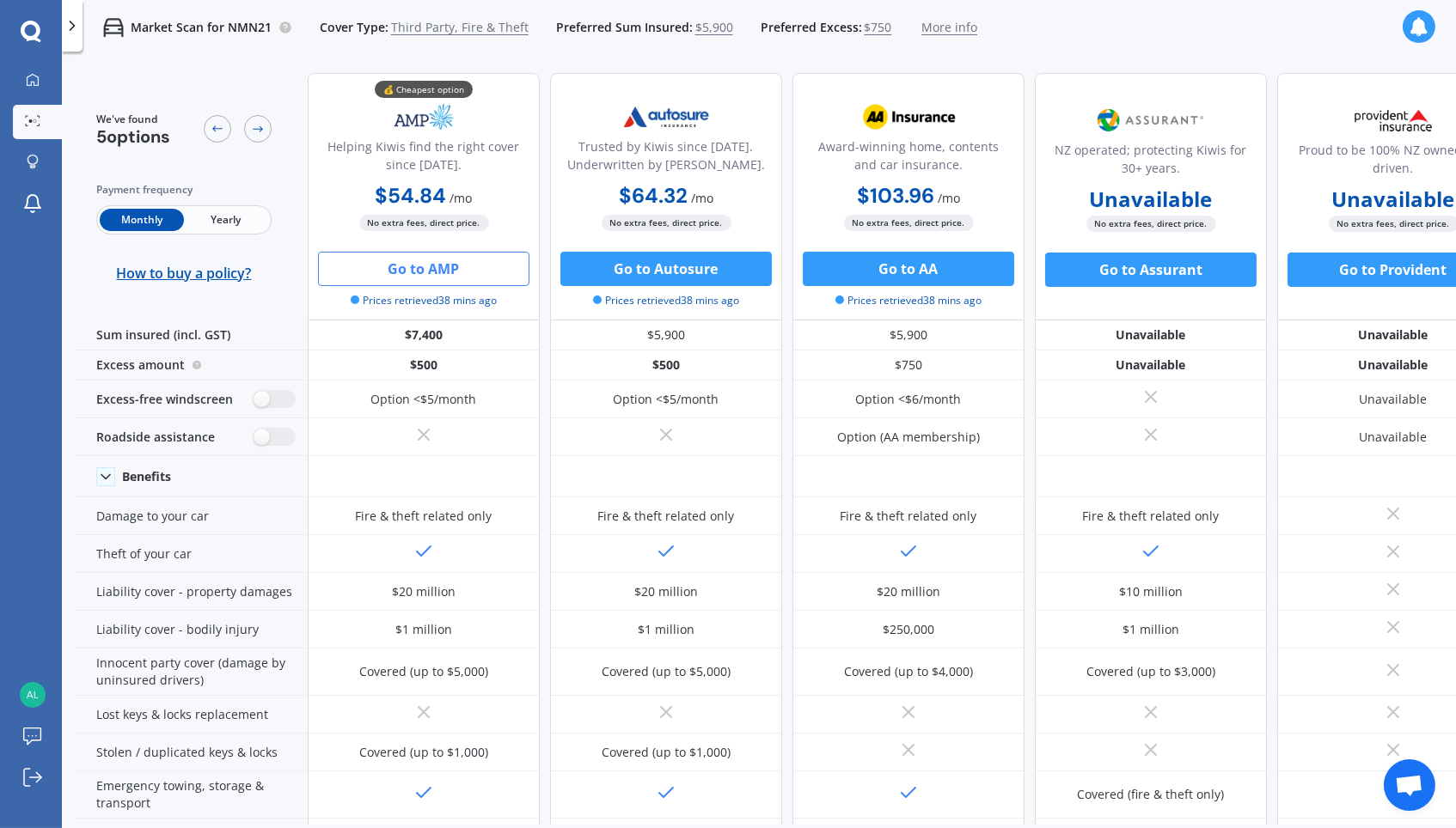
click at [1237, 28] on icon at bounding box center [1419, 27] width 19 height 19
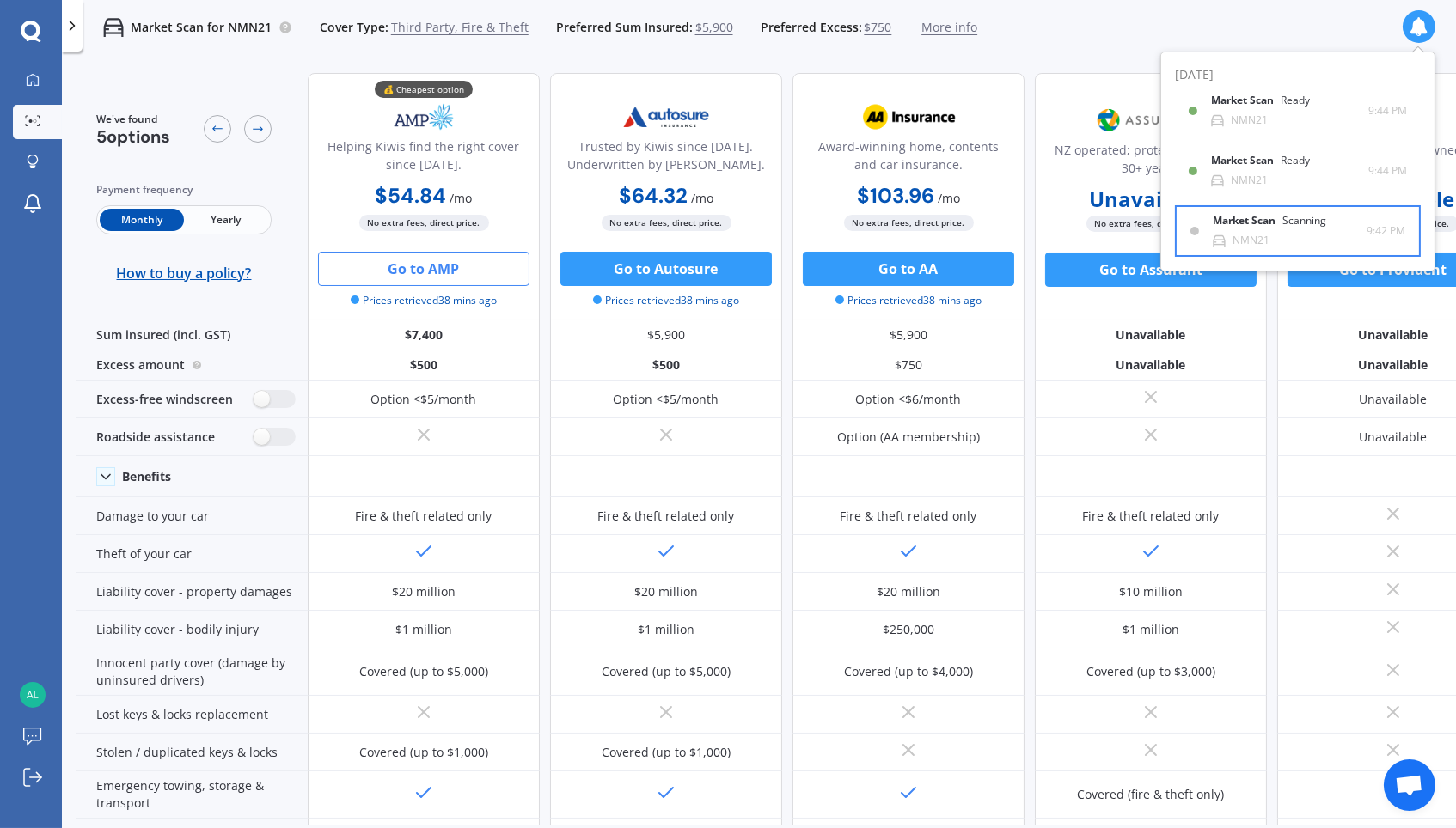
click at [1220, 234] on icon at bounding box center [1219, 240] width 12 height 12
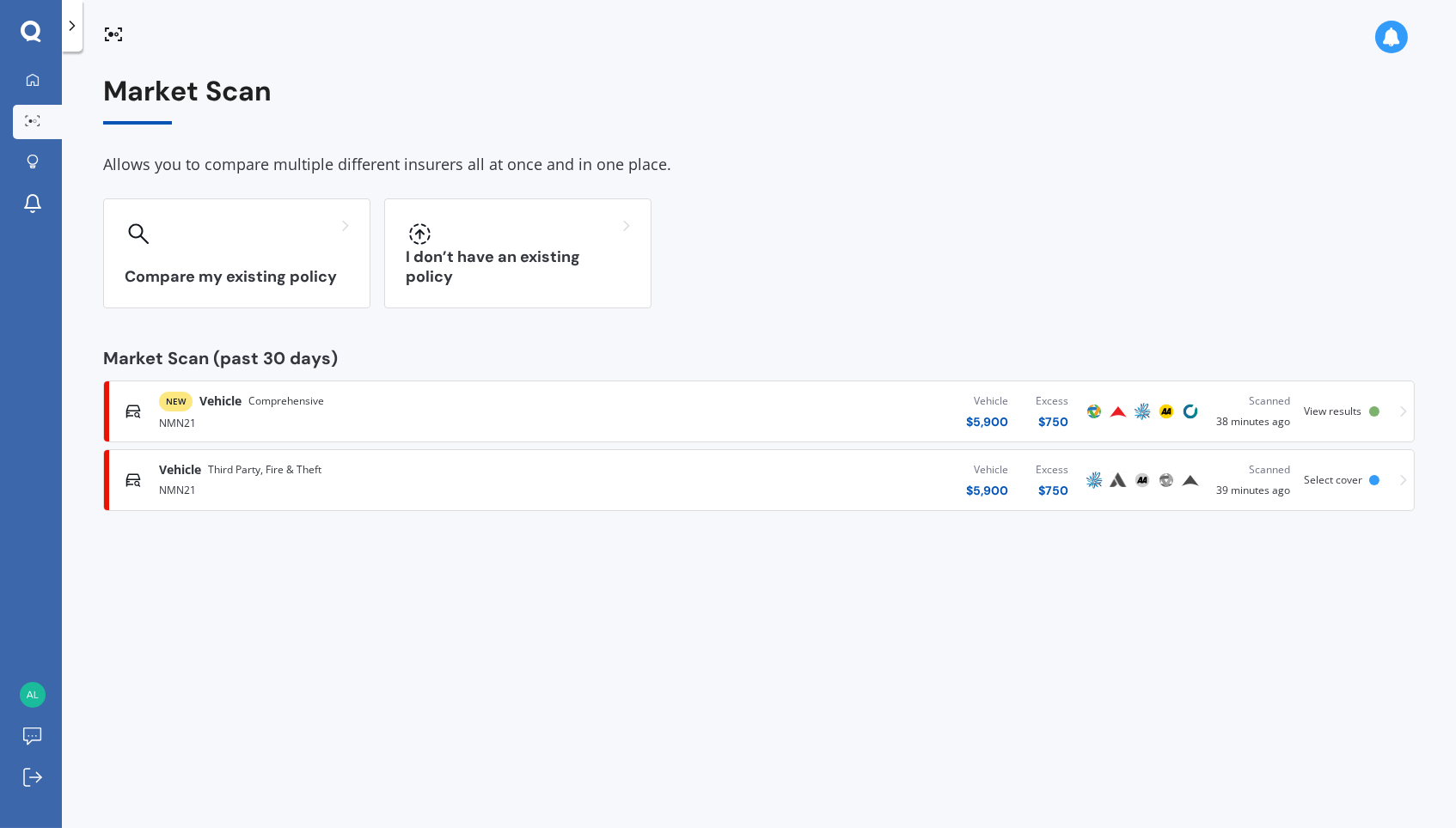
click at [531, 414] on div "NMN21" at bounding box center [381, 421] width 444 height 20
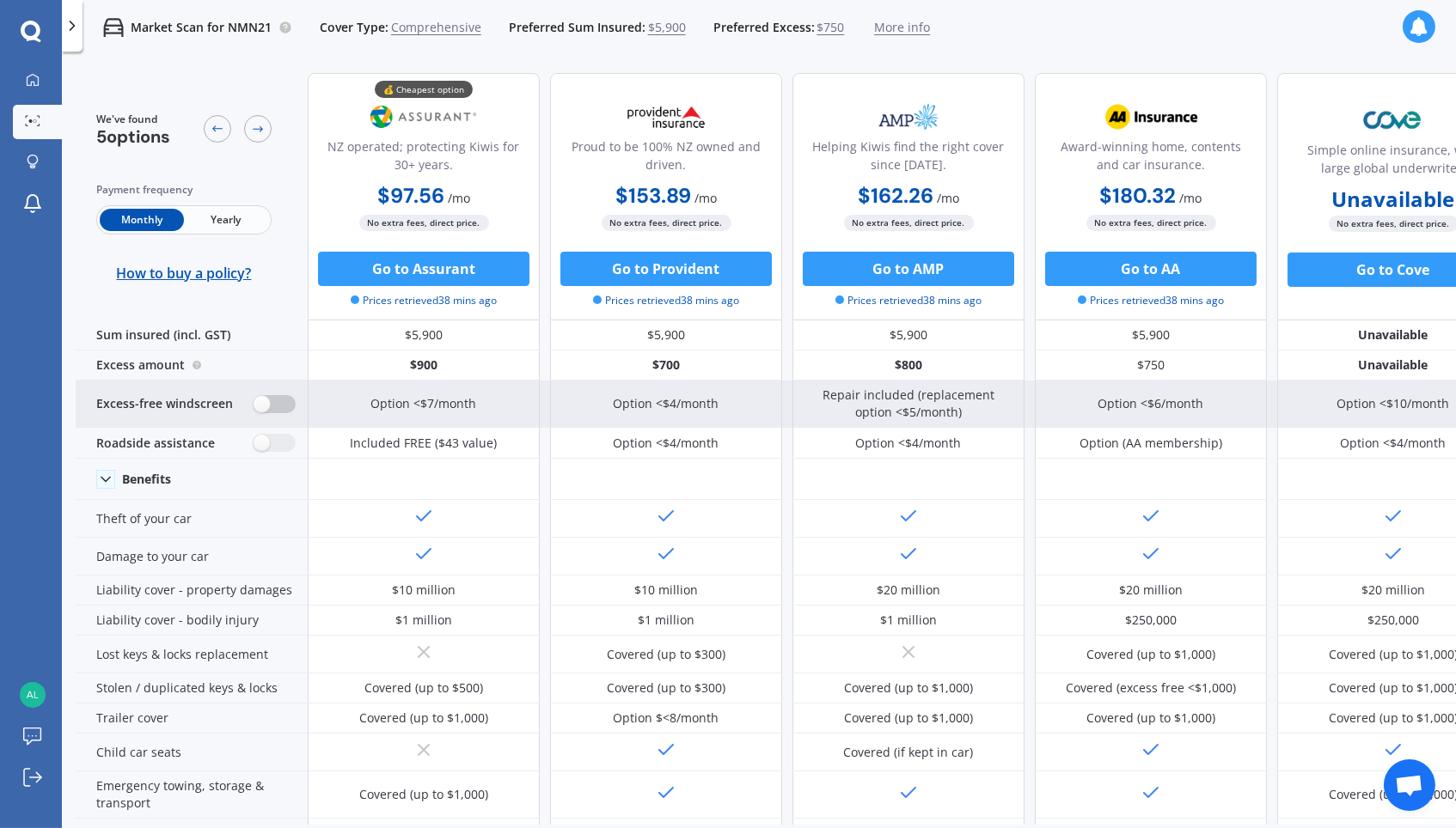
click at [268, 402] on label at bounding box center [275, 403] width 42 height 18
radio input "true"
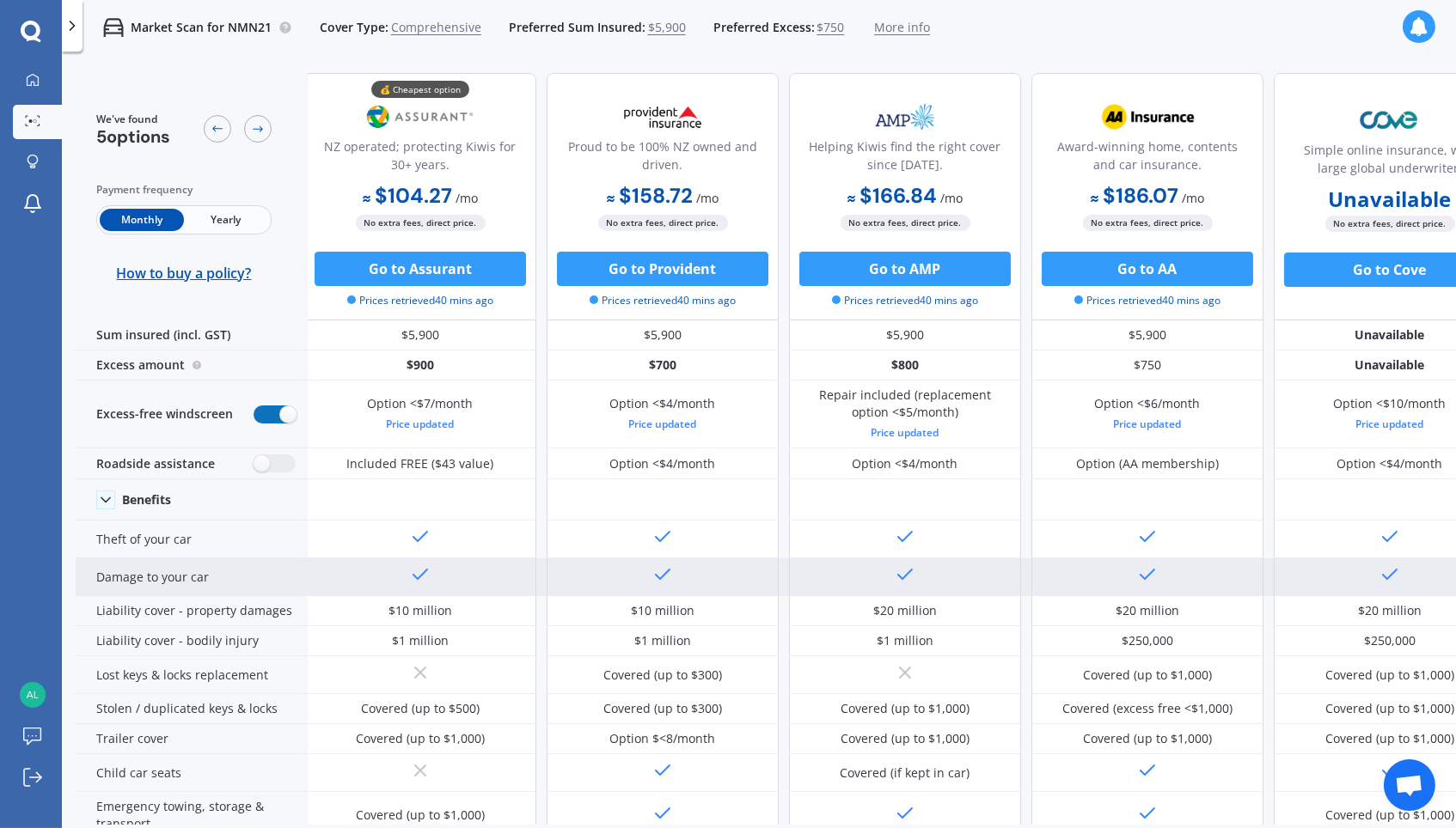
scroll to position [0, 4]
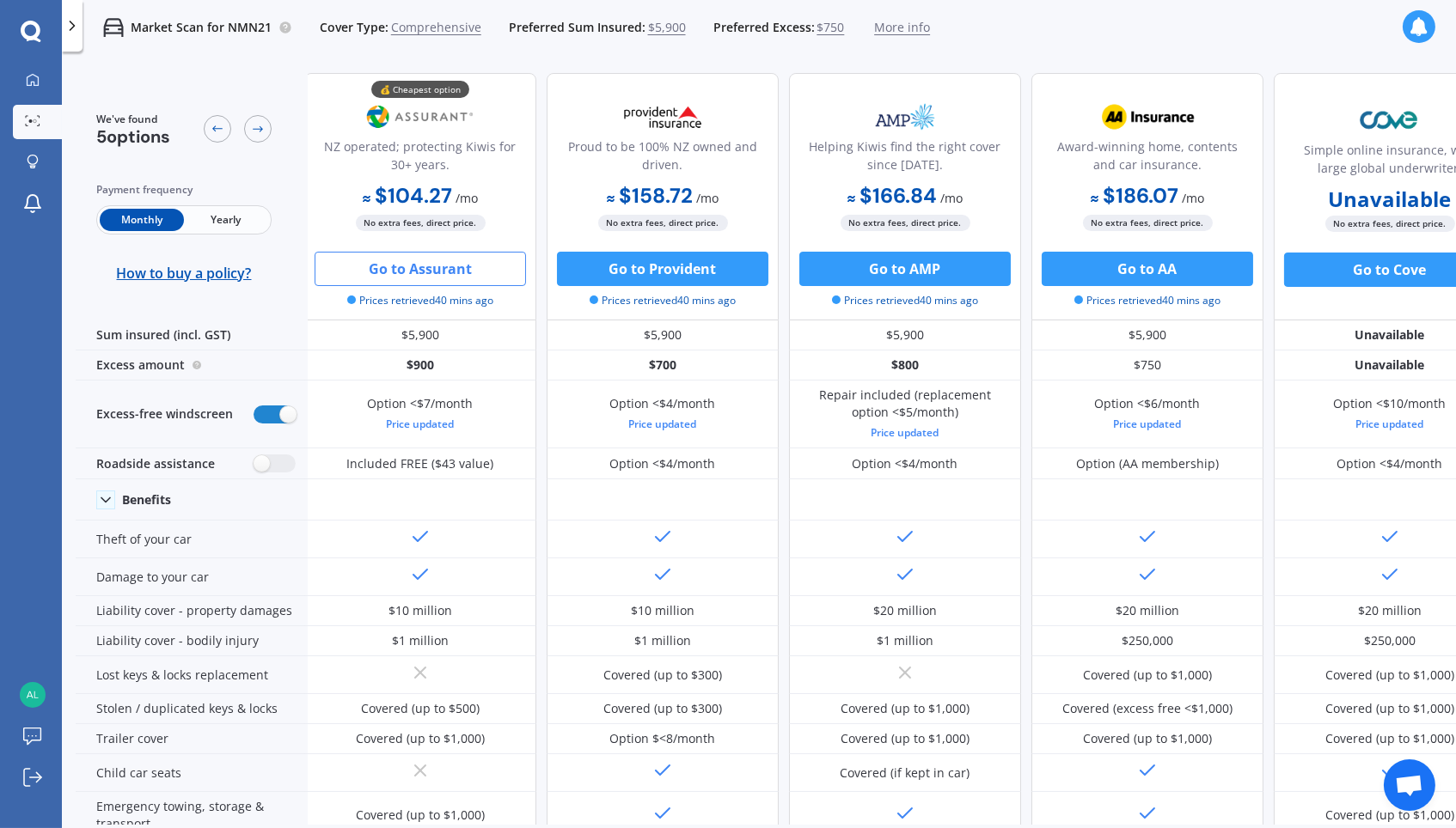
click at [507, 273] on button "Go to Assurant" at bounding box center [420, 269] width 211 height 35
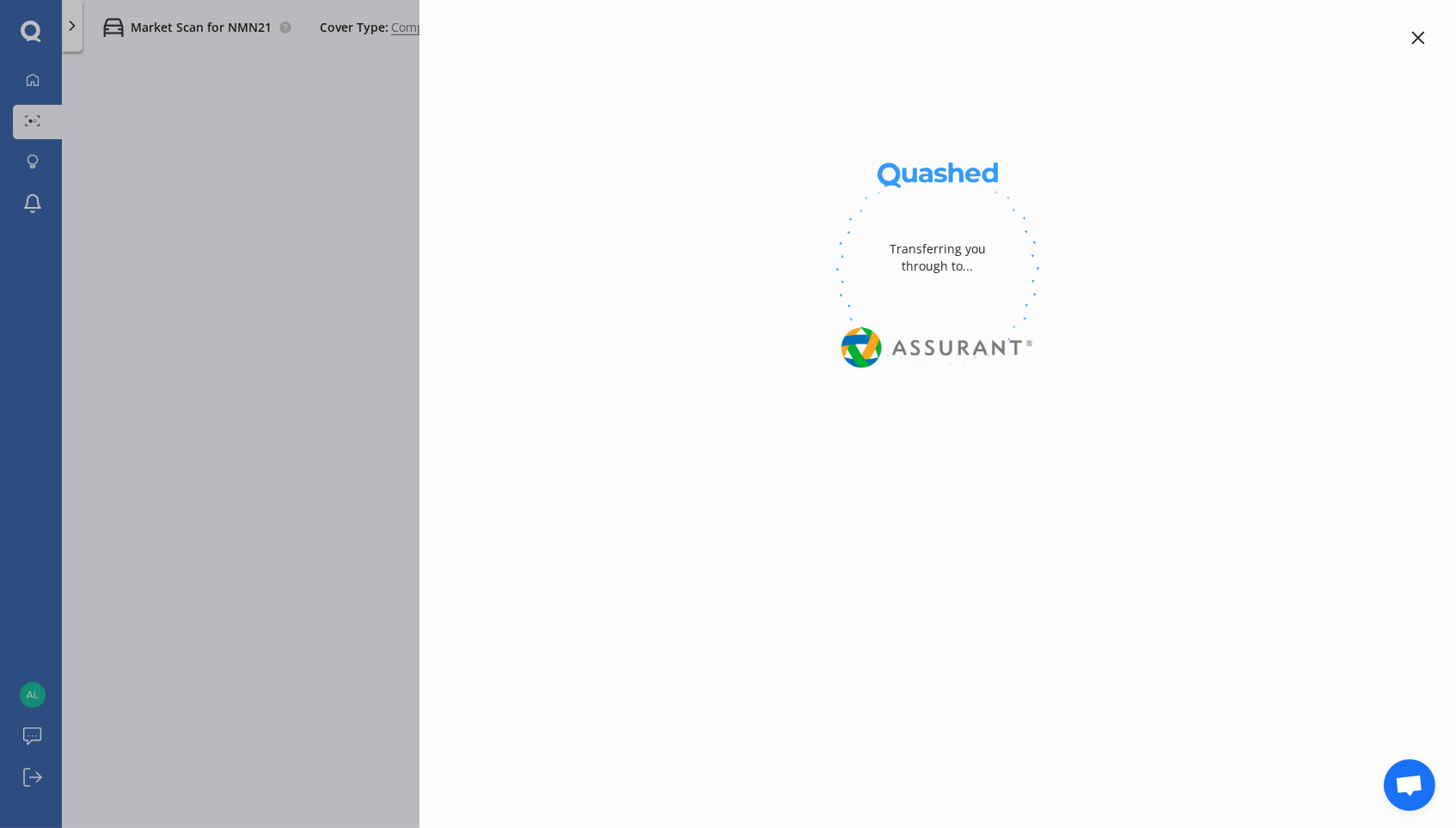
select select "Monthly"
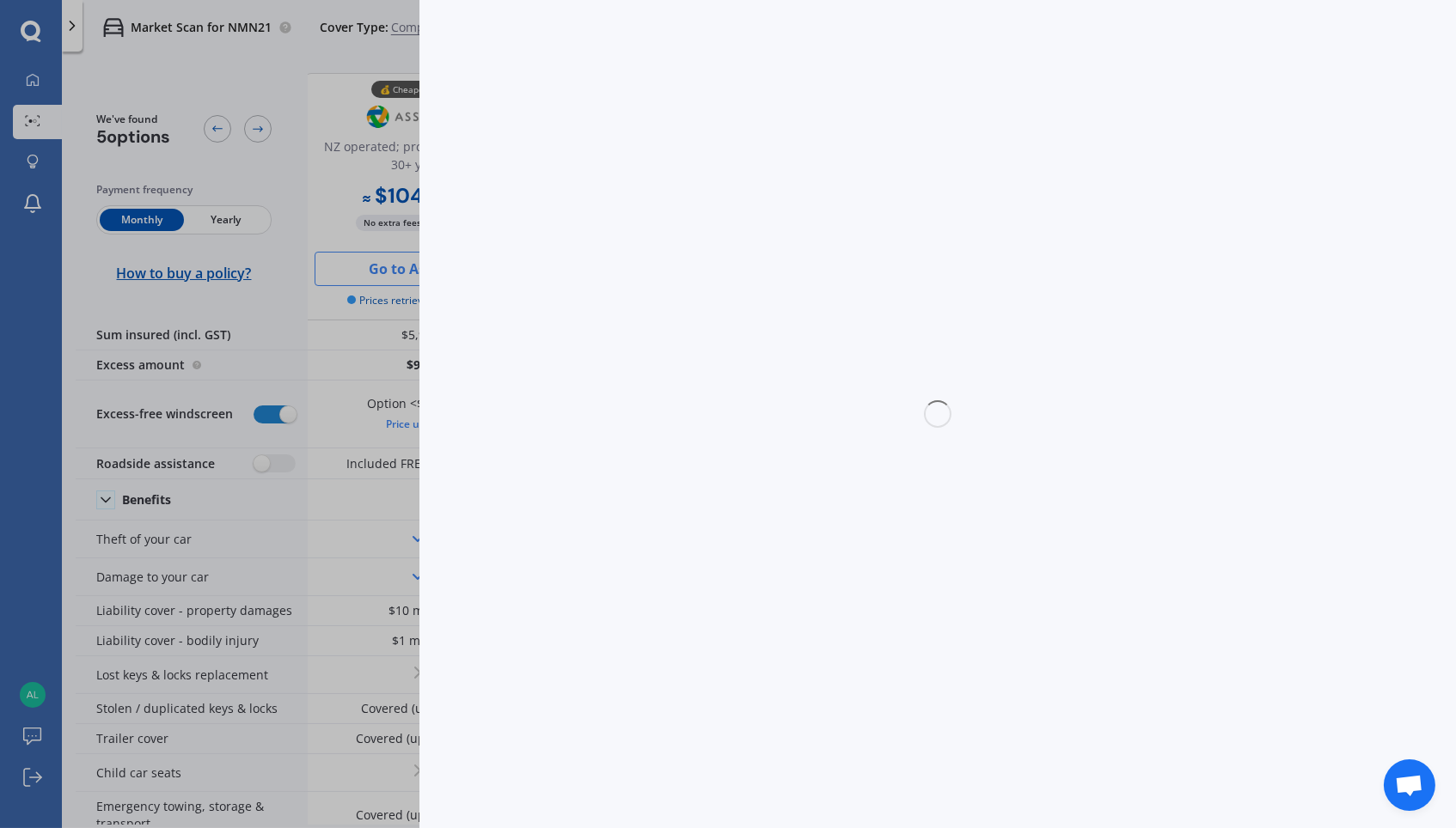
select select "full"
select select "500.00"
select select "Manawatu / Wanganui"
select select "TOYOTA"
select select "AQUA"
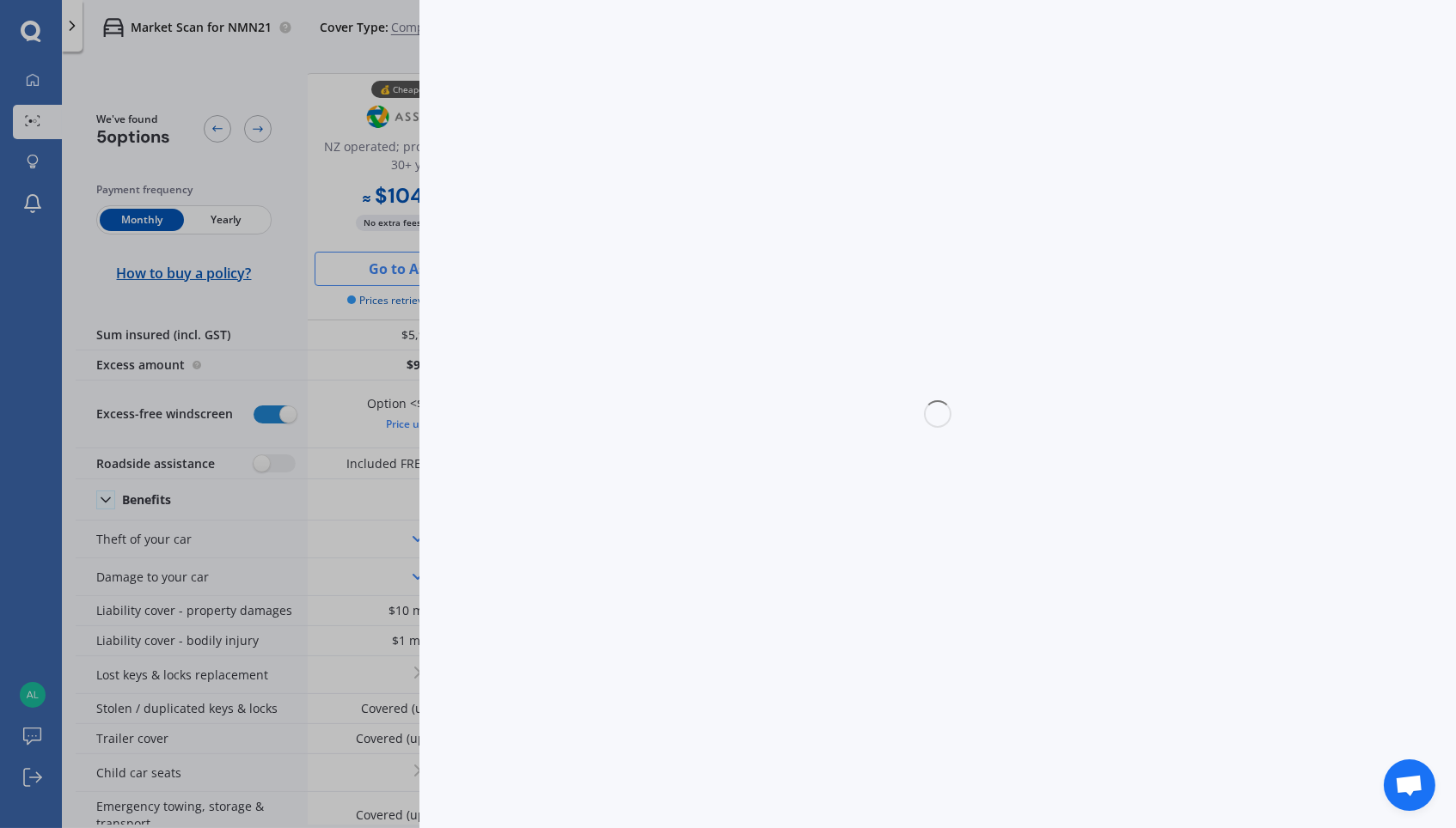
select select "HYBRID"
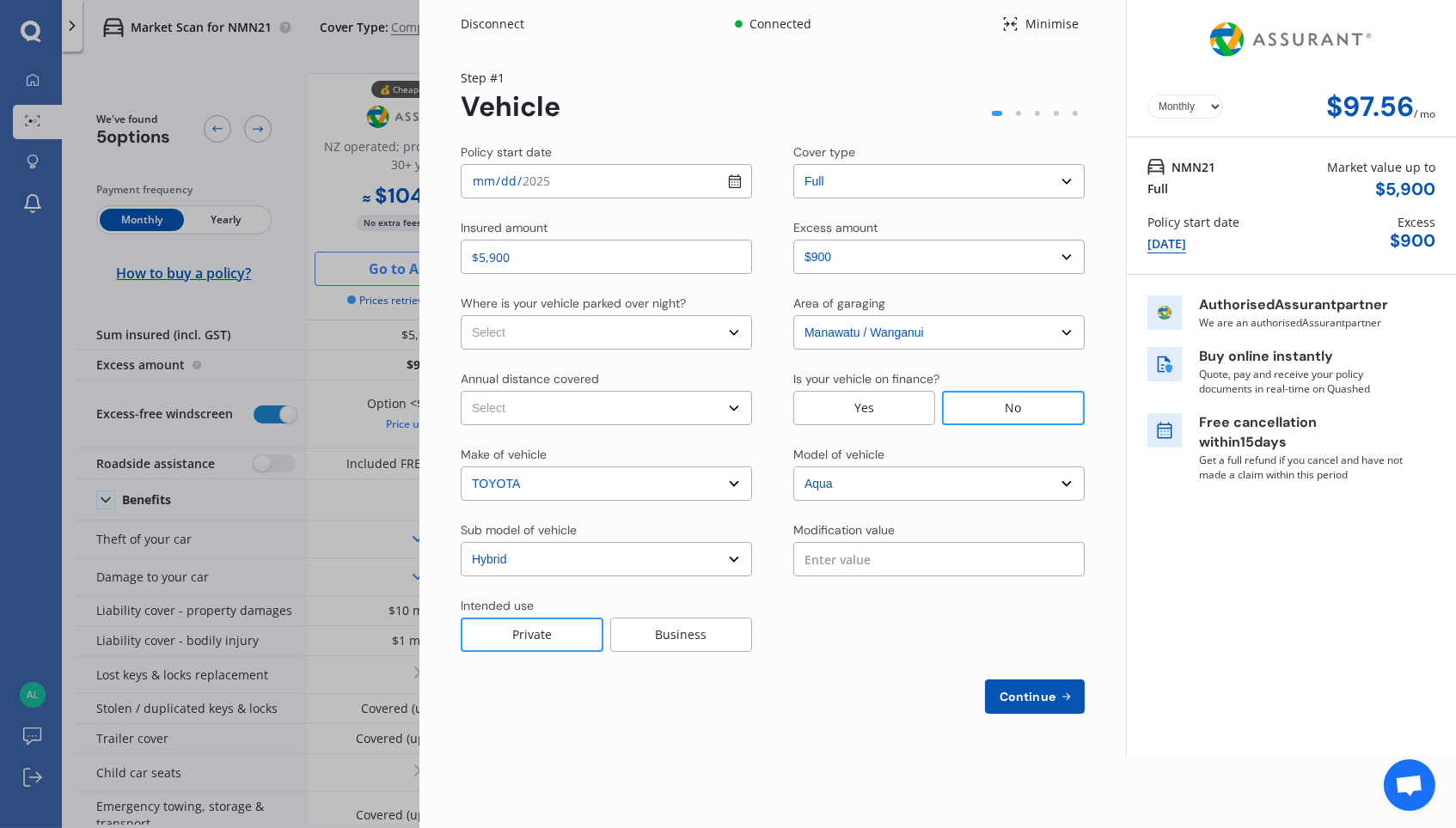
click at [1061, 250] on select "Select excess amount $400 $900 $1,400" at bounding box center [939, 257] width 291 height 35
click at [678, 420] on select "Select Low (less than 15,000km per year) Average (15,000-30,000km per year) Hig…" at bounding box center [605, 408] width 291 height 35
select select "20000"
click at [696, 329] on select "Select In a garage On own property On street or road" at bounding box center [605, 332] width 291 height 35
select select "On own property"
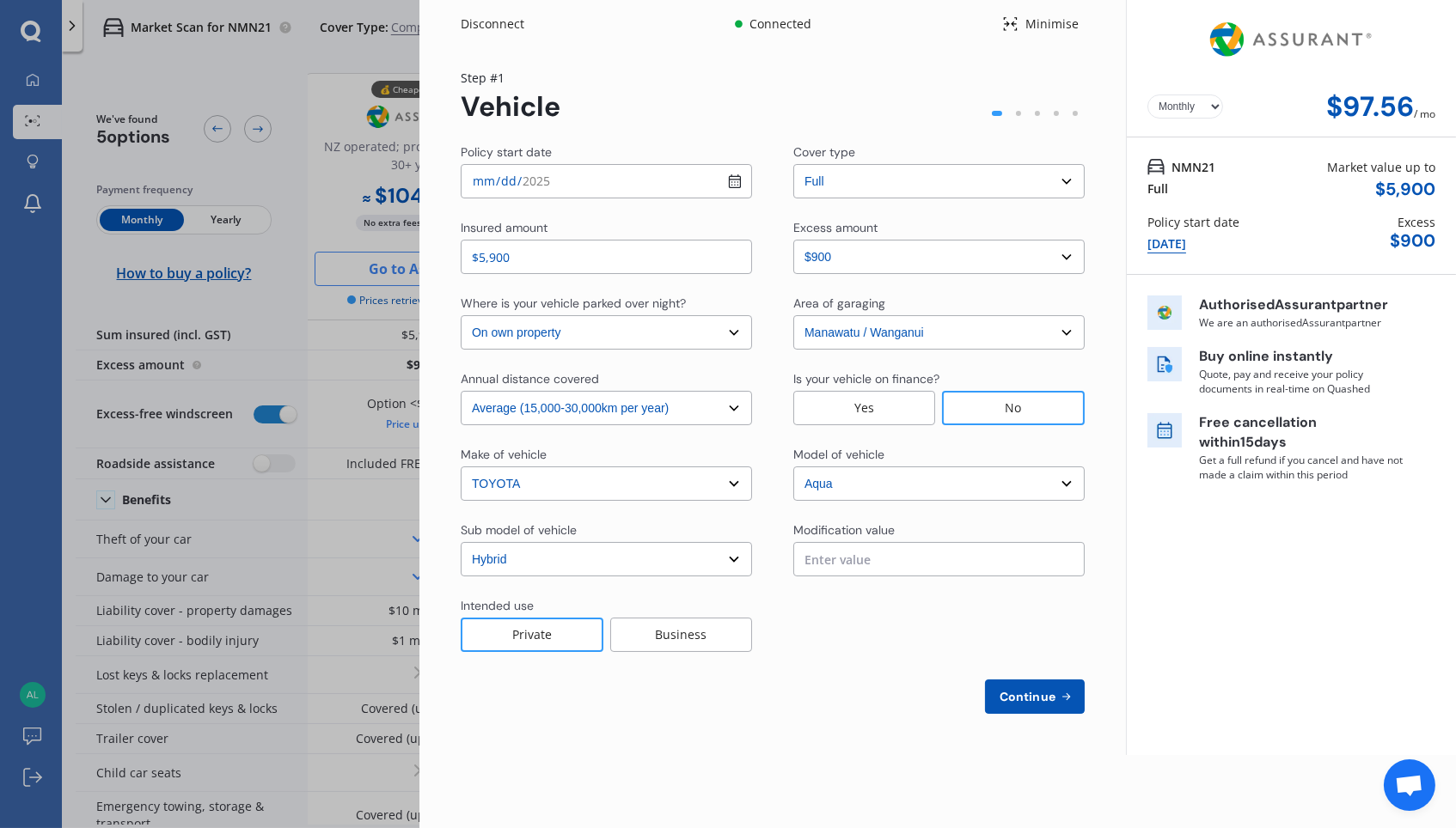
click at [1056, 696] on span "Continue" at bounding box center [1027, 696] width 62 height 13
select select "Mr"
select select "16"
select select "06"
select select "2005"
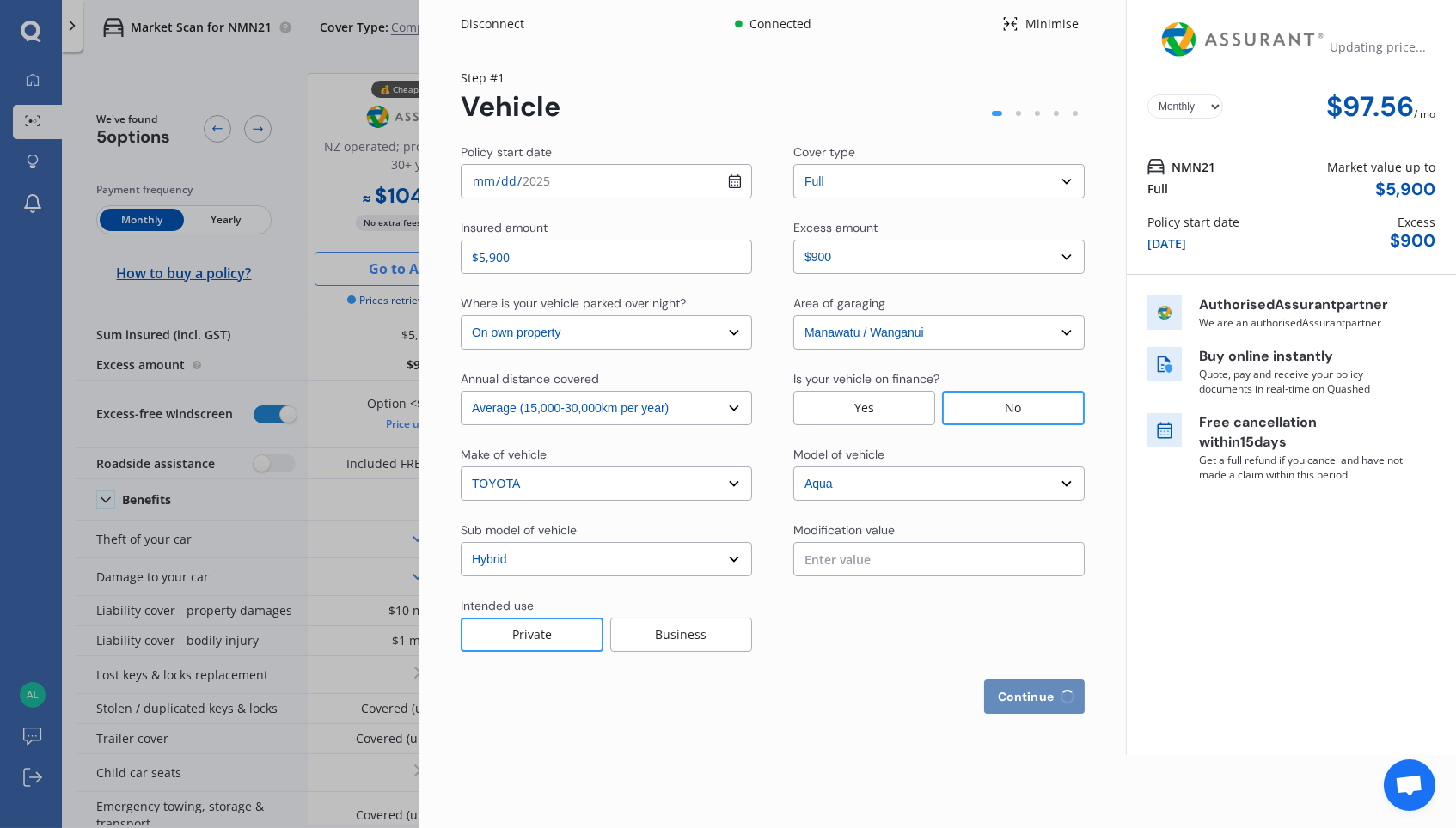
select select "full"
select select "2-4 years"
select select "[GEOGRAPHIC_DATA]"
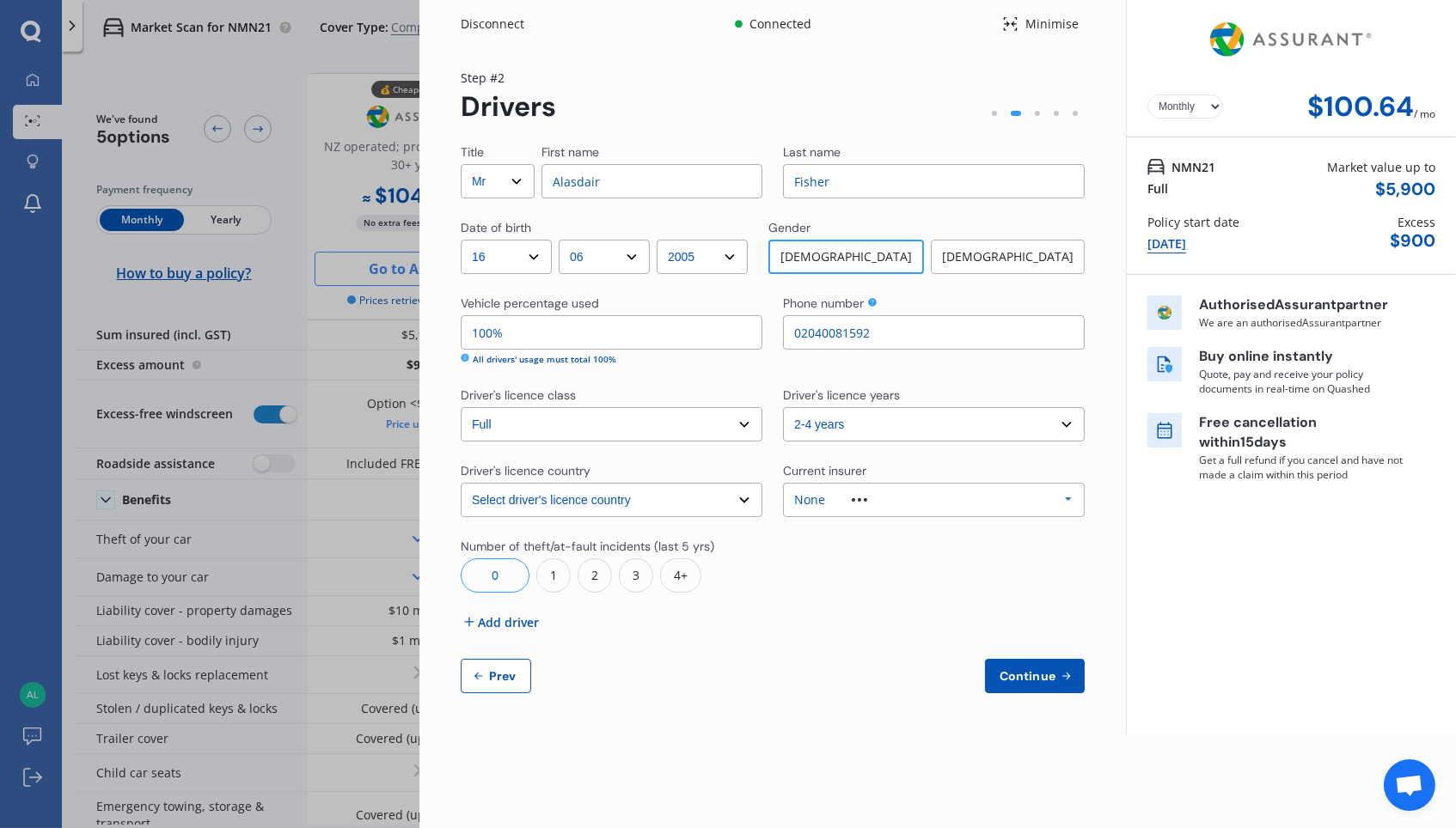
type input "02040081592"
click at [565, 329] on input "100%" at bounding box center [611, 332] width 302 height 35
click at [465, 358] on icon at bounding box center [464, 358] width 9 height 10
click at [525, 333] on input "100%" at bounding box center [611, 332] width 302 height 35
click at [465, 355] on icon at bounding box center [464, 358] width 9 height 9
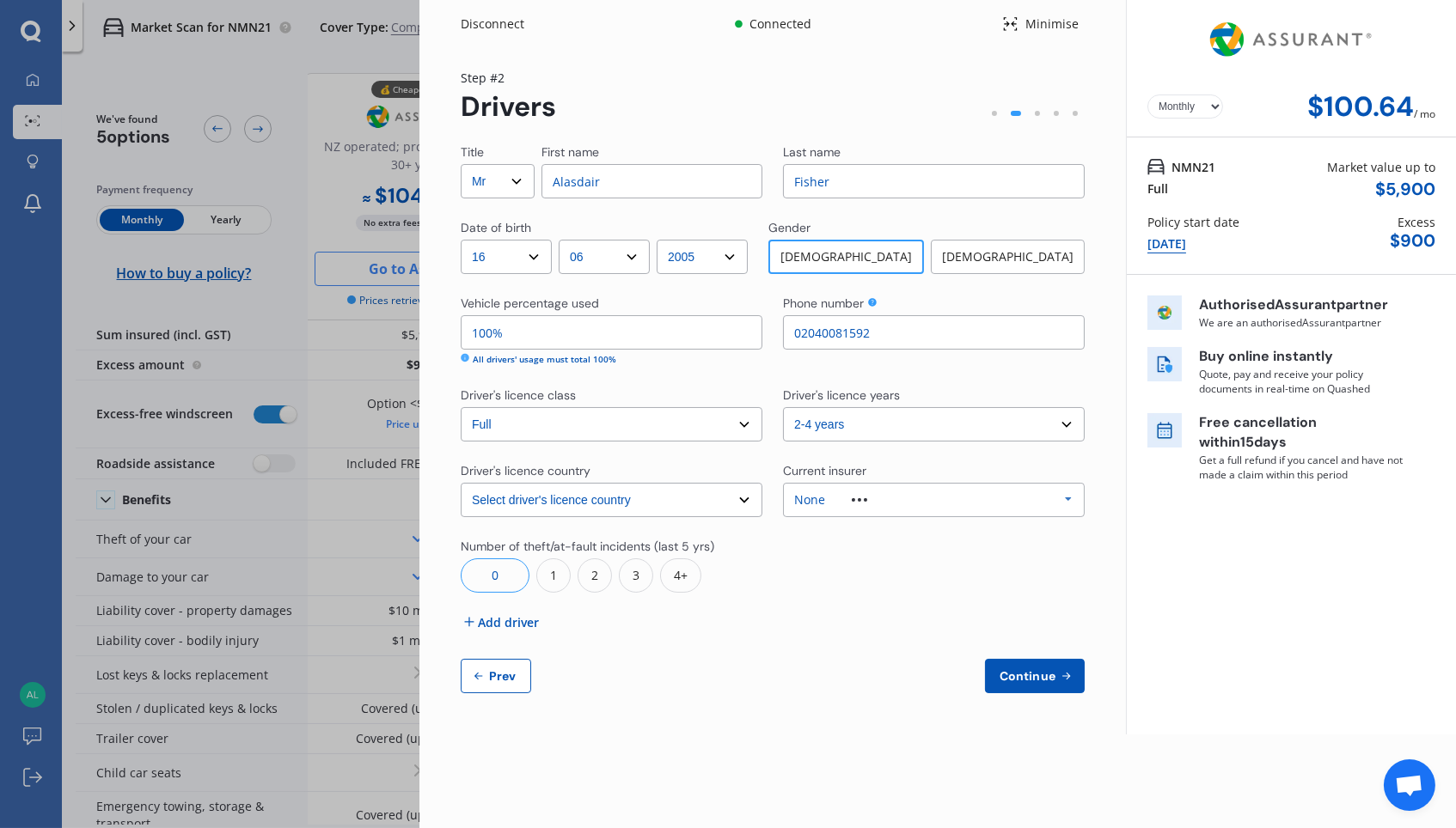
click at [1041, 690] on button "Continue" at bounding box center [1035, 676] width 100 height 35
click at [1038, 678] on span "Continue" at bounding box center [1025, 676] width 62 height 13
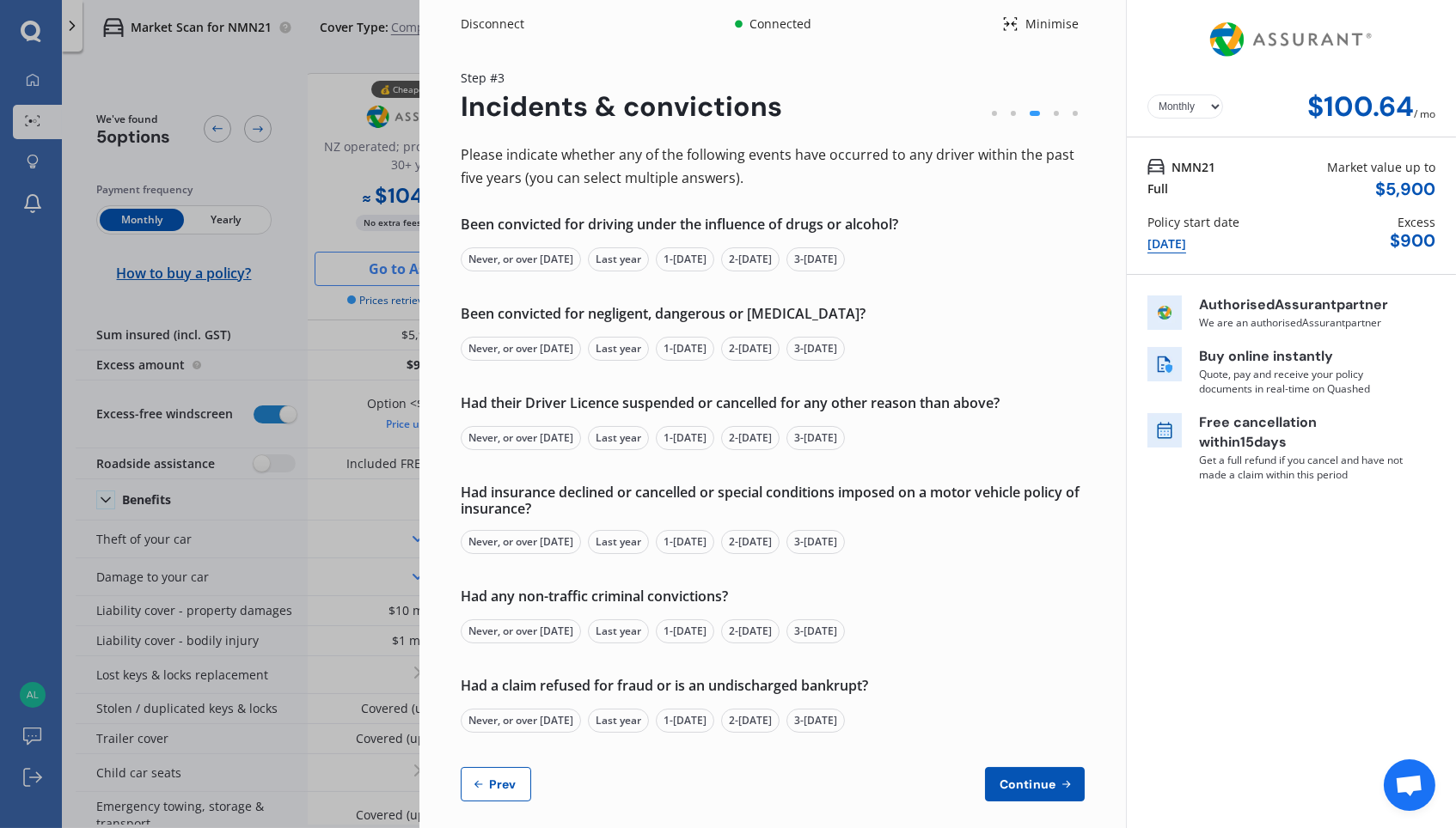
click at [546, 265] on div "Never, or over [DATE]" at bounding box center [520, 259] width 120 height 24
click at [557, 346] on div "Never, or over [DATE]" at bounding box center [520, 349] width 120 height 24
click at [552, 438] on div "Never, or over [DATE]" at bounding box center [520, 438] width 120 height 24
click at [543, 532] on div "Never, or over [DATE]" at bounding box center [520, 542] width 120 height 24
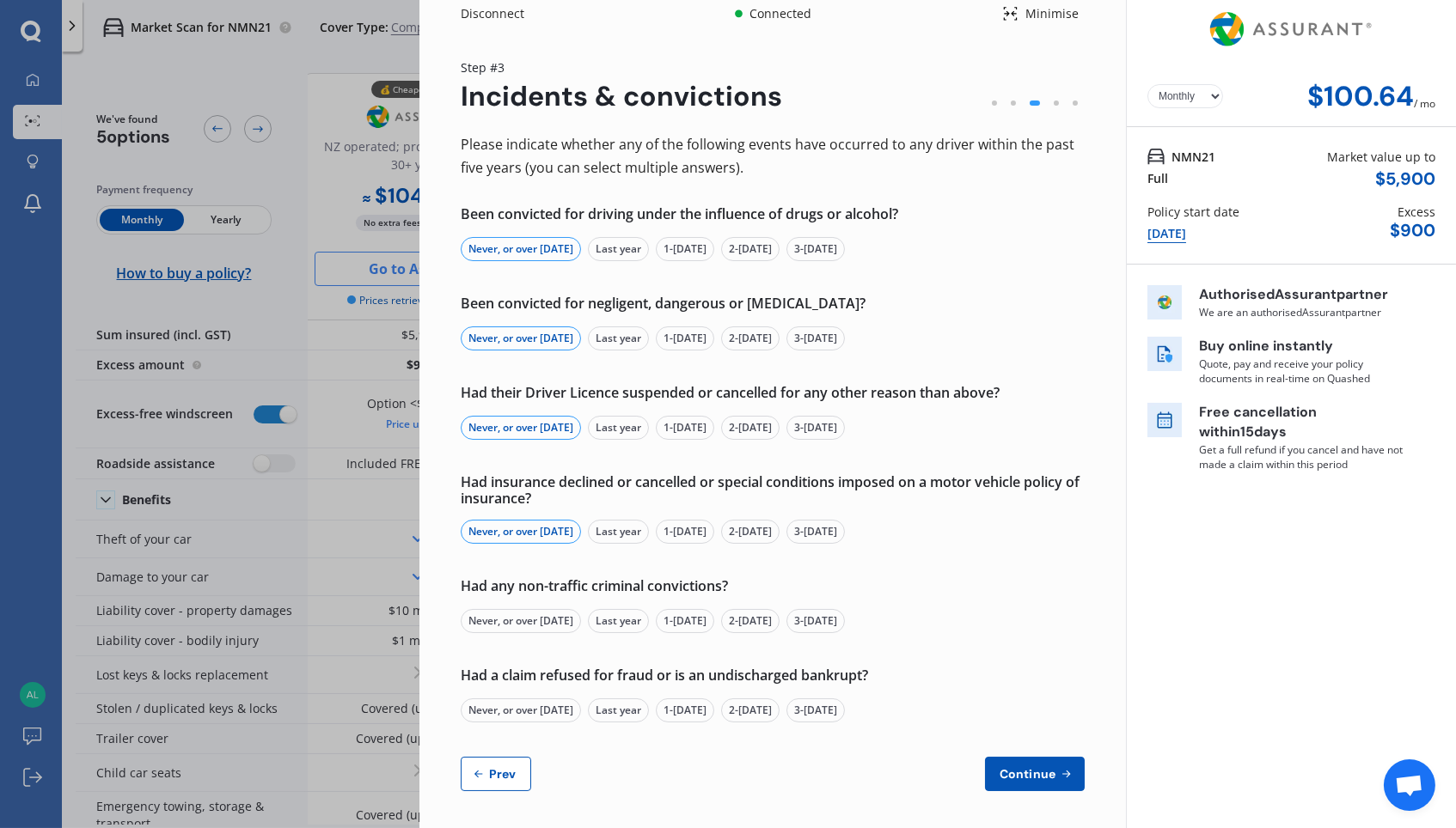
click at [558, 622] on div "Never, or over [DATE]" at bounding box center [520, 621] width 120 height 24
click at [525, 704] on div "Never, or over [DATE]" at bounding box center [520, 710] width 120 height 24
click at [997, 704] on span "Continue" at bounding box center [1027, 774] width 62 height 13
select select "500.00"
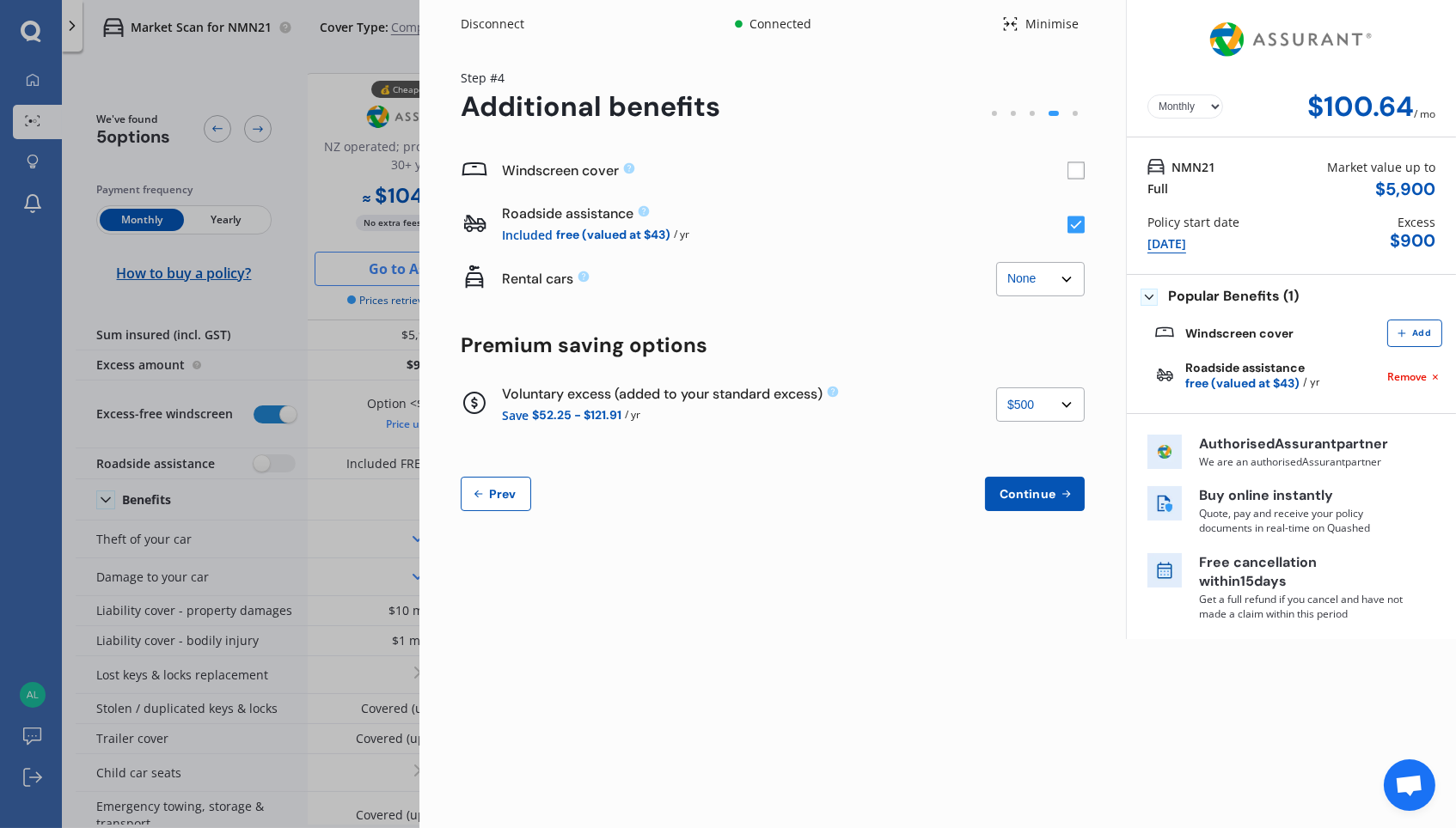
scroll to position [0, 0]
click at [1070, 165] on rect at bounding box center [1076, 171] width 17 height 17
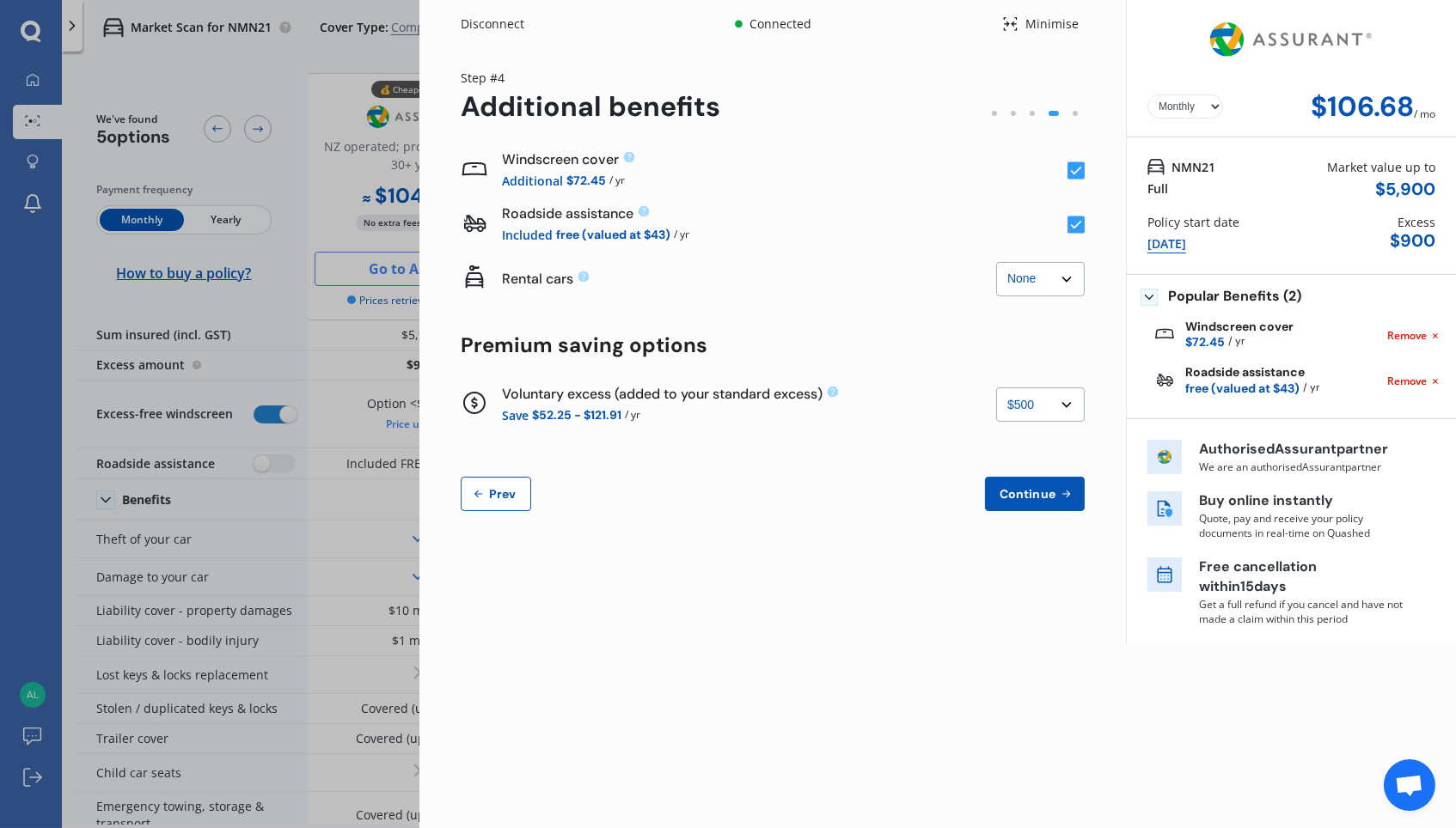
click at [1056, 277] on select "None $2,500 $5,000" at bounding box center [1041, 280] width 88 height 35
click at [839, 391] on icon at bounding box center [833, 392] width 12 height 12
click at [1065, 402] on select "None $500 $1,000" at bounding box center [1041, 404] width 88 height 35
click at [1026, 499] on span "Continue" at bounding box center [1027, 494] width 62 height 13
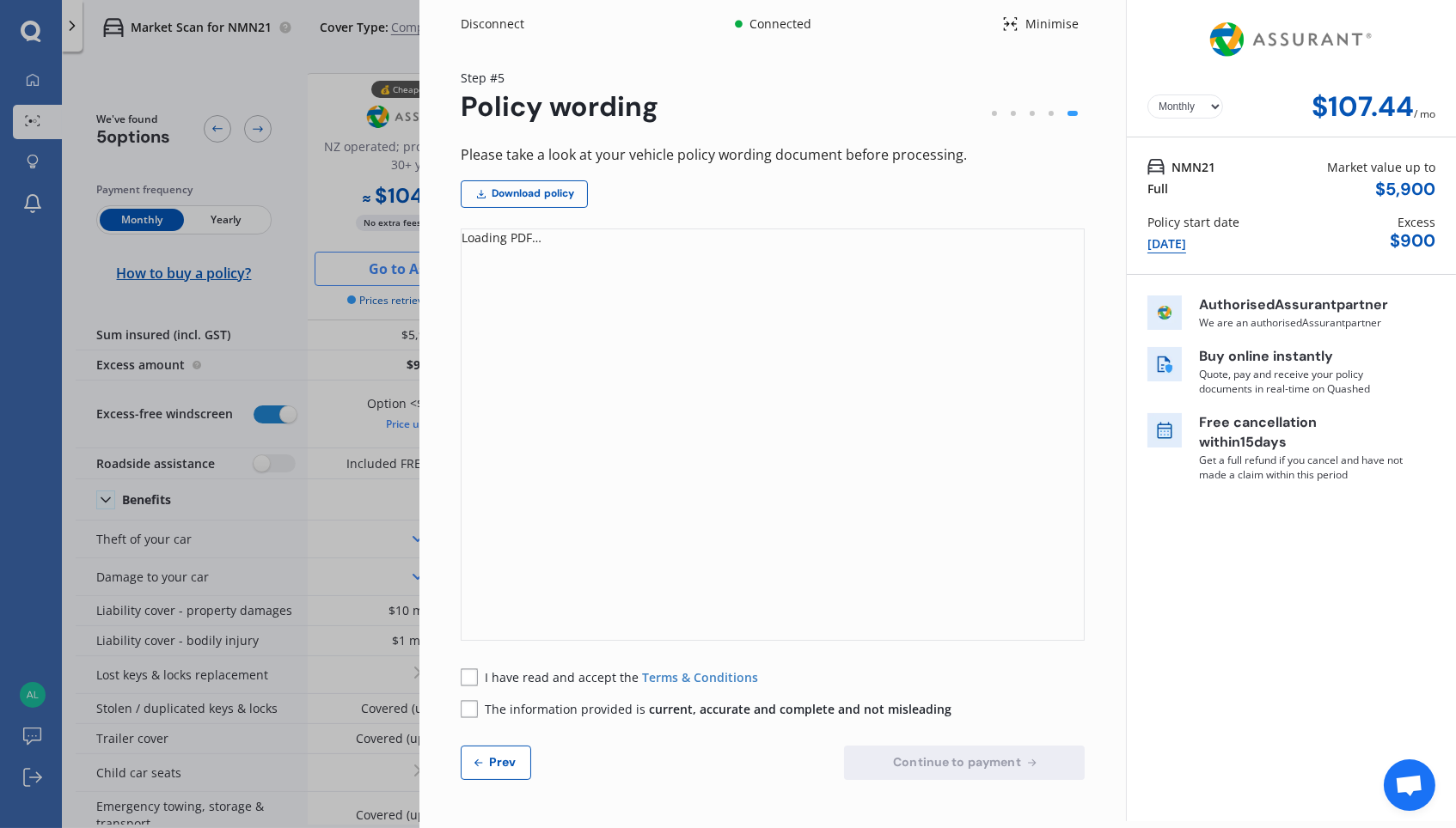
click at [475, 677] on rect at bounding box center [469, 677] width 17 height 17
click at [468, 704] on rect at bounding box center [469, 709] width 17 height 17
click at [914, 704] on span "Continue to payment" at bounding box center [957, 762] width 135 height 13
